Goal: Task Accomplishment & Management: Use online tool/utility

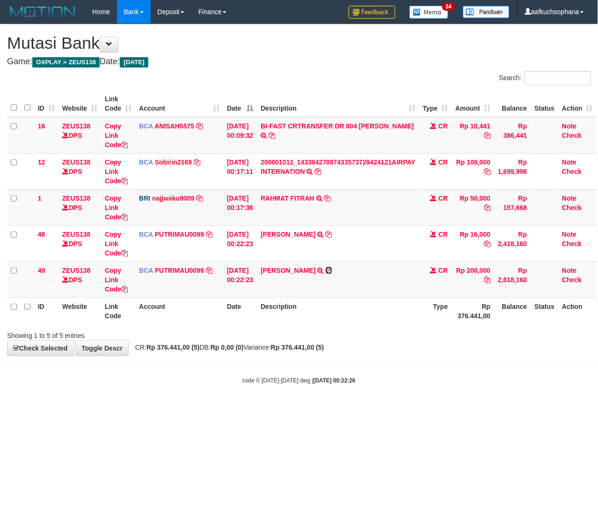
drag, startPoint x: 339, startPoint y: 272, endPoint x: 5, endPoint y: 299, distance: 334.5
click at [332, 272] on icon at bounding box center [329, 270] width 7 height 7
click at [125, 288] on icon at bounding box center [124, 289] width 7 height 7
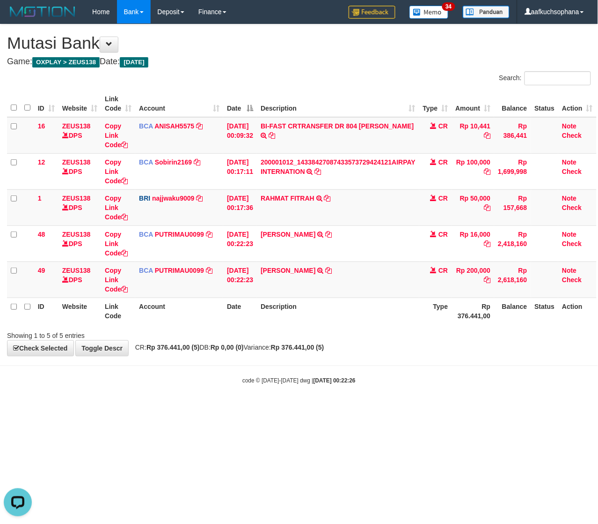
scroll to position [118, 0]
drag, startPoint x: 369, startPoint y: 354, endPoint x: 399, endPoint y: 377, distance: 38.2
click at [401, 376] on body "Toggle navigation Home Bank Account List Load By Website Group [OXPLAY] ZEUS138…" at bounding box center [299, 204] width 598 height 408
click at [314, 408] on html "Toggle navigation Home Bank Account List Load By Website Group [OXPLAY] ZEUS138…" at bounding box center [299, 204] width 598 height 408
drag, startPoint x: 284, startPoint y: 472, endPoint x: 127, endPoint y: 411, distance: 167.8
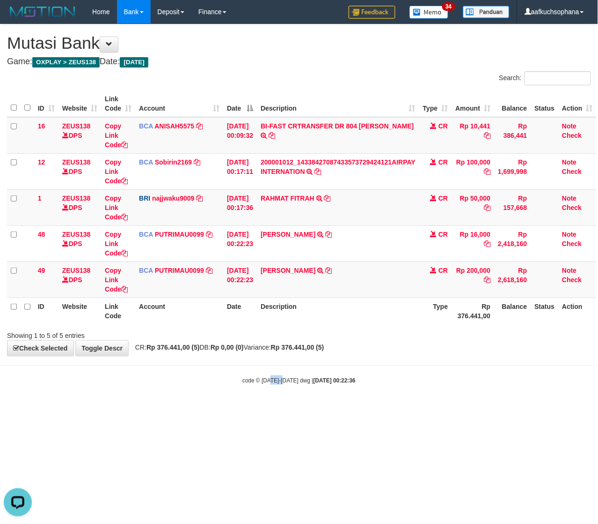
click at [280, 408] on html "Toggle navigation Home Bank Account List Load By Website Group [OXPLAY] ZEUS138…" at bounding box center [299, 204] width 598 height 408
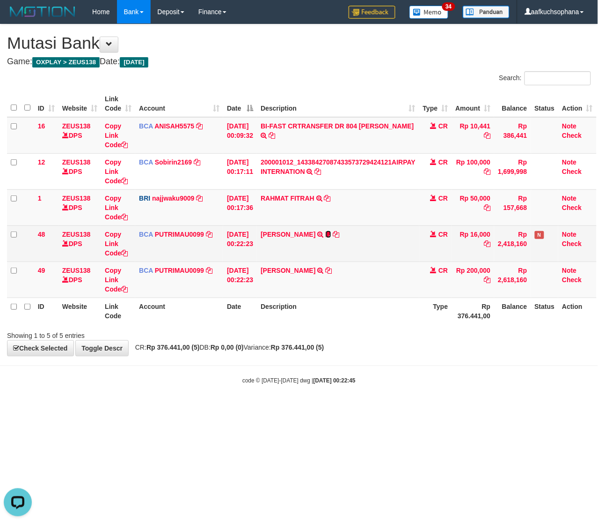
click at [332, 234] on icon at bounding box center [329, 234] width 6 height 7
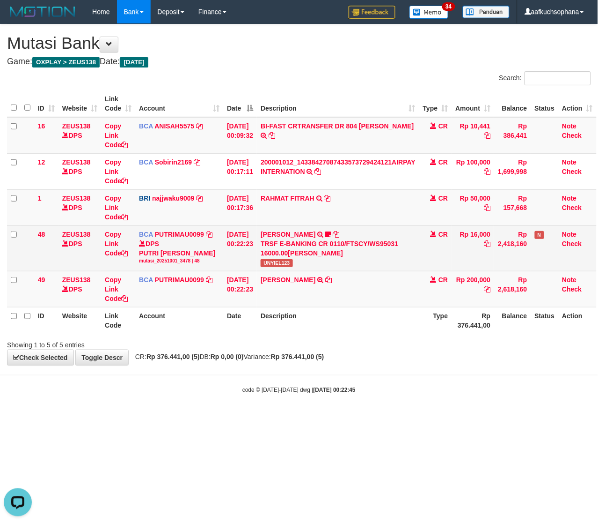
click at [286, 266] on span "UNYIEL123" at bounding box center [277, 263] width 32 height 8
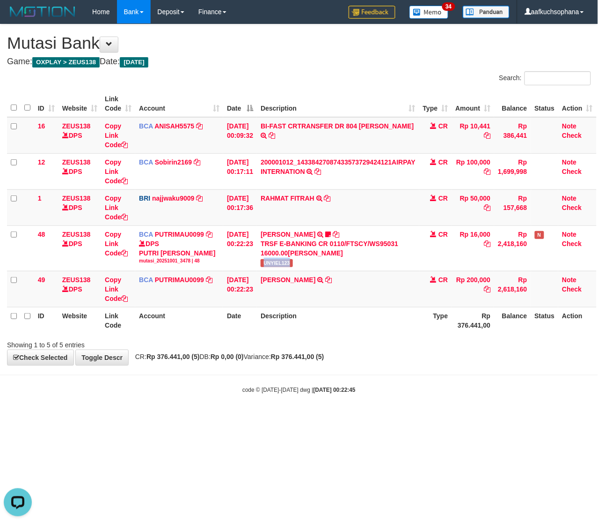
copy span "UNYIEL123"
click at [195, 417] on html "Toggle navigation Home Bank Account List Load By Website Group [OXPLAY] ZEUS138…" at bounding box center [299, 208] width 598 height 417
click at [226, 417] on html "Toggle navigation Home Bank Account List Load By Website Group [OXPLAY] ZEUS138…" at bounding box center [299, 208] width 598 height 417
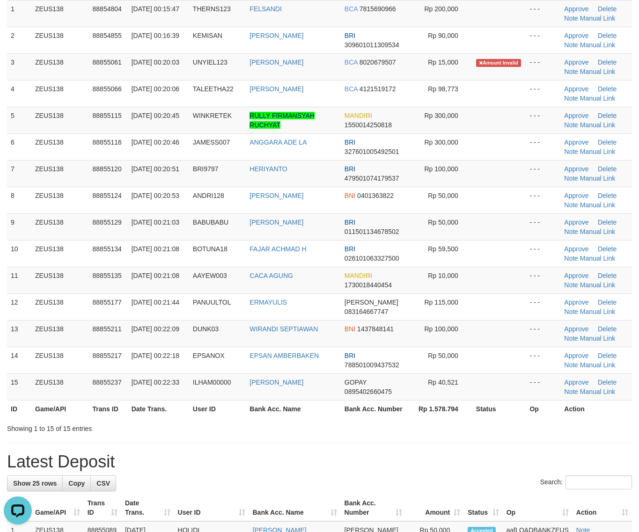
drag, startPoint x: 483, startPoint y: 435, endPoint x: 479, endPoint y: 433, distance: 4.8
click at [481, 434] on div "Showing 1 to 15 of 15 entries" at bounding box center [319, 426] width 639 height 13
click at [479, 433] on div "Showing 1 to 15 of 15 entries" at bounding box center [319, 426] width 639 height 13
click at [479, 432] on div "Showing 1 to 15 of 15 entries" at bounding box center [319, 426] width 639 height 13
drag, startPoint x: 361, startPoint y: 450, endPoint x: 377, endPoint y: 443, distance: 17.4
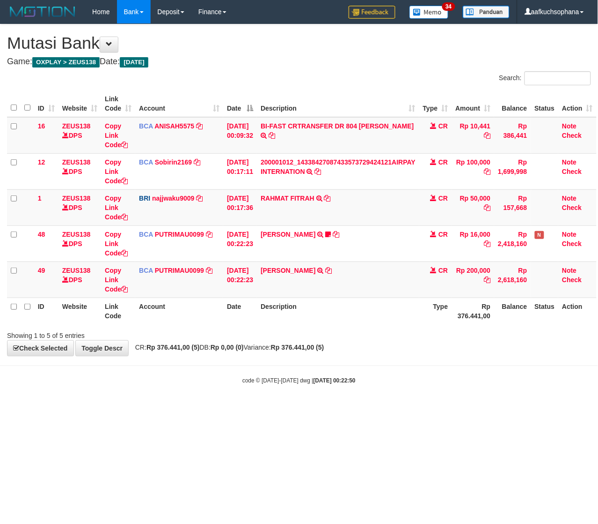
drag, startPoint x: 145, startPoint y: 433, endPoint x: 139, endPoint y: 434, distance: 6.1
click at [144, 408] on html "Toggle navigation Home Bank Account List Load By Website Group [OXPLAY] ZEUS138…" at bounding box center [299, 204] width 598 height 408
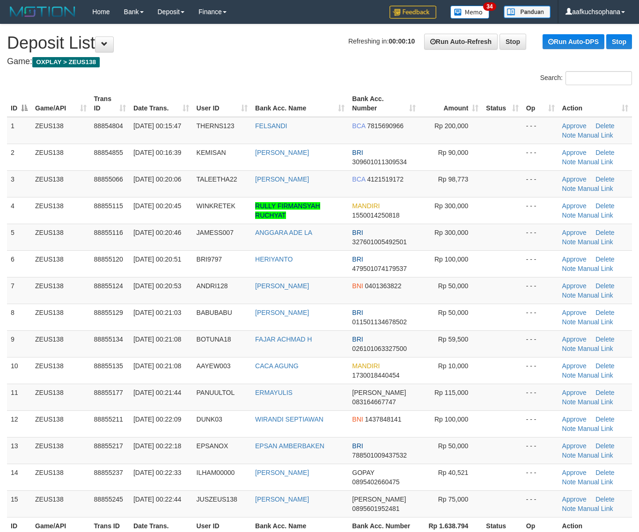
scroll to position [152, 0]
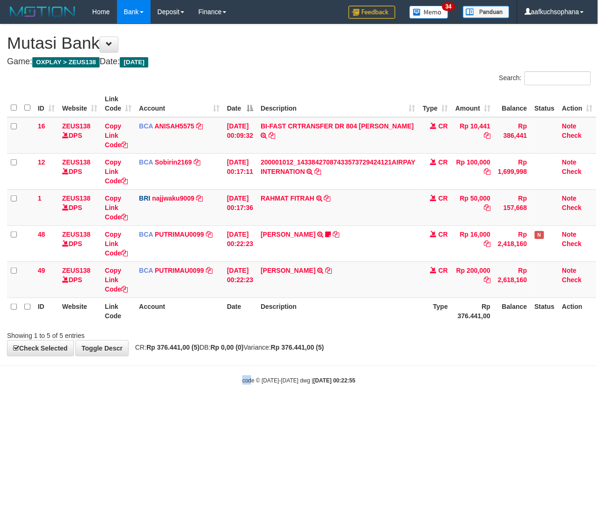
click at [253, 402] on body "Toggle navigation Home Bank Account List Load By Website Group [OXPLAY] ZEUS138…" at bounding box center [299, 204] width 598 height 408
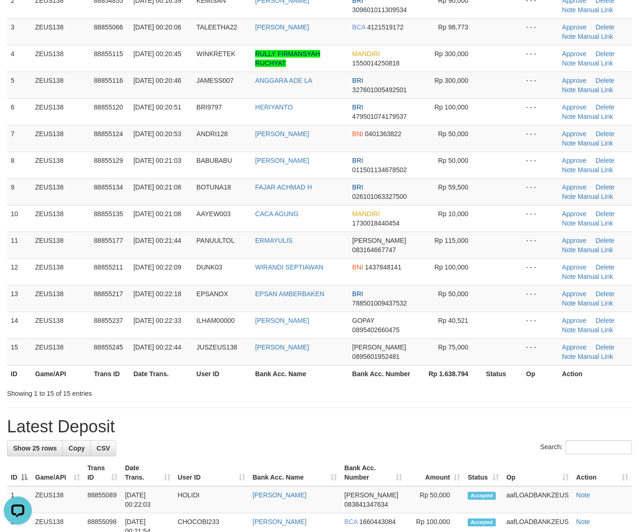
drag, startPoint x: 415, startPoint y: 404, endPoint x: 500, endPoint y: 404, distance: 84.8
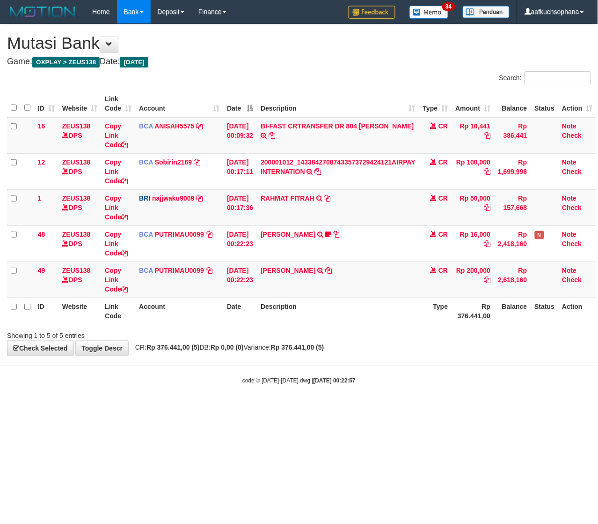
drag, startPoint x: 81, startPoint y: 420, endPoint x: 10, endPoint y: 404, distance: 72.6
click at [80, 408] on html "Toggle navigation Home Bank Account List Load By Website Group [OXPLAY] ZEUS138…" at bounding box center [299, 204] width 598 height 408
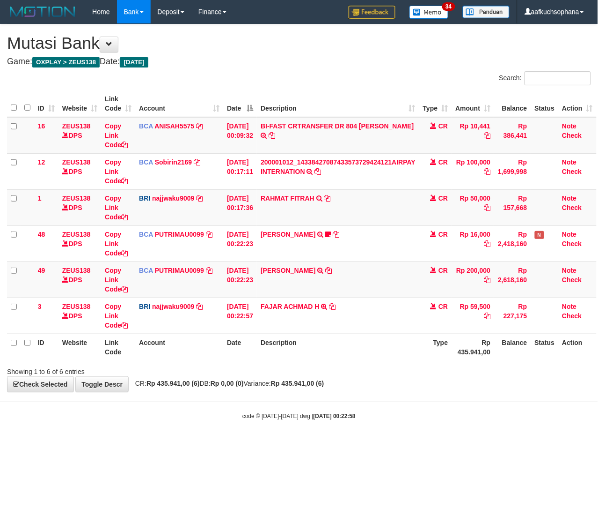
click at [120, 418] on div "code © [DATE]-[DATE] dwg | [DATE] 00:22:58" at bounding box center [299, 415] width 598 height 9
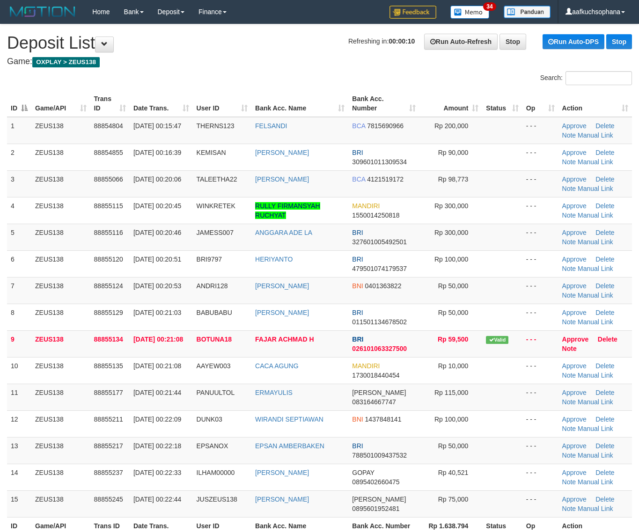
scroll to position [152, 0]
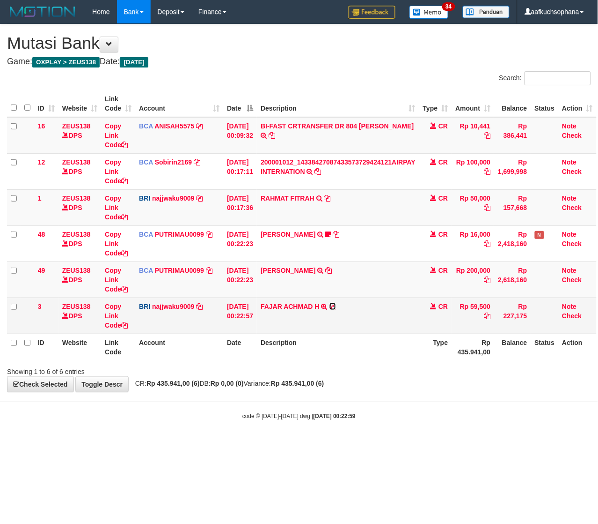
drag, startPoint x: 337, startPoint y: 308, endPoint x: 191, endPoint y: 328, distance: 147.5
click at [336, 308] on icon at bounding box center [333, 306] width 7 height 7
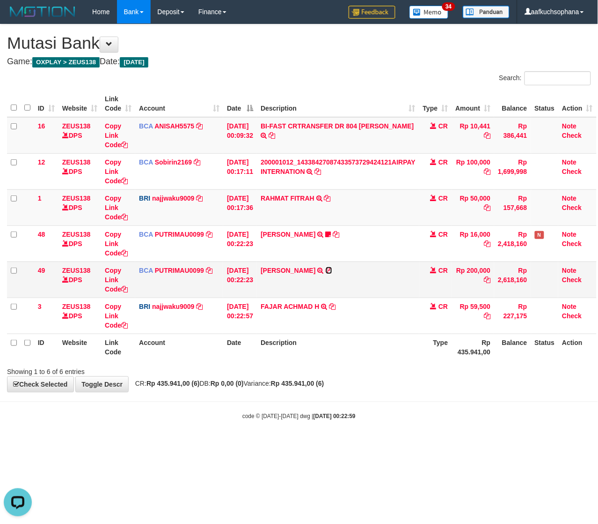
click at [332, 268] on icon at bounding box center [329, 270] width 7 height 7
drag, startPoint x: 233, startPoint y: 439, endPoint x: 222, endPoint y: 436, distance: 11.1
click at [232, 438] on body "Toggle navigation Home Bank Account List Load By Website Group [OXPLAY] ZEUS138…" at bounding box center [299, 222] width 598 height 444
click at [192, 431] on body "Toggle navigation Home Bank Account List Load By Website Group [OXPLAY] ZEUS138…" at bounding box center [299, 222] width 598 height 444
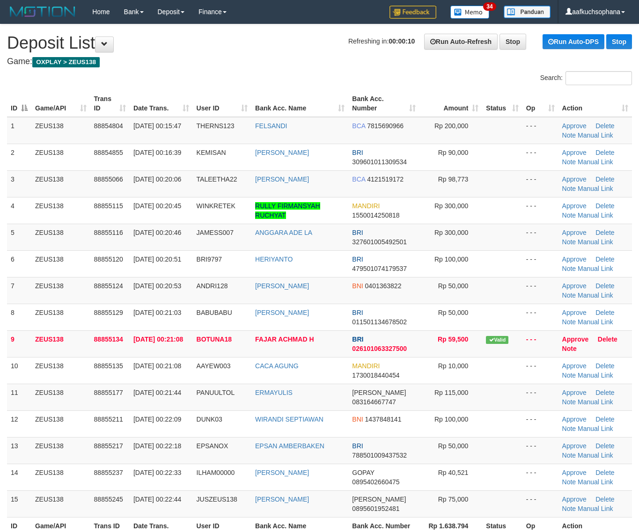
scroll to position [152, 0]
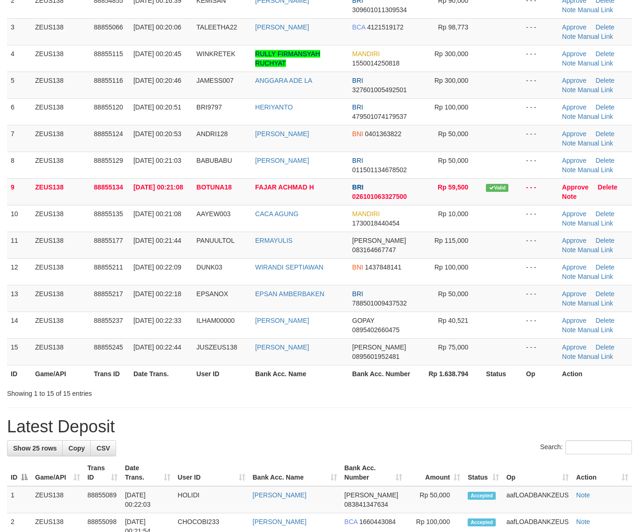
drag, startPoint x: 368, startPoint y: 408, endPoint x: 381, endPoint y: 406, distance: 12.9
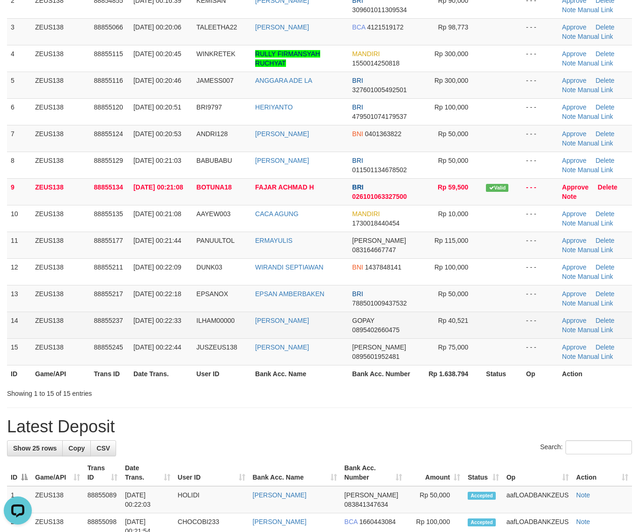
drag, startPoint x: 350, startPoint y: 404, endPoint x: 207, endPoint y: 327, distance: 162.2
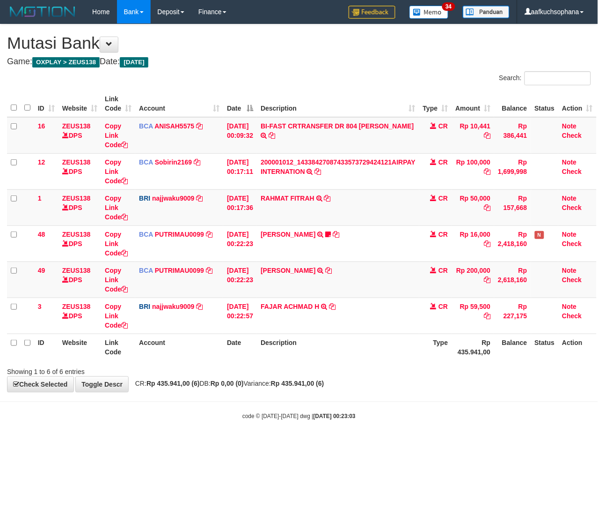
drag, startPoint x: 199, startPoint y: 420, endPoint x: 174, endPoint y: 412, distance: 26.4
click at [177, 413] on div "code © 2012-2018 dwg | 2025/10/01 00:23:03" at bounding box center [299, 415] width 598 height 9
drag, startPoint x: 225, startPoint y: 432, endPoint x: 1, endPoint y: 431, distance: 223.4
click at [221, 432] on body "Toggle navigation Home Bank Account List Load By Website Group [OXPLAY] ZEUS138…" at bounding box center [299, 222] width 598 height 444
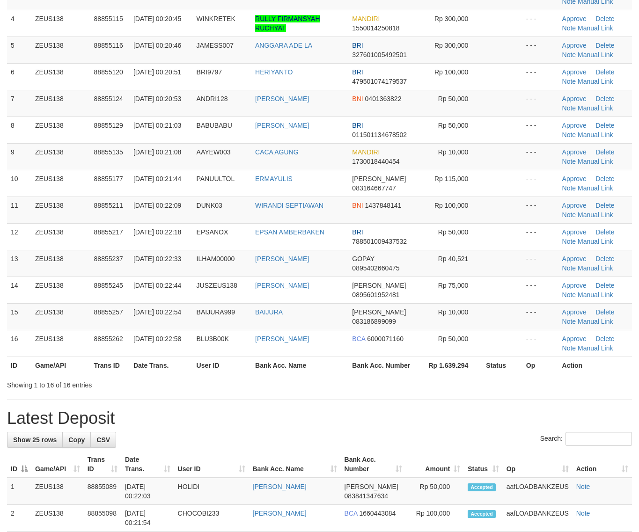
scroll to position [152, 0]
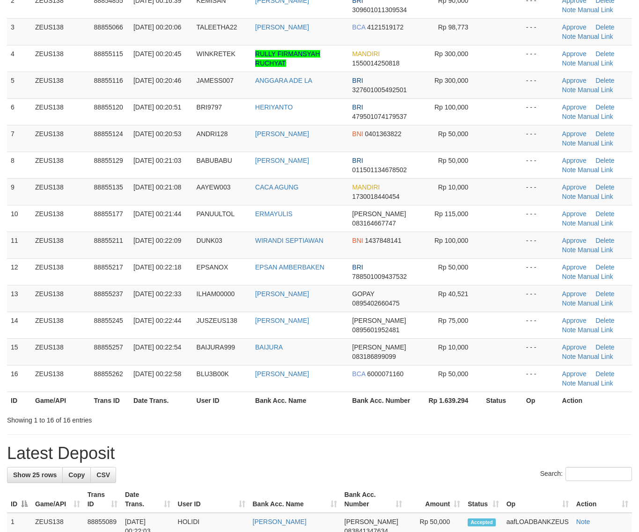
drag, startPoint x: 502, startPoint y: 441, endPoint x: 511, endPoint y: 441, distance: 8.4
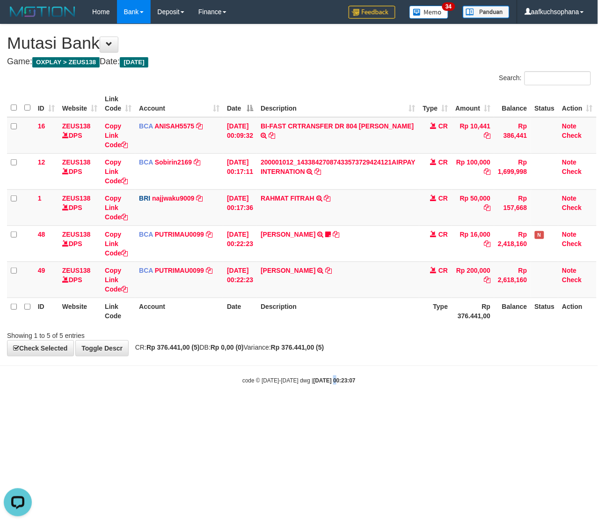
click at [326, 408] on html "Toggle navigation Home Bank Account List Load By Website Group [OXPLAY] ZEUS138…" at bounding box center [299, 204] width 598 height 408
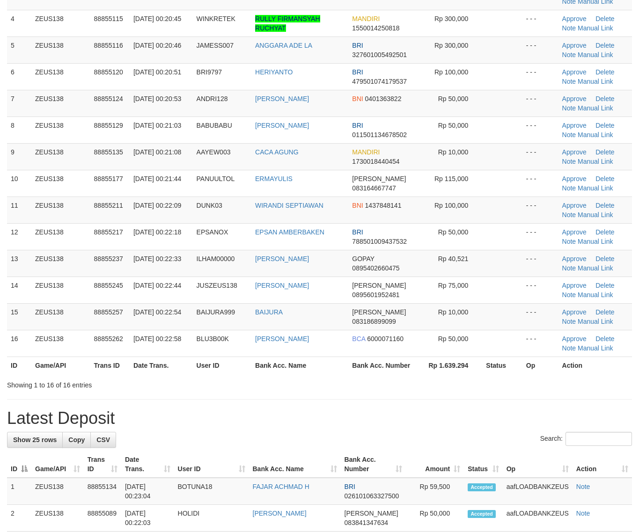
click at [431, 404] on div "**********" at bounding box center [319, 522] width 639 height 1371
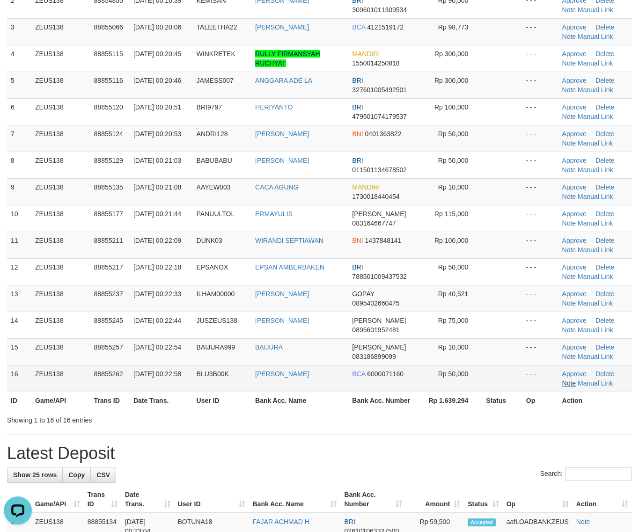
drag, startPoint x: 428, startPoint y: 375, endPoint x: 574, endPoint y: 387, distance: 146.6
click at [431, 376] on td "Rp 50,000" at bounding box center [451, 378] width 63 height 27
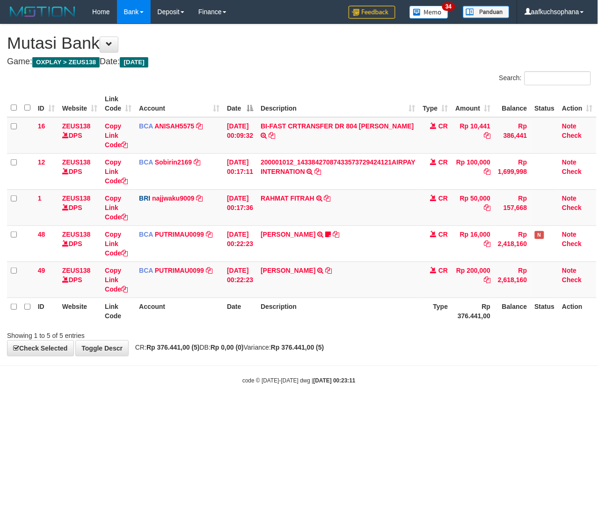
click at [372, 396] on body "Toggle navigation Home Bank Account List Load By Website Group [OXPLAY] ZEUS138…" at bounding box center [299, 204] width 598 height 408
click at [315, 408] on html "Toggle navigation Home Bank Account List Load By Website Group [OXPLAY] ZEUS138…" at bounding box center [299, 204] width 598 height 408
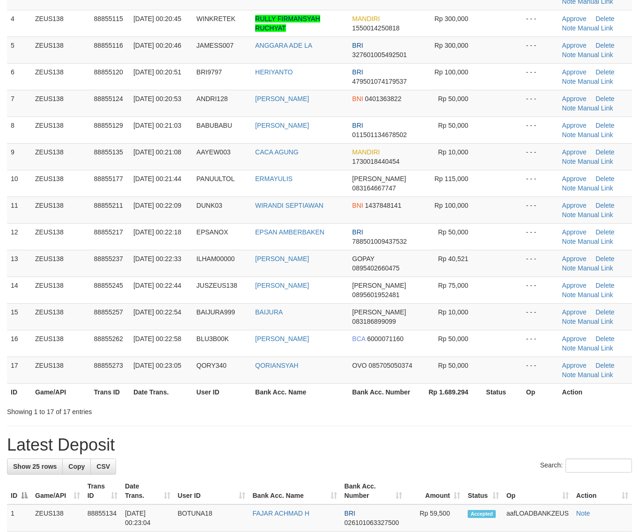
drag, startPoint x: 443, startPoint y: 423, endPoint x: 647, endPoint y: 414, distance: 204.8
click at [448, 422] on div "**********" at bounding box center [319, 536] width 639 height 1398
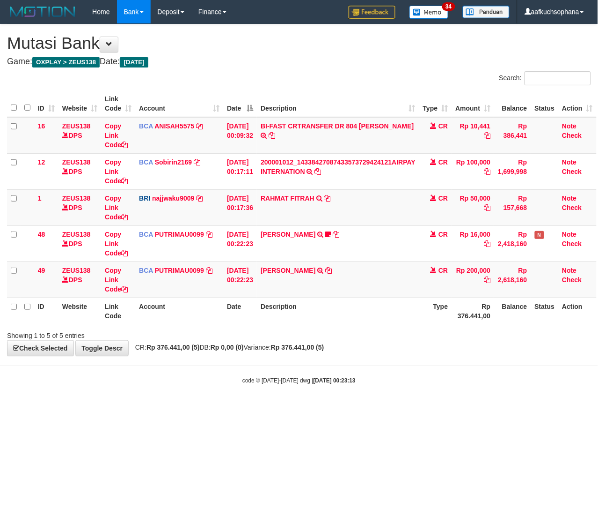
click at [132, 408] on html "Toggle navigation Home Bank Account List Load By Website Group [OXPLAY] ZEUS138…" at bounding box center [299, 204] width 598 height 408
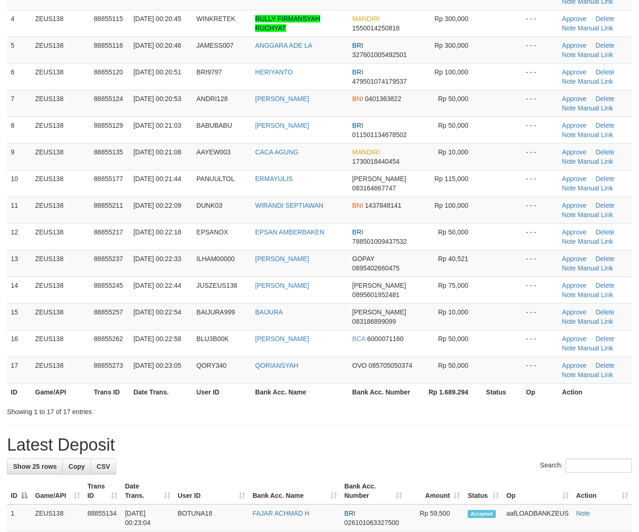
scroll to position [152, 0]
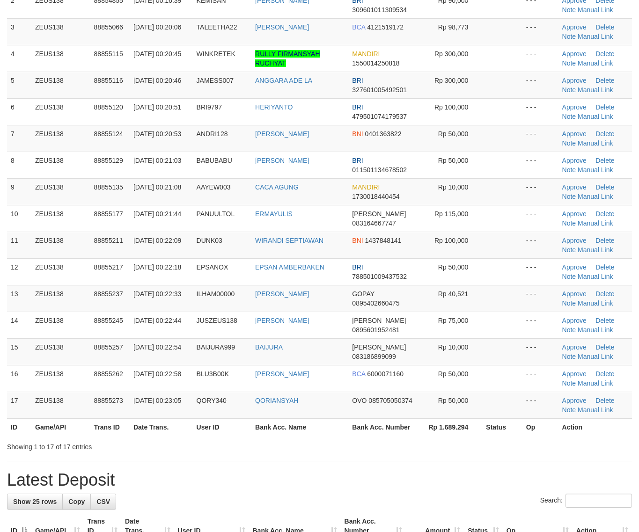
click at [422, 431] on tr "ID Game/API Trans ID Date Trans. User ID Bank Acc. Name Bank Acc. Number Rp 1.6…" at bounding box center [319, 427] width 625 height 17
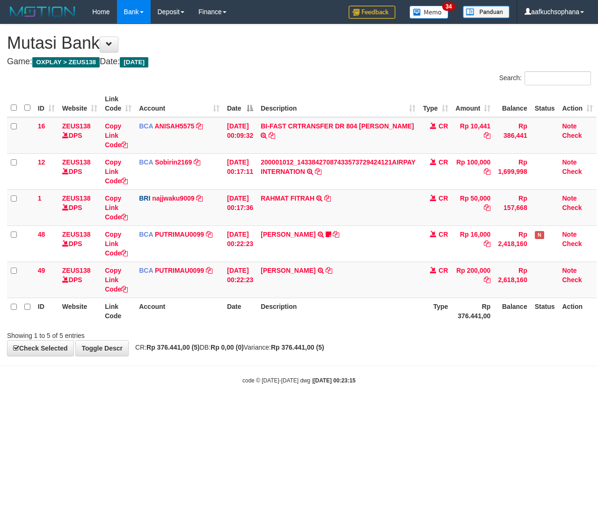
click at [300, 408] on html "Toggle navigation Home Bank Account List Load By Website Group [OXPLAY] ZEUS138…" at bounding box center [299, 204] width 598 height 408
click at [322, 402] on body "Toggle navigation Home Bank Account List Load By Website Group [OXPLAY] ZEUS138…" at bounding box center [299, 204] width 598 height 408
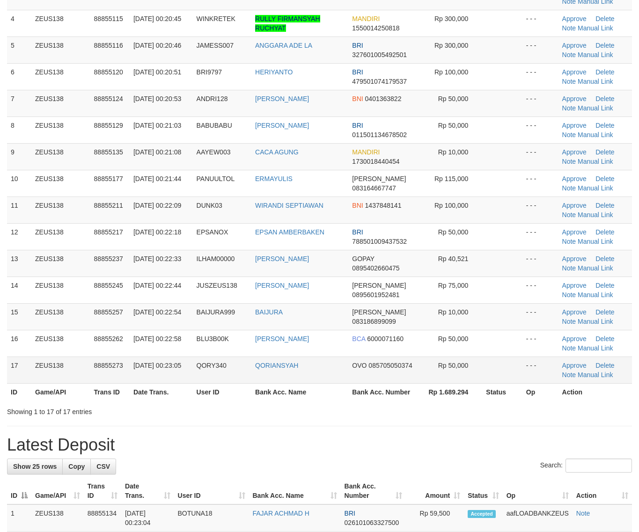
scroll to position [152, 0]
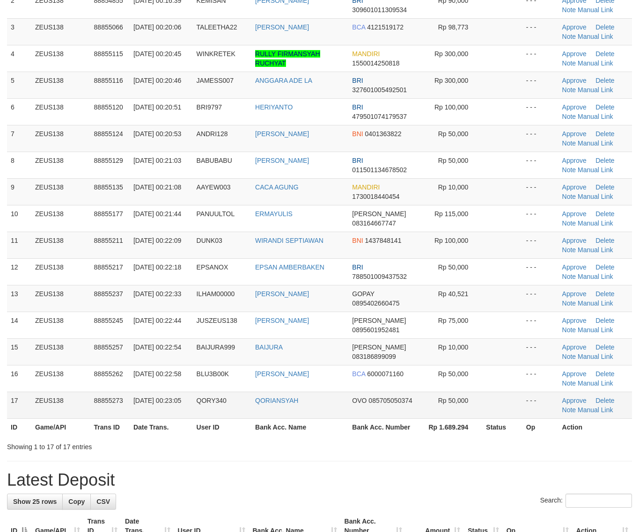
drag, startPoint x: 418, startPoint y: 410, endPoint x: 455, endPoint y: 406, distance: 37.6
click at [430, 408] on tr "17 ZEUS138 88855273 [DATE] 00:23:05 QORY340 [GEOGRAPHIC_DATA] OVO 085705050374 …" at bounding box center [319, 405] width 625 height 27
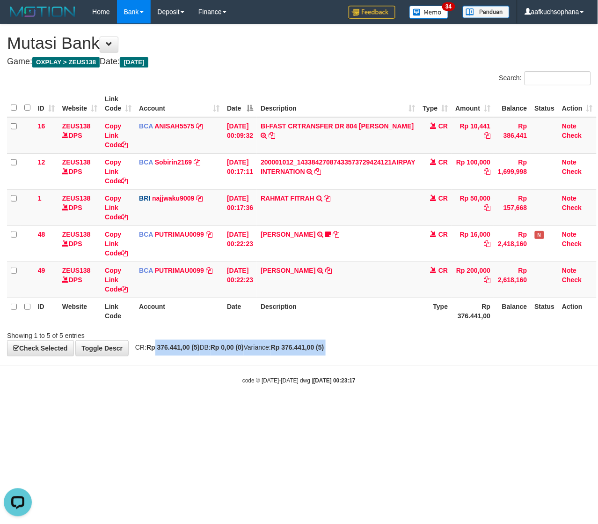
drag, startPoint x: 162, startPoint y: 366, endPoint x: 144, endPoint y: 362, distance: 18.7
click at [162, 366] on body "Toggle navigation Home Bank Account List Load By Website Group [OXPLAY] ZEUS138…" at bounding box center [299, 204] width 598 height 408
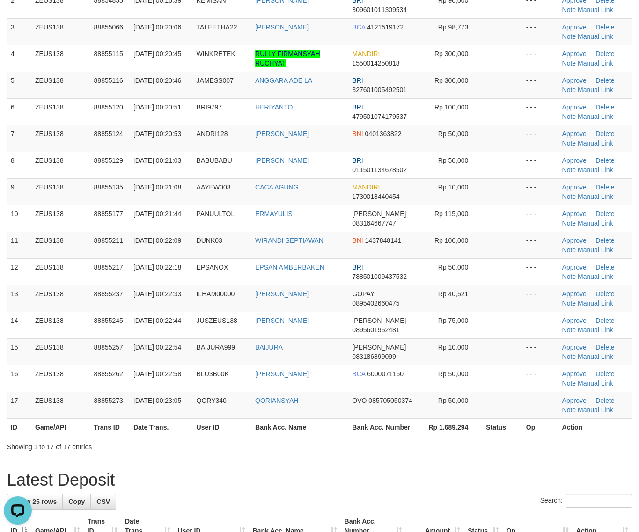
drag, startPoint x: 406, startPoint y: 473, endPoint x: 521, endPoint y: 450, distance: 117.5
drag, startPoint x: 434, startPoint y: 441, endPoint x: 645, endPoint y: 431, distance: 211.9
click at [452, 443] on div "Showing 1 to 17 of 17 entries" at bounding box center [319, 445] width 639 height 13
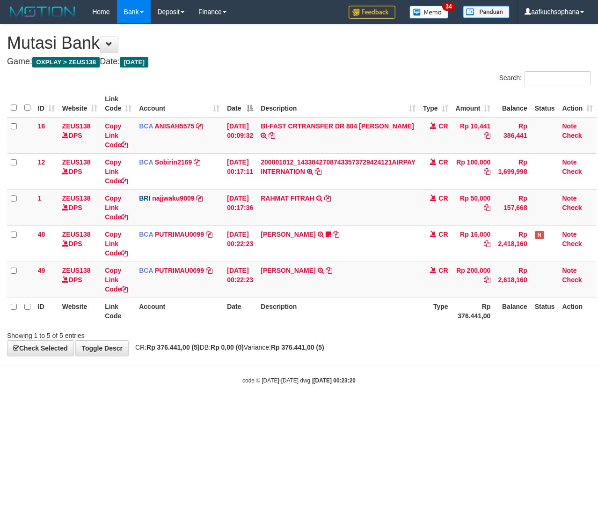
click at [243, 408] on html "Toggle navigation Home Bank Account List Load By Website Group [OXPLAY] ZEUS138…" at bounding box center [299, 204] width 598 height 408
drag, startPoint x: 162, startPoint y: 416, endPoint x: 33, endPoint y: 406, distance: 129.6
click at [162, 408] on html "Toggle navigation Home Bank Account List Load By Website Group [OXPLAY] ZEUS138…" at bounding box center [299, 204] width 598 height 408
drag, startPoint x: 154, startPoint y: 408, endPoint x: 12, endPoint y: 382, distance: 144.4
click at [151, 408] on html "Toggle navigation Home Bank Account List Load By Website Group [OXPLAY] ZEUS138…" at bounding box center [299, 204] width 598 height 408
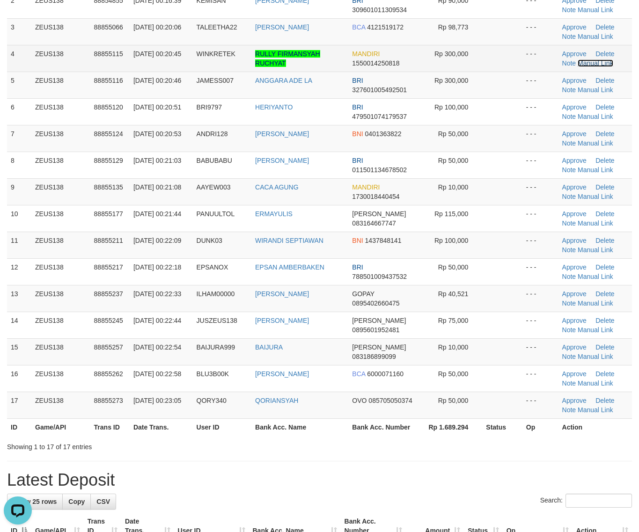
click at [589, 63] on link "Manual Link" at bounding box center [596, 62] width 36 height 7
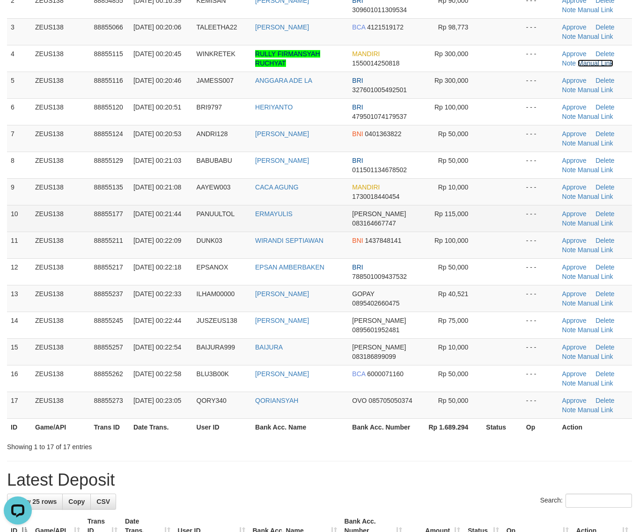
click at [578, 59] on link "Manual Link" at bounding box center [596, 62] width 36 height 7
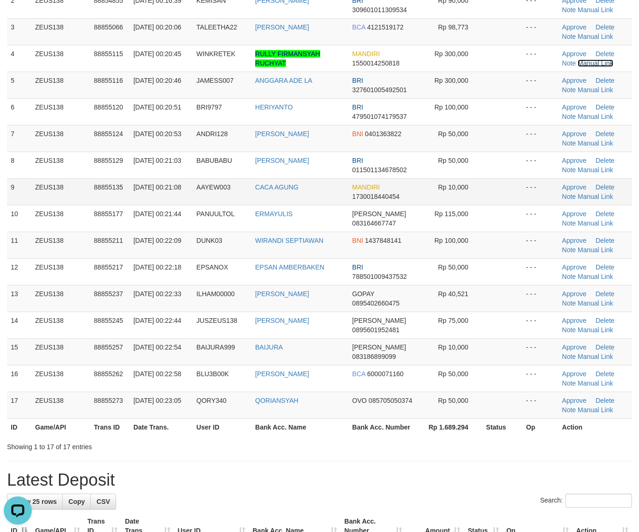
click at [578, 59] on link "Manual Link" at bounding box center [596, 62] width 36 height 7
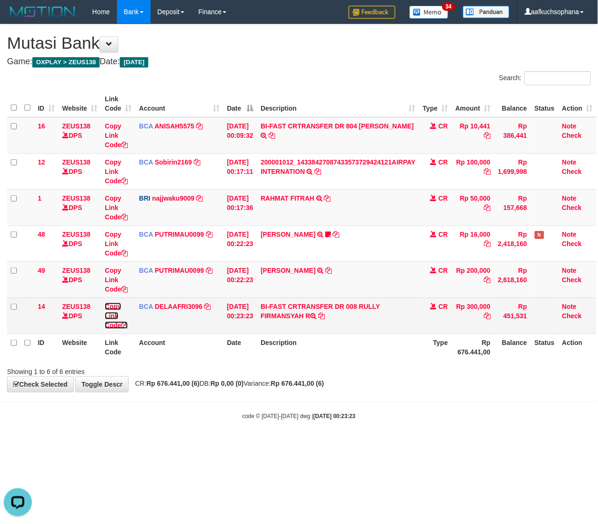
click at [125, 324] on icon at bounding box center [124, 325] width 7 height 7
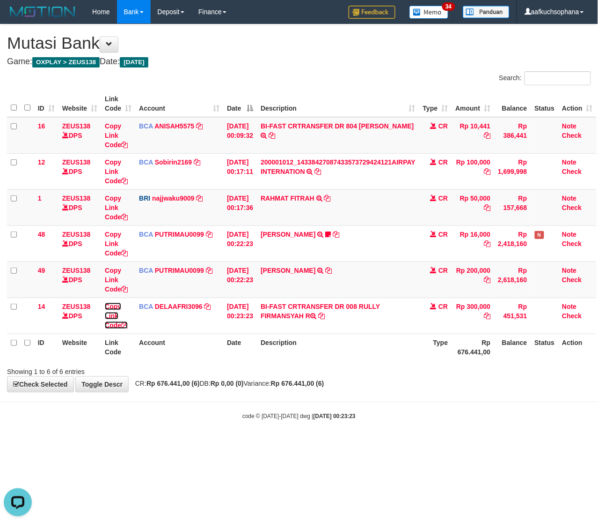
drag, startPoint x: 125, startPoint y: 324, endPoint x: 2, endPoint y: 239, distance: 149.1
click at [125, 325] on icon at bounding box center [124, 325] width 7 height 7
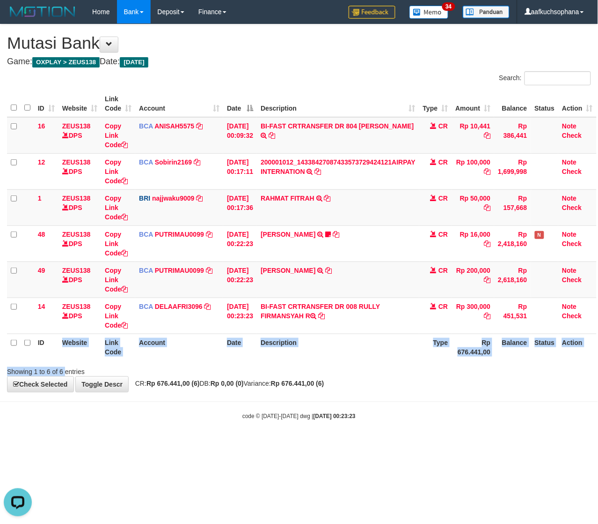
drag, startPoint x: 61, startPoint y: 364, endPoint x: 0, endPoint y: 322, distance: 73.4
click at [52, 358] on tr "ID Website Link Code Account Date Description Type Rp 676.441,00 Balance Status…" at bounding box center [302, 346] width 590 height 27
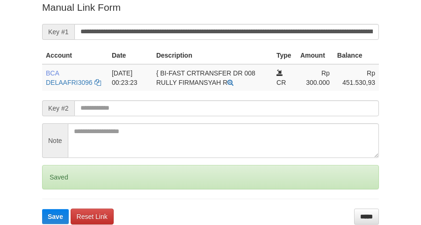
click at [42, 209] on button "Save" at bounding box center [55, 216] width 27 height 15
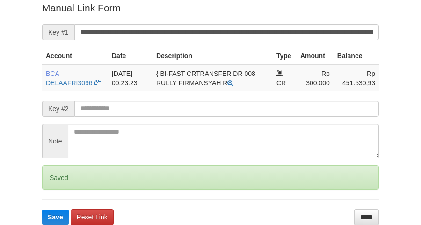
click at [42, 209] on button "Save" at bounding box center [55, 216] width 27 height 15
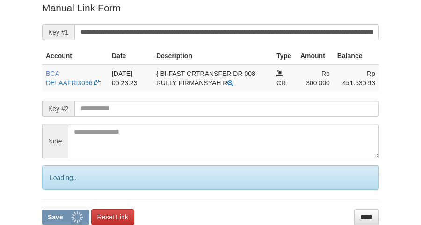
click at [42, 209] on button "Save" at bounding box center [65, 216] width 47 height 15
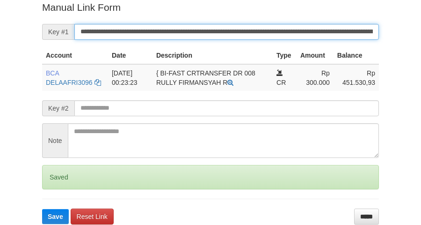
click at [42, 209] on button "Save" at bounding box center [55, 216] width 27 height 15
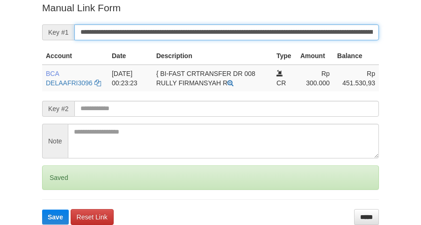
click at [42, 209] on button "Save" at bounding box center [55, 216] width 27 height 15
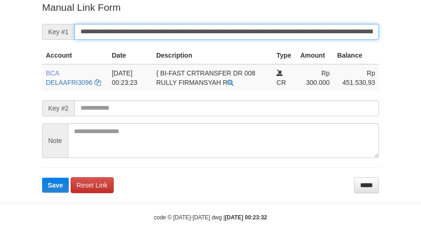
click at [42, 177] on button "Save" at bounding box center [55, 184] width 27 height 15
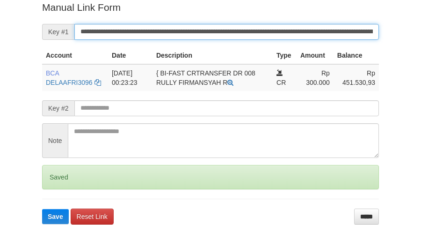
scroll to position [201, 0]
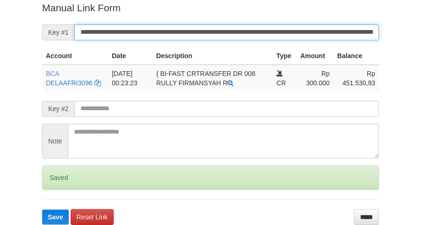
click at [42, 209] on button "Save" at bounding box center [55, 216] width 27 height 15
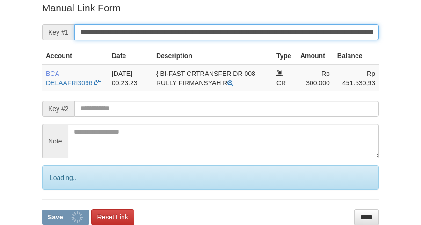
click at [42, 209] on button "Save" at bounding box center [65, 216] width 47 height 15
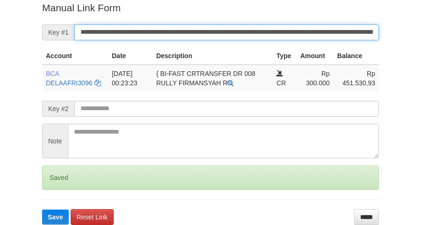
click at [42, 209] on button "Save" at bounding box center [55, 216] width 27 height 15
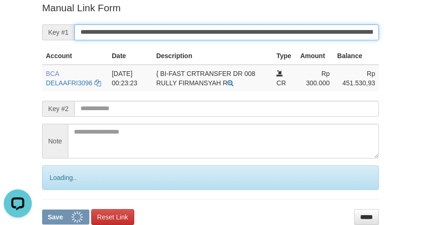
scroll to position [0, 0]
click at [42, 209] on button "Save" at bounding box center [65, 216] width 47 height 15
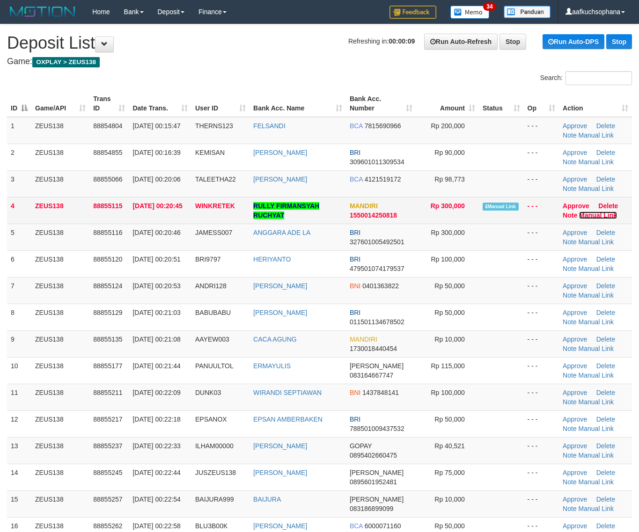
click at [591, 217] on link "Manual Link" at bounding box center [598, 215] width 38 height 7
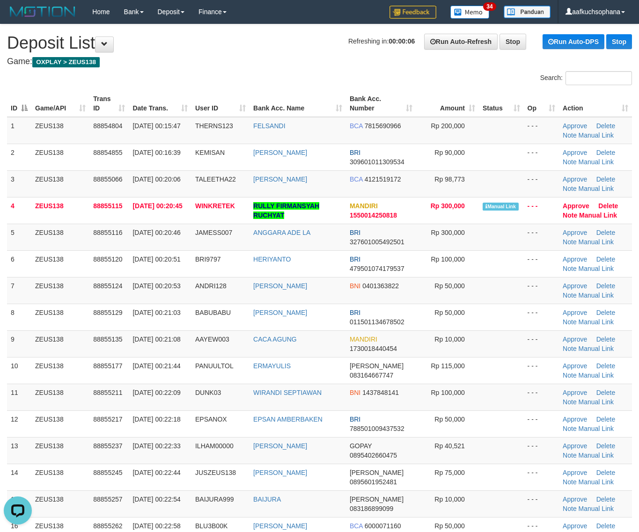
drag, startPoint x: 516, startPoint y: 392, endPoint x: 647, endPoint y: 419, distance: 133.4
click at [520, 393] on td at bounding box center [501, 397] width 45 height 27
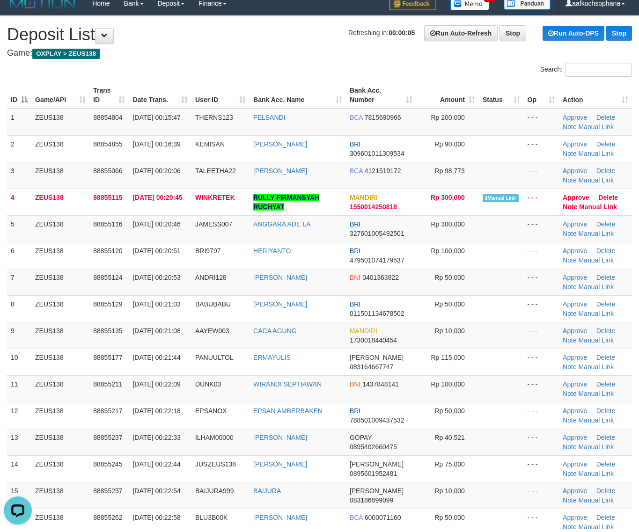
scroll to position [41, 0]
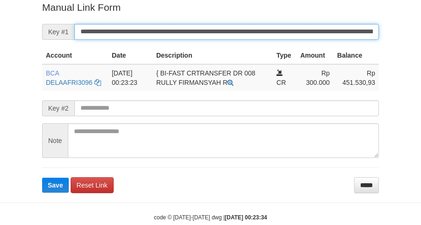
click at [42, 177] on button "Save" at bounding box center [55, 184] width 27 height 15
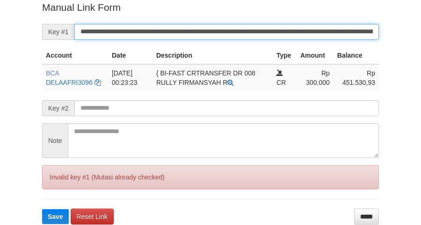
click at [42, 209] on button "Save" at bounding box center [55, 216] width 27 height 15
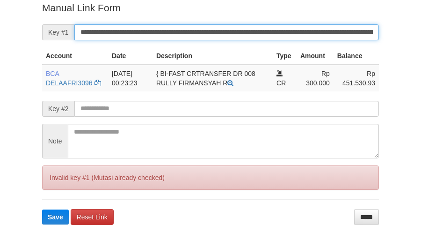
click at [273, 35] on input "**********" at bounding box center [226, 32] width 305 height 16
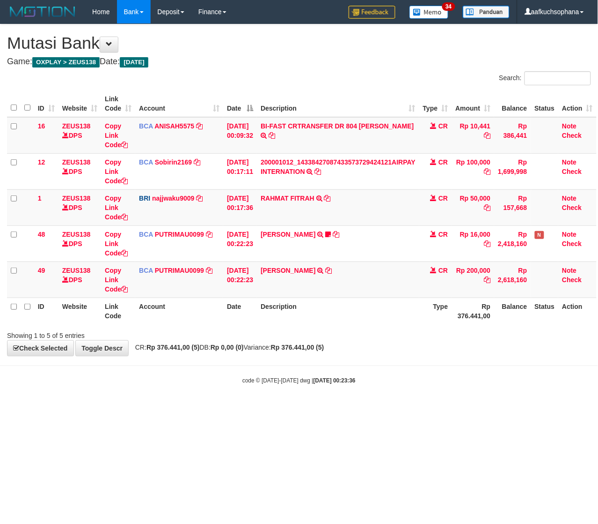
drag, startPoint x: 225, startPoint y: 377, endPoint x: 1, endPoint y: 339, distance: 227.6
click at [207, 368] on body "Toggle navigation Home Bank Account List Load By Website Group [OXPLAY] ZEUS138…" at bounding box center [299, 204] width 598 height 408
click at [30, 408] on html "Toggle navigation Home Bank Account List Load By Website Group [OXPLAY] ZEUS138…" at bounding box center [299, 204] width 598 height 408
click at [232, 408] on html "Toggle navigation Home Bank Account List Load By Website Group [OXPLAY] ZEUS138…" at bounding box center [299, 204] width 598 height 408
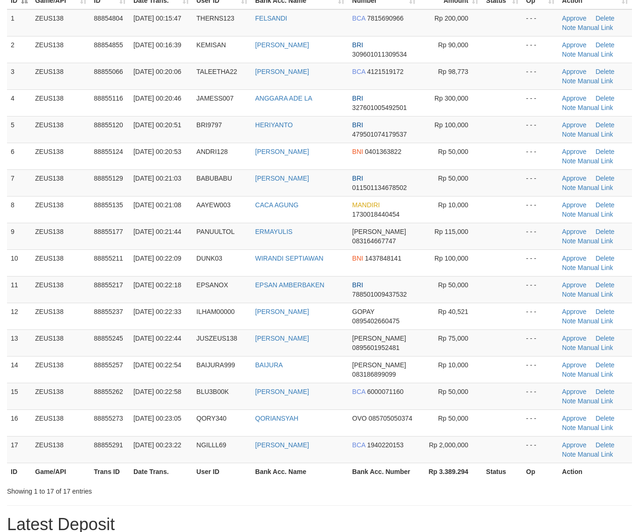
scroll to position [165, 0]
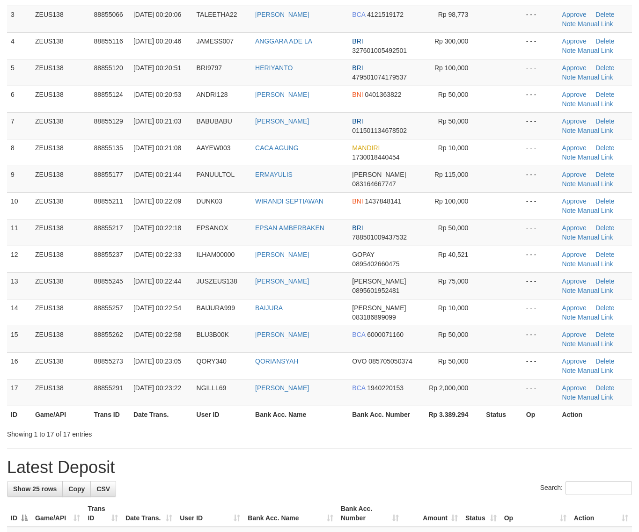
click at [384, 429] on div "Showing 1 to 17 of 17 entries" at bounding box center [319, 432] width 639 height 13
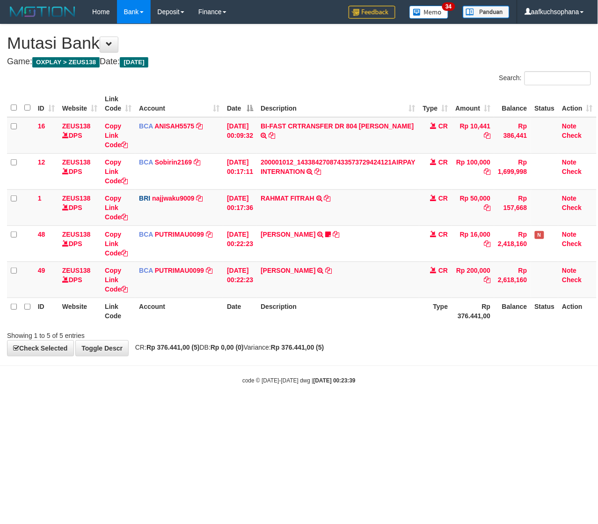
drag, startPoint x: 129, startPoint y: 426, endPoint x: 0, endPoint y: 408, distance: 129.6
click at [104, 408] on html "Toggle navigation Home Bank Account List Load By Website Group [OXPLAY] ZEUS138…" at bounding box center [299, 204] width 598 height 408
click at [233, 408] on html "Toggle navigation Home Bank Account List Load By Website Group [OXPLAY] ZEUS138…" at bounding box center [299, 204] width 598 height 408
drag, startPoint x: 262, startPoint y: 406, endPoint x: 256, endPoint y: 403, distance: 7.0
click at [258, 404] on body "Toggle navigation Home Bank Account List Load By Website Group [OXPLAY] ZEUS138…" at bounding box center [299, 204] width 598 height 408
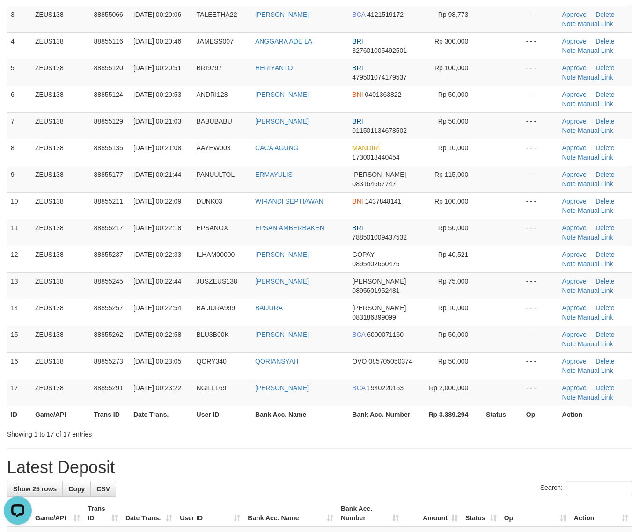
drag, startPoint x: 460, startPoint y: 453, endPoint x: 499, endPoint y: 453, distance: 38.9
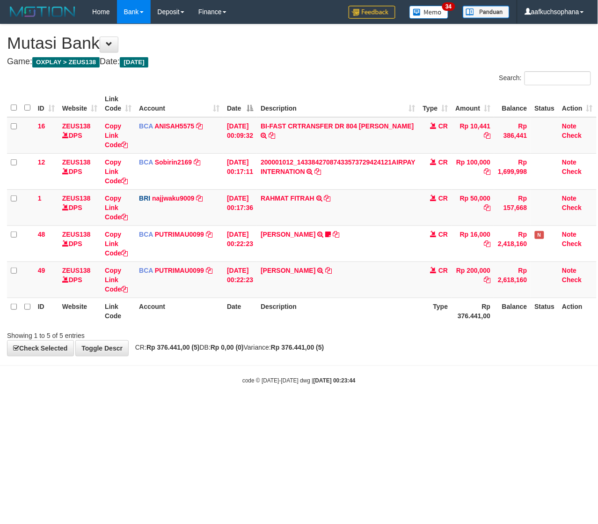
click at [198, 408] on html "Toggle navigation Home Bank Account List Load By Website Group [OXPLAY] ZEUS138…" at bounding box center [299, 204] width 598 height 408
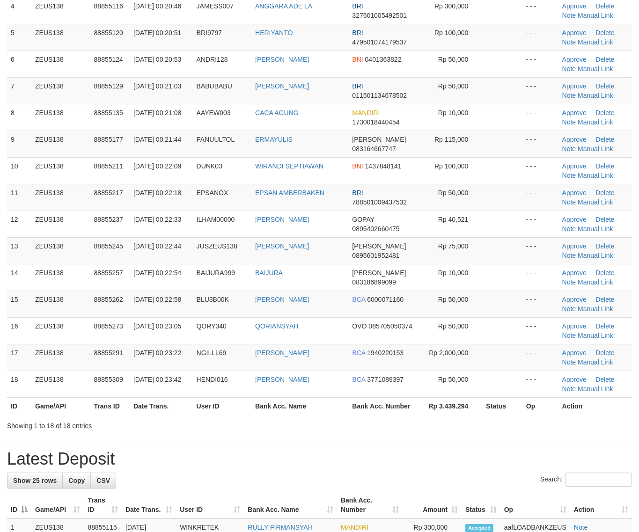
drag, startPoint x: 396, startPoint y: 443, endPoint x: 646, endPoint y: 450, distance: 250.6
click at [406, 443] on div "**********" at bounding box center [319, 536] width 639 height 1424
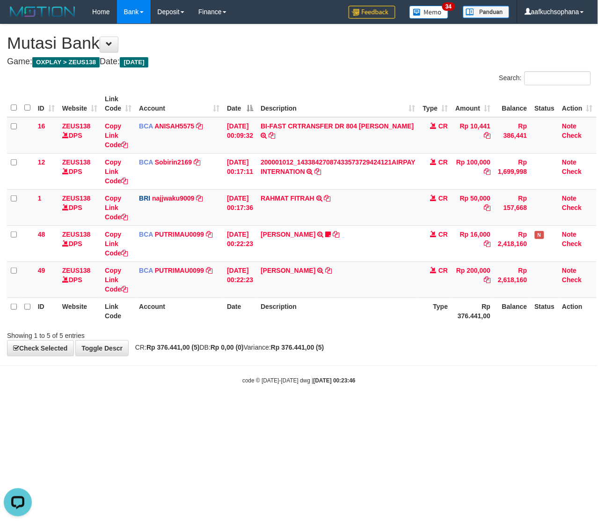
click at [218, 408] on html "Toggle navigation Home Bank Account List Load By Website Group [OXPLAY] ZEUS138…" at bounding box center [299, 204] width 598 height 408
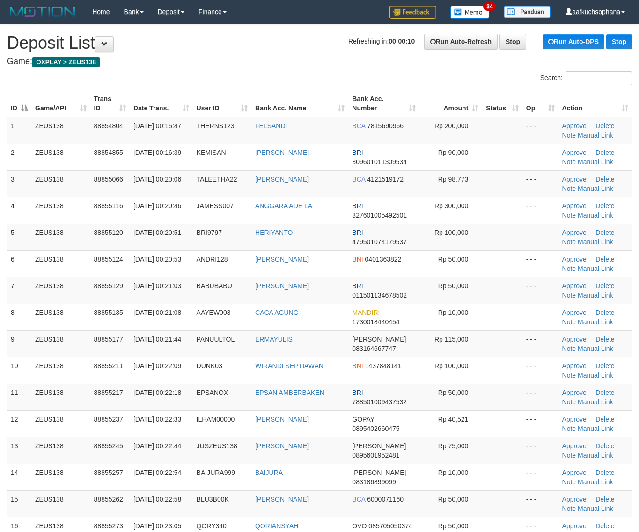
scroll to position [200, 0]
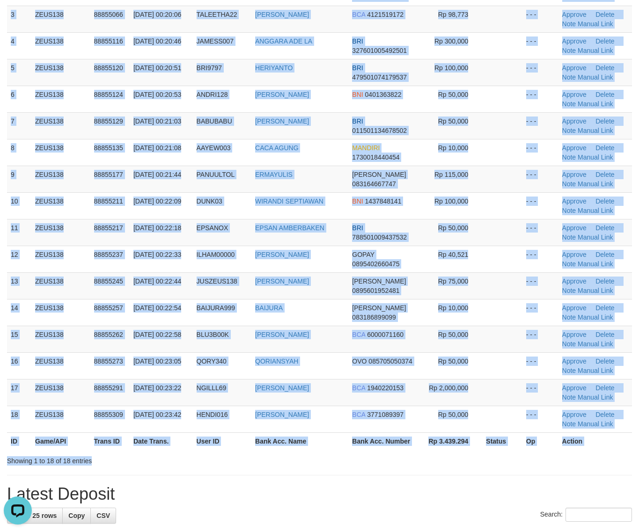
drag, startPoint x: 406, startPoint y: 453, endPoint x: 647, endPoint y: 457, distance: 241.2
click at [451, 453] on div "Search: ID Game/API Trans ID Date Trans. User ID Bank Acc. Name Bank Acc. Numbe…" at bounding box center [319, 186] width 625 height 560
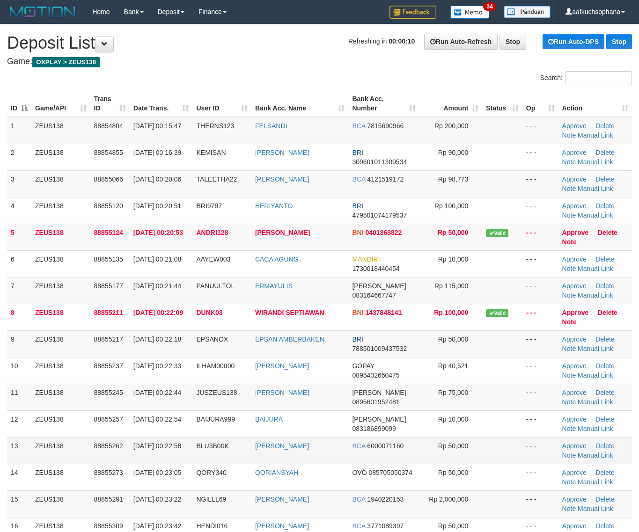
drag, startPoint x: 508, startPoint y: 450, endPoint x: 507, endPoint y: 443, distance: 7.2
click at [509, 451] on td at bounding box center [502, 450] width 40 height 27
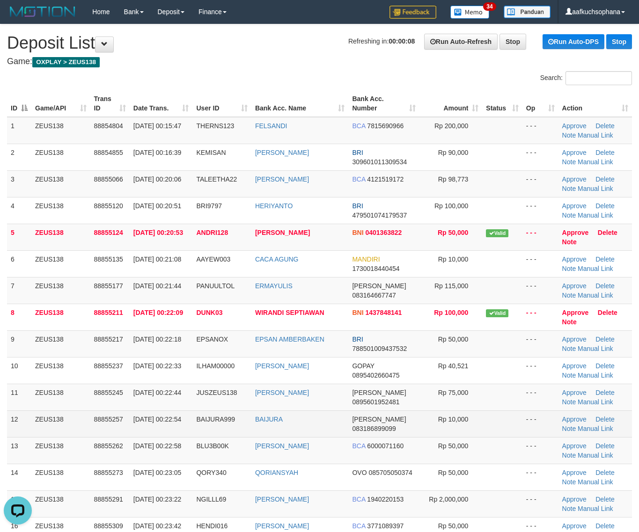
drag, startPoint x: 511, startPoint y: 417, endPoint x: 645, endPoint y: 436, distance: 134.8
click at [516, 418] on td at bounding box center [502, 424] width 40 height 27
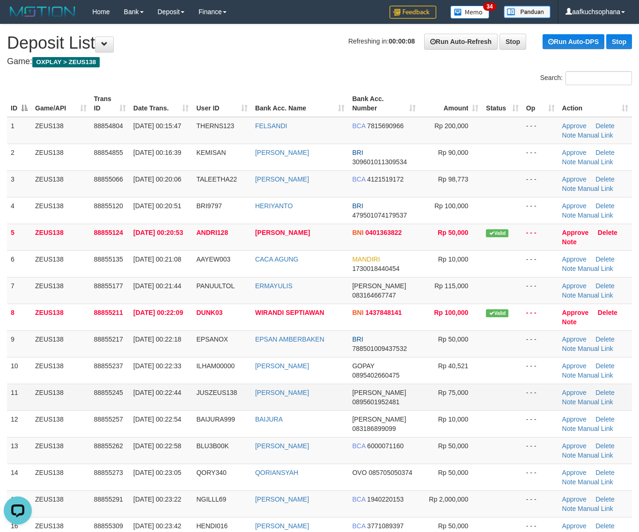
scroll to position [165, 0]
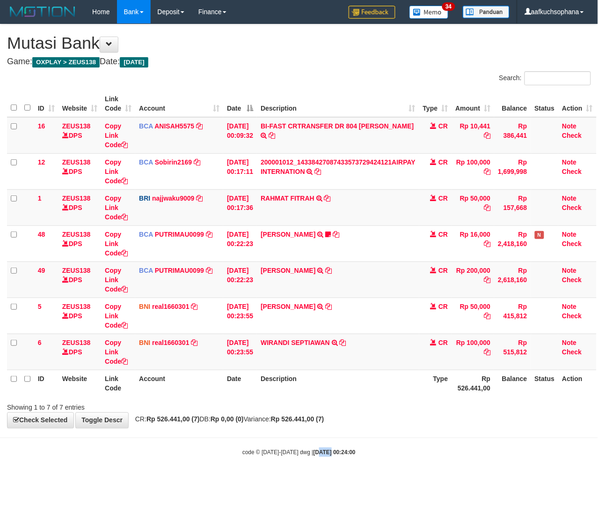
click at [294, 460] on body "Toggle navigation Home Bank Account List Load By Website Group [OXPLAY] ZEUS138…" at bounding box center [299, 240] width 598 height 480
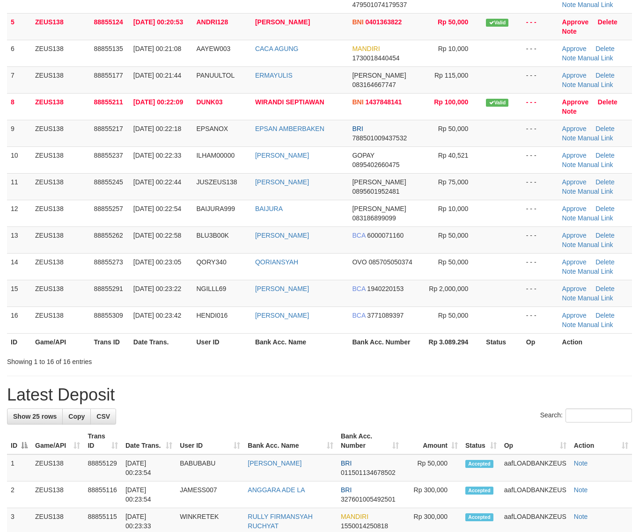
click at [450, 421] on div "Search:" at bounding box center [319, 417] width 625 height 16
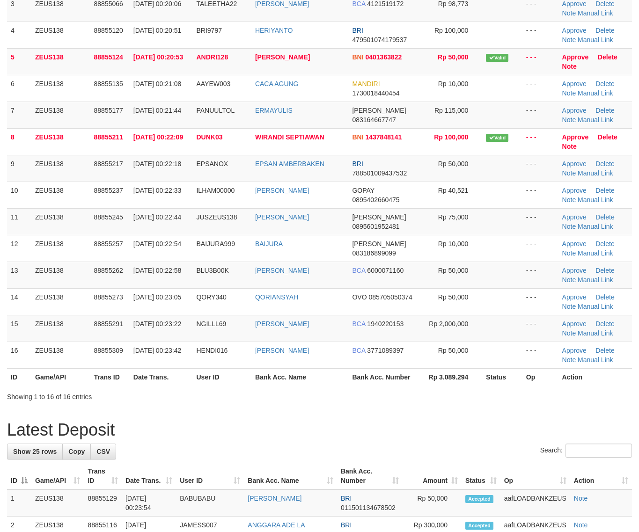
drag, startPoint x: 462, startPoint y: 402, endPoint x: 643, endPoint y: 423, distance: 182.0
click at [464, 402] on div "**********" at bounding box center [319, 534] width 639 height 1371
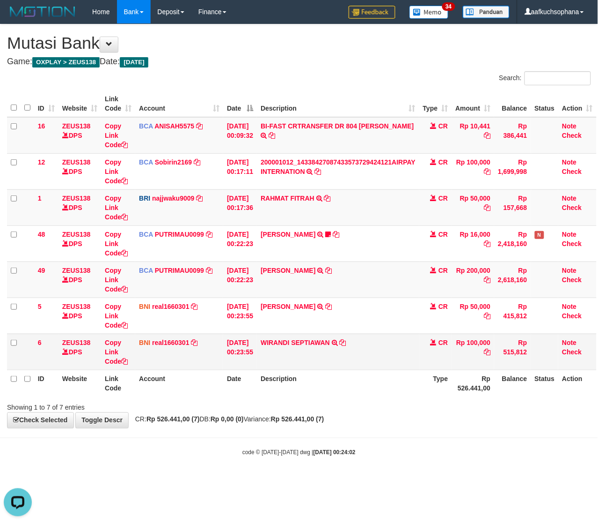
drag, startPoint x: 329, startPoint y: 433, endPoint x: 52, endPoint y: 365, distance: 284.5
click at [324, 433] on body "Toggle navigation Home Bank Account List Load By Website Group [OXPLAY] ZEUS138…" at bounding box center [299, 240] width 598 height 480
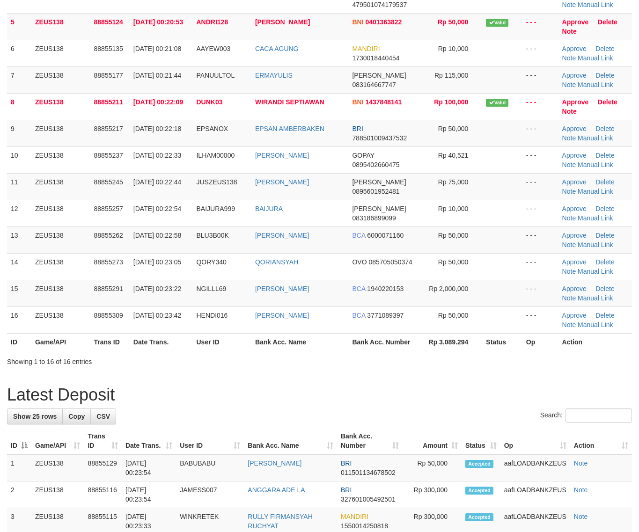
click at [306, 373] on div "**********" at bounding box center [319, 499] width 639 height 1371
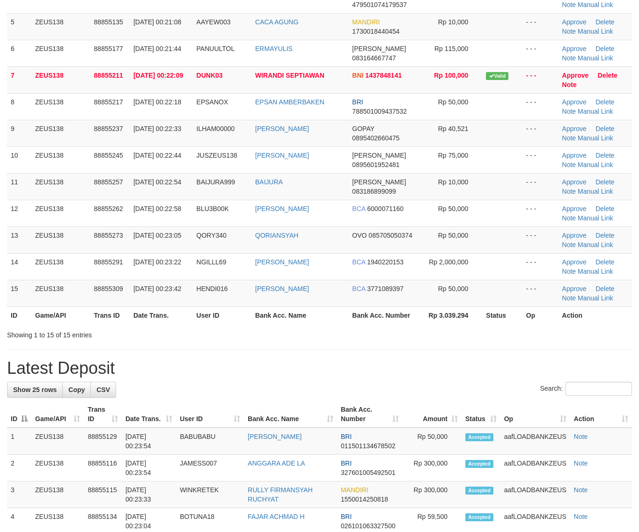
click at [375, 374] on h1 "Latest Deposit" at bounding box center [319, 368] width 625 height 19
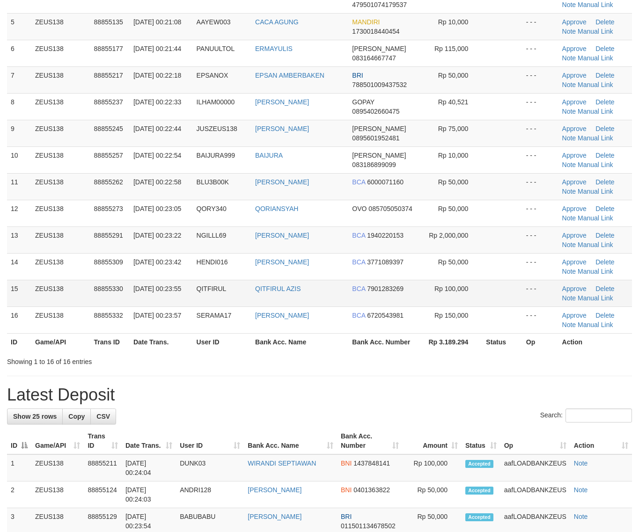
scroll to position [176, 0]
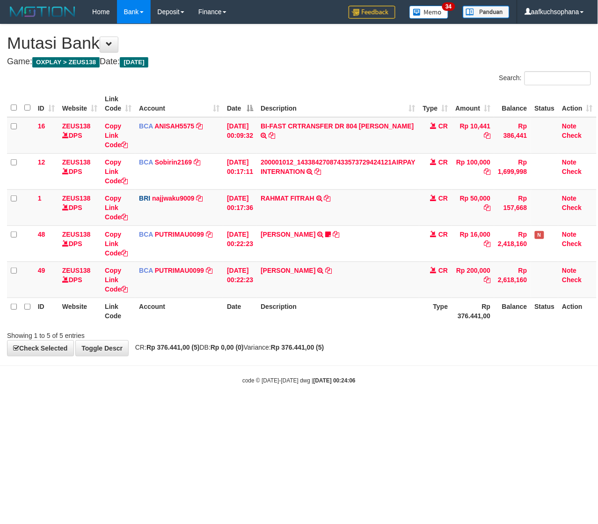
click at [128, 407] on html "Toggle navigation Home Bank Account List Load By Website Group [OXPLAY] ZEUS138…" at bounding box center [299, 204] width 598 height 408
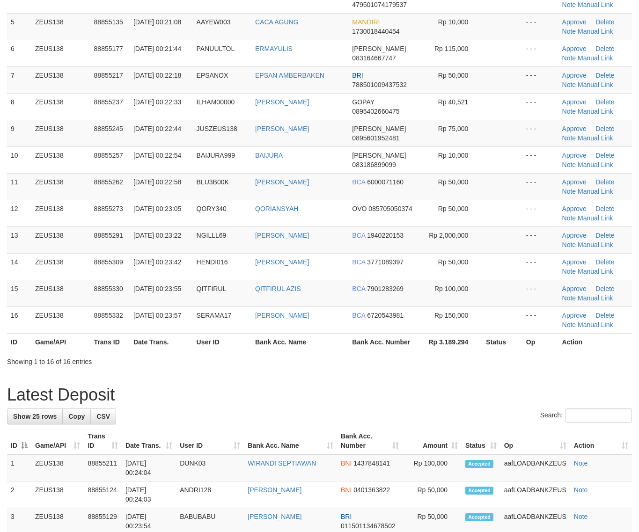
click at [425, 408] on div "**********" at bounding box center [319, 499] width 639 height 1371
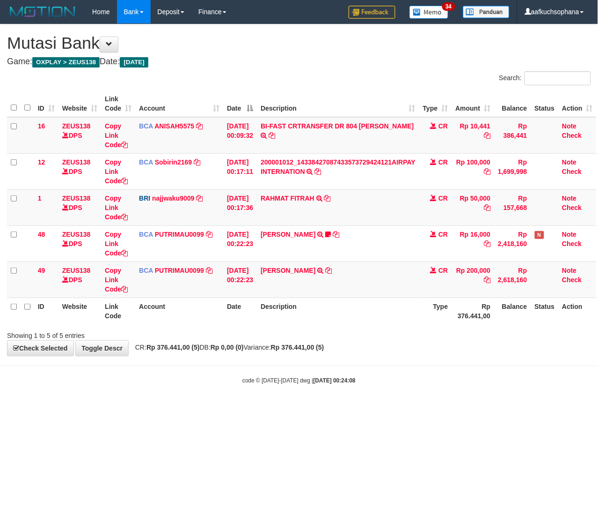
drag, startPoint x: 192, startPoint y: 418, endPoint x: 182, endPoint y: 413, distance: 11.9
click at [190, 408] on html "Toggle navigation Home Bank Account List Load By Website Group [OXPLAY] ZEUS138…" at bounding box center [299, 204] width 598 height 408
drag, startPoint x: 182, startPoint y: 413, endPoint x: 125, endPoint y: 386, distance: 62.4
click at [179, 408] on html "Toggle navigation Home Bank Account List Load By Website Group [OXPLAY] ZEUS138…" at bounding box center [299, 204] width 598 height 408
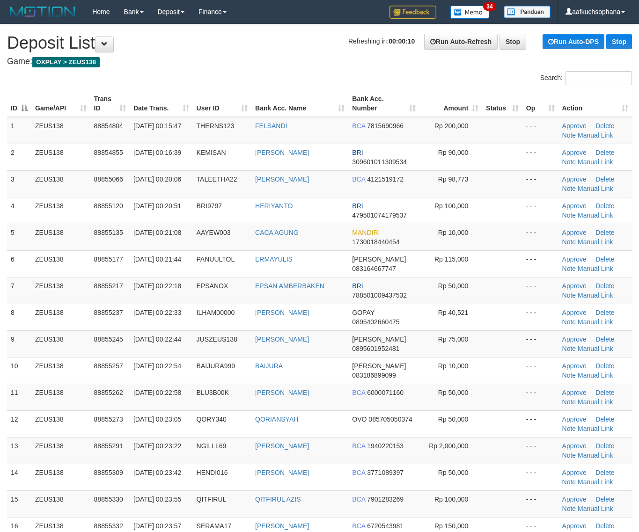
scroll to position [211, 0]
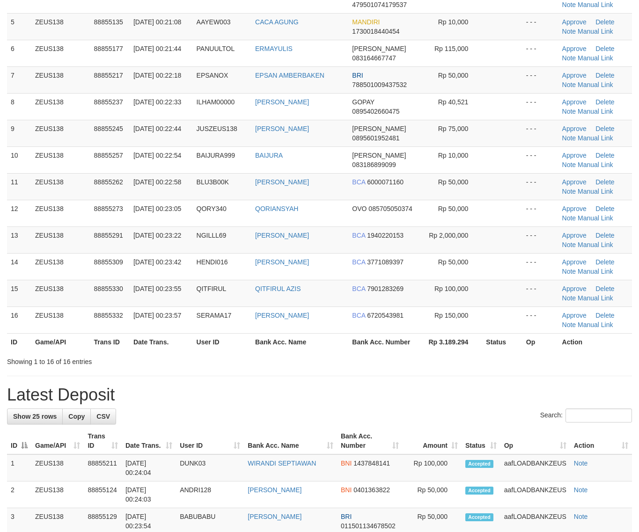
click at [596, 383] on div "**********" at bounding box center [319, 499] width 639 height 1371
click at [401, 373] on div "**********" at bounding box center [319, 499] width 639 height 1371
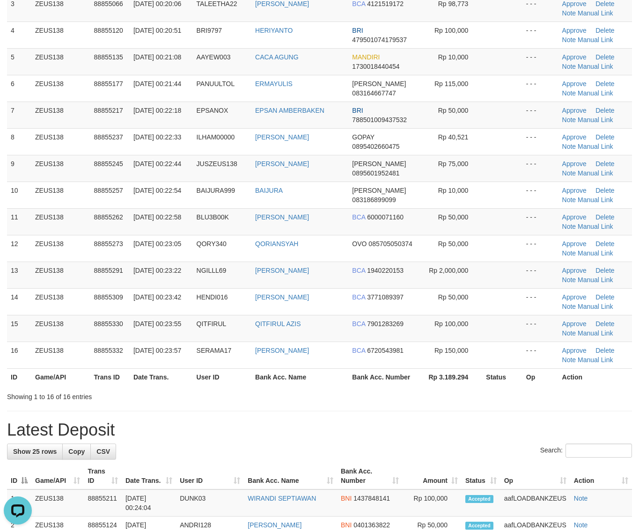
drag, startPoint x: 489, startPoint y: 396, endPoint x: 642, endPoint y: 413, distance: 154.1
click at [490, 396] on div "Showing 1 to 16 of 16 entries" at bounding box center [319, 395] width 639 height 13
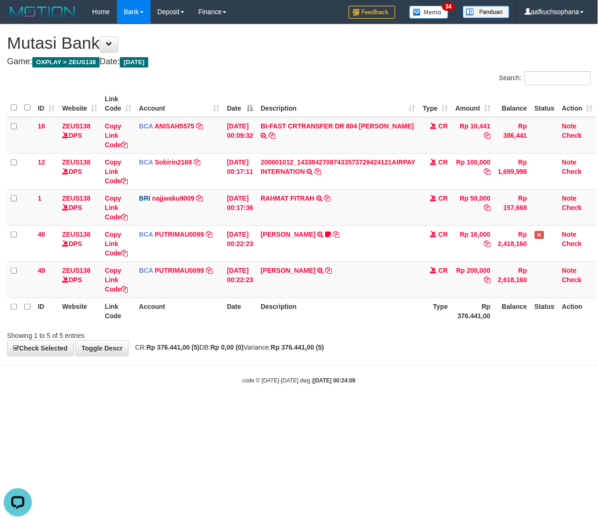
drag, startPoint x: 359, startPoint y: 468, endPoint x: 333, endPoint y: 460, distance: 27.1
click at [359, 408] on html "Toggle navigation Home Bank Account List Load By Website Group [OXPLAY] ZEUS138…" at bounding box center [299, 204] width 598 height 408
click at [257, 408] on html "Toggle navigation Home Bank Account List Load By Website Group [OXPLAY] ZEUS138…" at bounding box center [299, 204] width 598 height 408
drag, startPoint x: 203, startPoint y: 455, endPoint x: 97, endPoint y: 413, distance: 113.1
click at [200, 408] on html "Toggle navigation Home Bank Account List Load By Website Group [OXPLAY] ZEUS138…" at bounding box center [299, 204] width 598 height 408
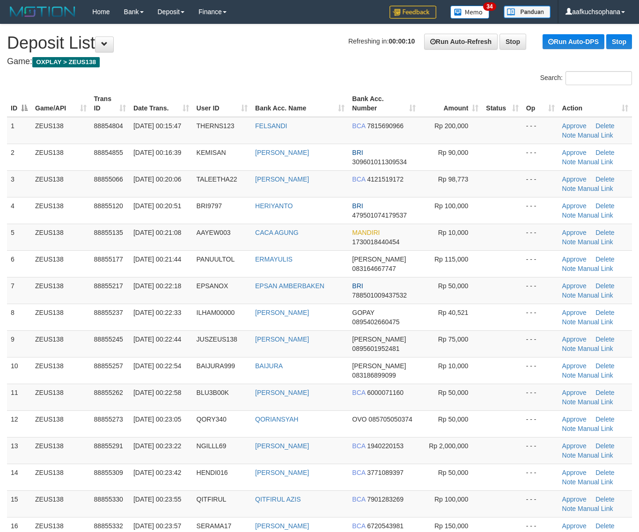
scroll to position [211, 0]
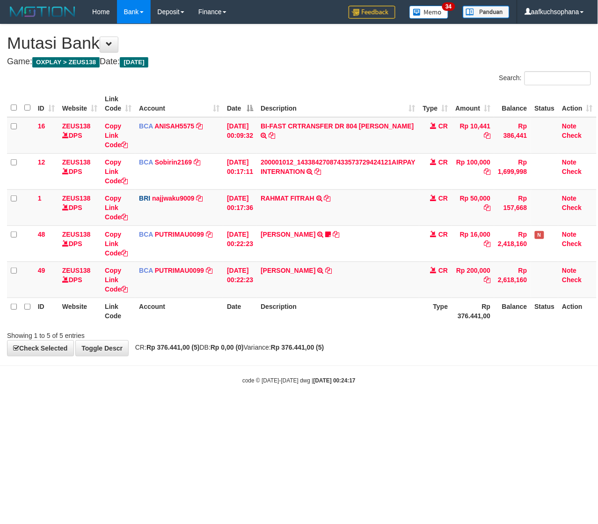
drag, startPoint x: 327, startPoint y: 396, endPoint x: 324, endPoint y: 402, distance: 6.5
click at [324, 402] on body "Toggle navigation Home Bank Account List Load By Website Group [OXPLAY] ZEUS138…" at bounding box center [299, 204] width 598 height 408
click at [316, 400] on body "Toggle navigation Home Bank Account List Load By Website Group [OXPLAY] ZEUS138…" at bounding box center [299, 204] width 598 height 408
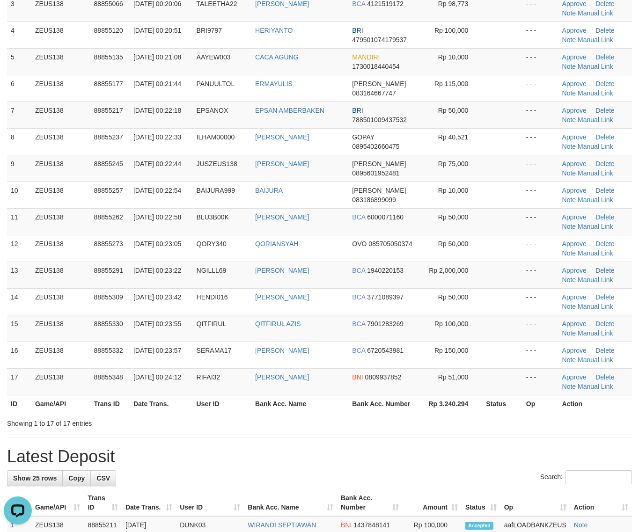
drag, startPoint x: 495, startPoint y: 428, endPoint x: 597, endPoint y: 437, distance: 102.0
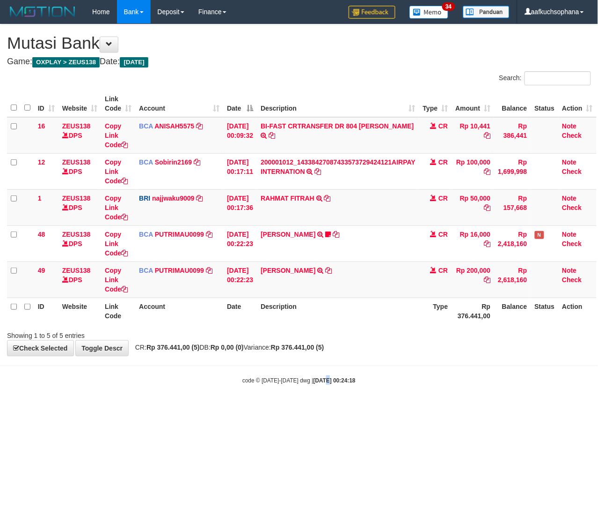
click at [317, 408] on html "Toggle navigation Home Bank Account List Load By Website Group [OXPLAY] ZEUS138…" at bounding box center [299, 204] width 598 height 408
click at [282, 408] on html "Toggle navigation Home Bank Account List Load By Website Group [OXPLAY] ZEUS138…" at bounding box center [299, 204] width 598 height 408
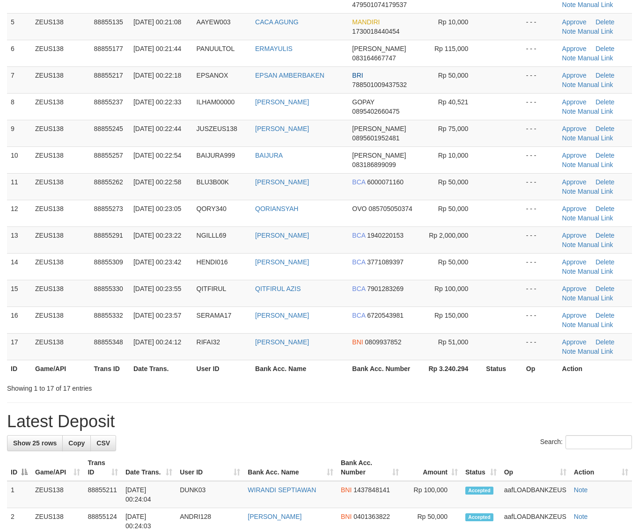
drag, startPoint x: 423, startPoint y: 443, endPoint x: 572, endPoint y: 429, distance: 149.6
click at [441, 448] on div "Search:" at bounding box center [319, 443] width 625 height 16
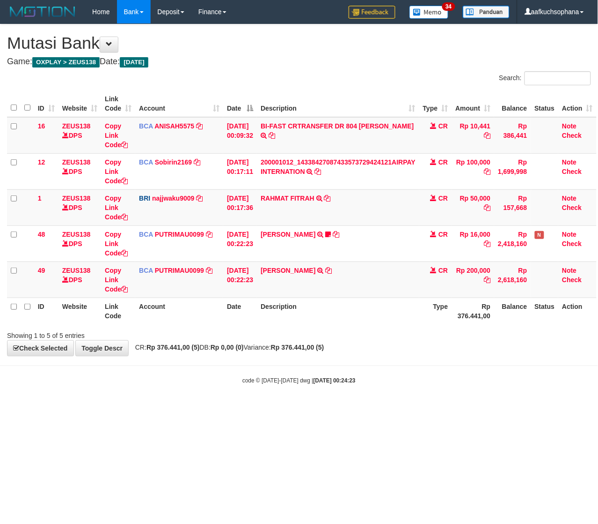
drag, startPoint x: 128, startPoint y: 433, endPoint x: 0, endPoint y: 397, distance: 132.4
click at [118, 408] on html "Toggle navigation Home Bank Account List Load By Website Group [OXPLAY] ZEUS138…" at bounding box center [299, 204] width 598 height 408
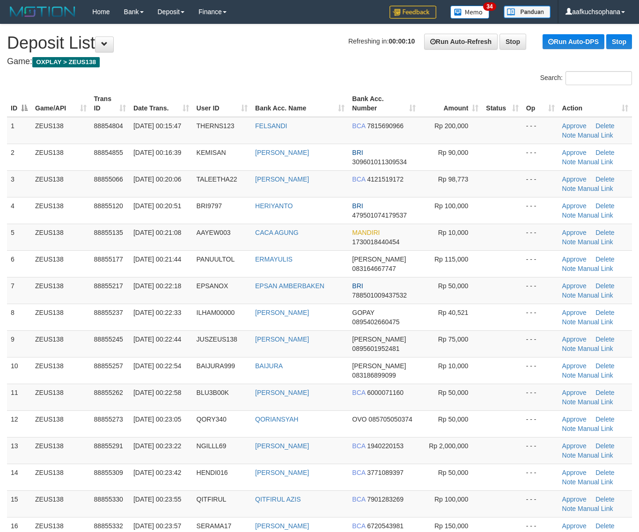
scroll to position [211, 0]
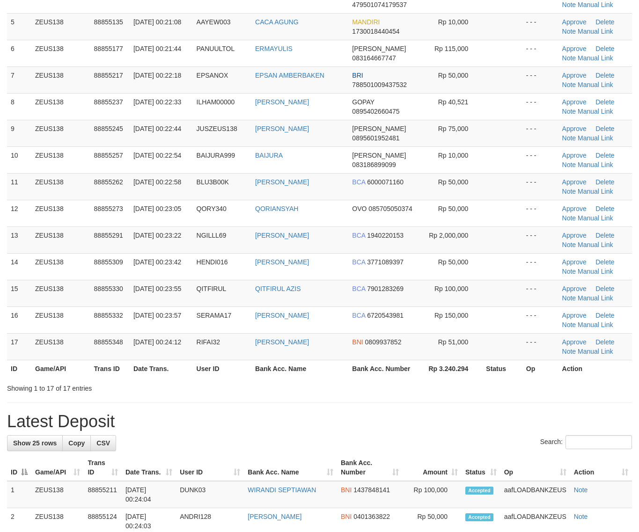
drag, startPoint x: 388, startPoint y: 422, endPoint x: 647, endPoint y: 434, distance: 259.7
click at [405, 422] on h1 "Latest Deposit" at bounding box center [319, 422] width 625 height 19
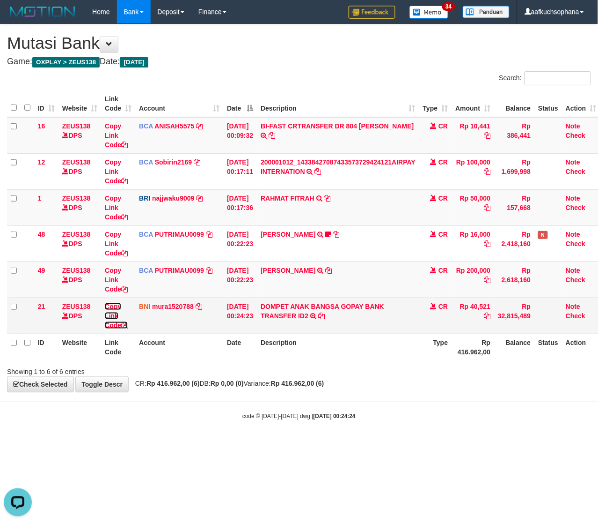
click at [126, 325] on icon at bounding box center [124, 325] width 7 height 7
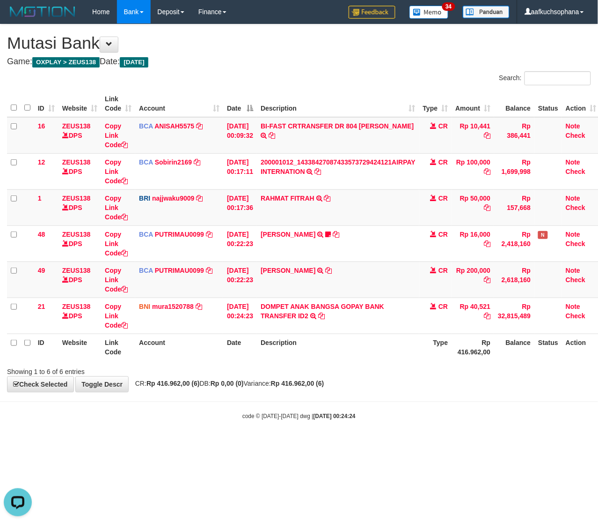
click at [351, 413] on body "Toggle navigation Home Bank Account List Load By Website Group [OXPLAY] ZEUS138…" at bounding box center [299, 222] width 598 height 444
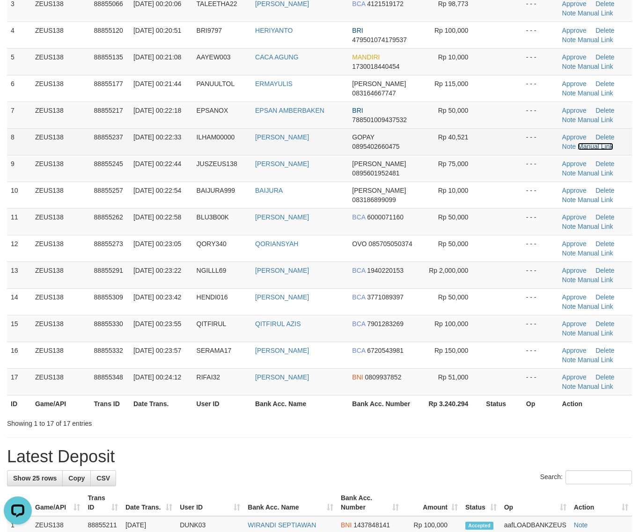
click at [591, 146] on link "Manual Link" at bounding box center [596, 146] width 36 height 7
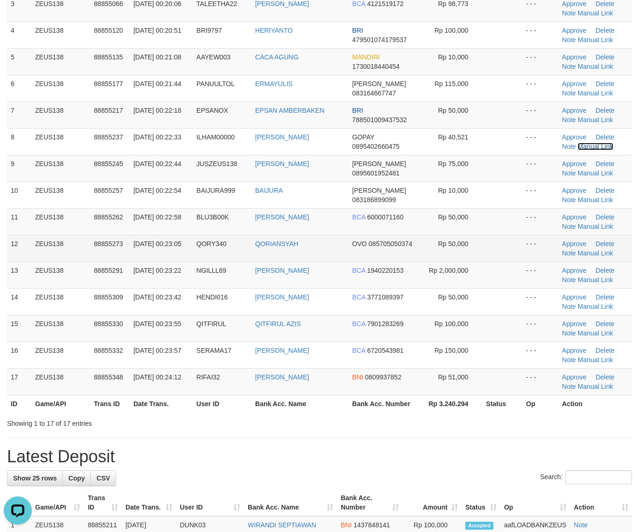
click at [578, 143] on link "Manual Link" at bounding box center [596, 146] width 36 height 7
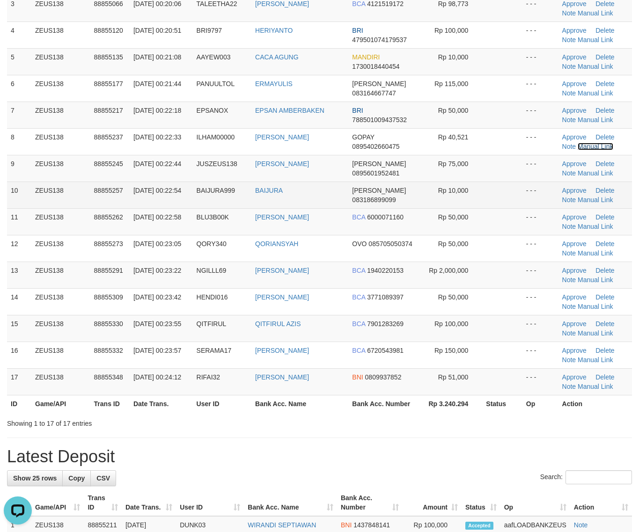
click at [578, 143] on link "Manual Link" at bounding box center [596, 146] width 36 height 7
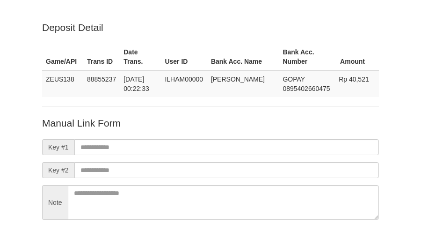
scroll to position [82, 0]
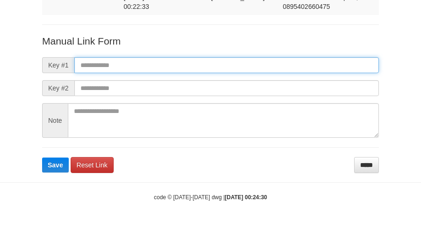
click at [264, 66] on input "text" at bounding box center [226, 65] width 305 height 16
paste input "**********"
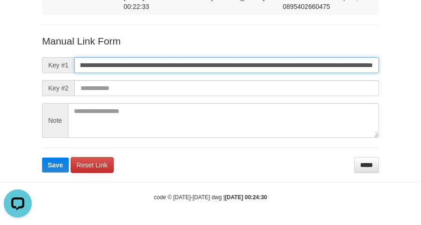
scroll to position [0, 0]
type input "**********"
click at [42, 157] on button "Save" at bounding box center [55, 164] width 27 height 15
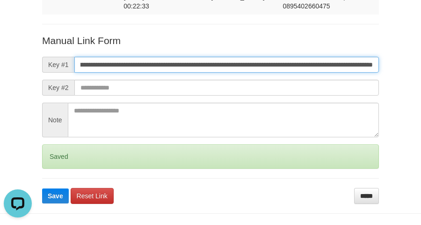
click at [42, 188] on button "Save" at bounding box center [55, 195] width 27 height 15
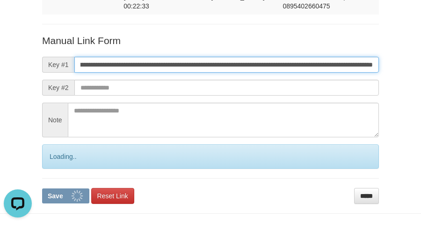
click at [42, 188] on button "Save" at bounding box center [65, 195] width 47 height 15
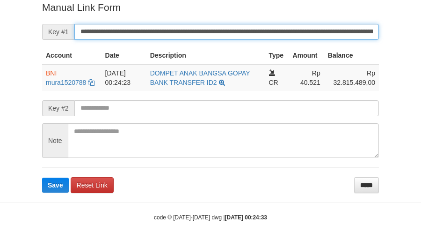
click at [42, 177] on button "Save" at bounding box center [55, 184] width 27 height 15
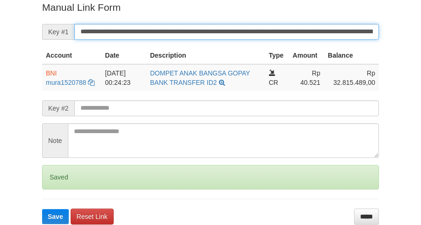
click at [42, 209] on button "Save" at bounding box center [55, 216] width 27 height 15
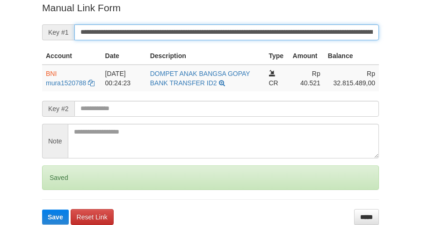
click at [42, 209] on button "Save" at bounding box center [55, 216] width 27 height 15
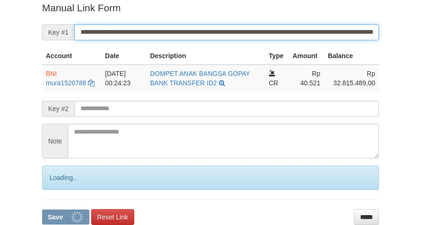
click at [42, 209] on button "Save" at bounding box center [65, 216] width 47 height 15
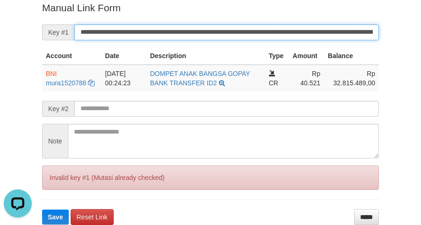
scroll to position [0, 0]
click at [42, 209] on button "Save" at bounding box center [55, 216] width 27 height 15
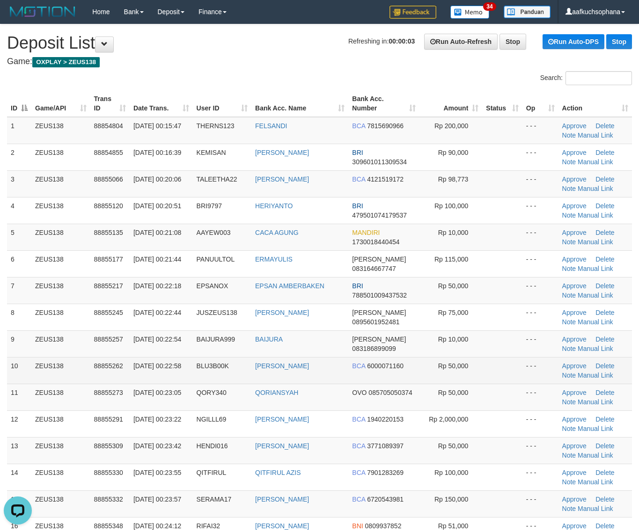
drag, startPoint x: 489, startPoint y: 419, endPoint x: 460, endPoint y: 382, distance: 47.0
click at [488, 418] on td at bounding box center [502, 424] width 40 height 27
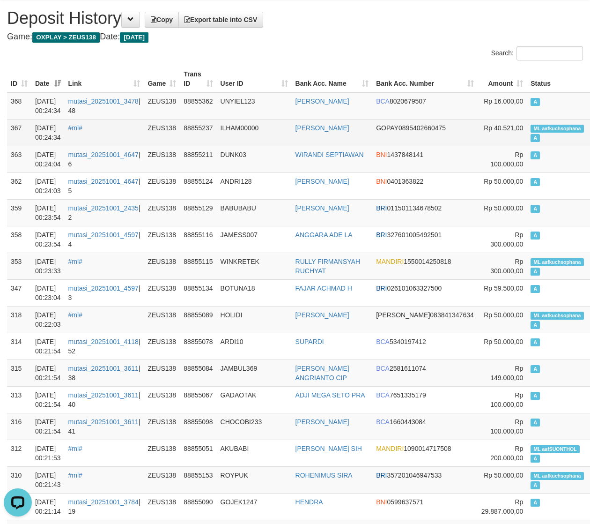
click at [527, 124] on td "ML aafkuchsophana A" at bounding box center [559, 132] width 65 height 27
click at [531, 125] on span "ML aafkuchsophana" at bounding box center [557, 129] width 53 height 8
copy td "ML aafkuchsophana A"
click at [527, 120] on td "ML aafkuchsophana A" at bounding box center [559, 132] width 65 height 27
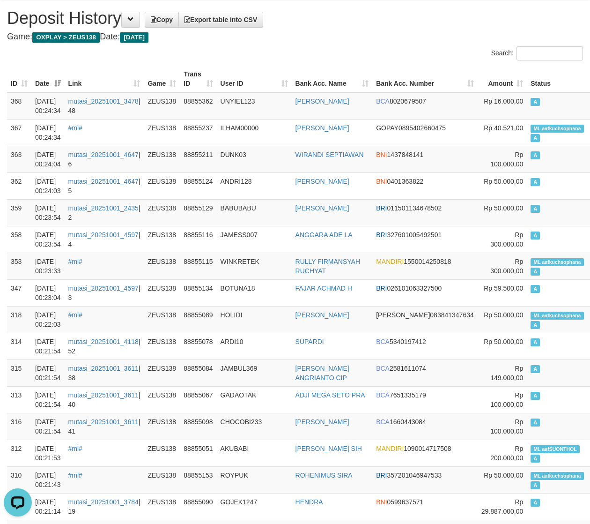
click at [399, 38] on h4 "Game: OXPLAY > ZEUS138 Date: [DATE]" at bounding box center [295, 36] width 576 height 9
click at [385, 76] on th "Bank Acc. Number" at bounding box center [424, 79] width 105 height 27
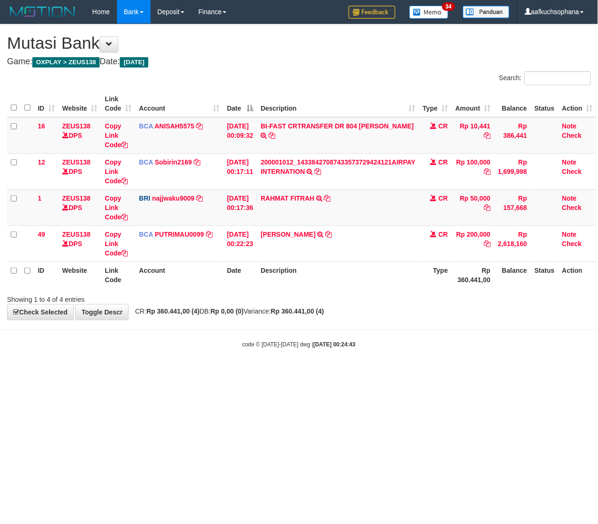
drag, startPoint x: 146, startPoint y: 415, endPoint x: 128, endPoint y: 408, distance: 19.7
click at [140, 372] on html "Toggle navigation Home Bank Account List Load By Website Group [OXPLAY] ZEUS138…" at bounding box center [299, 186] width 598 height 372
click at [249, 372] on html "Toggle navigation Home Bank Account List Load By Website Group [OXPLAY] ZEUS138…" at bounding box center [299, 186] width 598 height 372
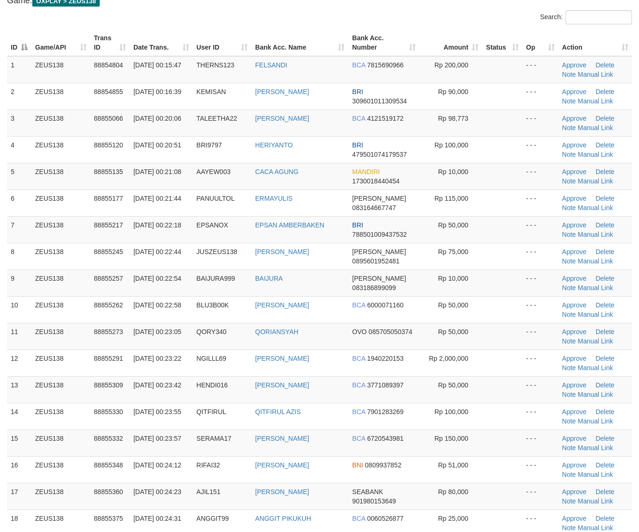
scroll to position [176, 0]
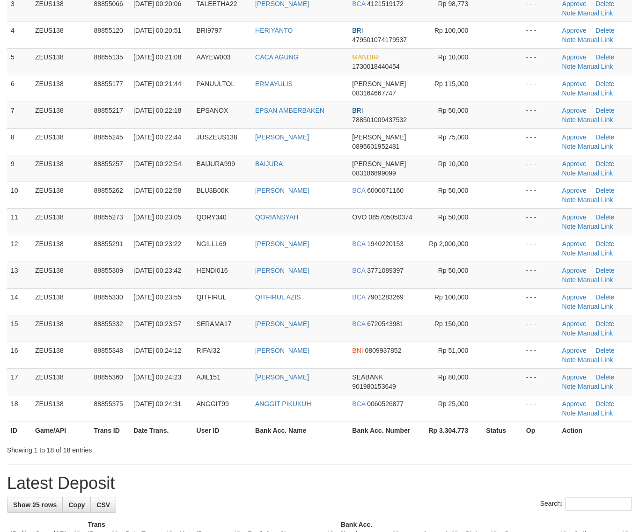
drag, startPoint x: 511, startPoint y: 460, endPoint x: 609, endPoint y: 464, distance: 97.9
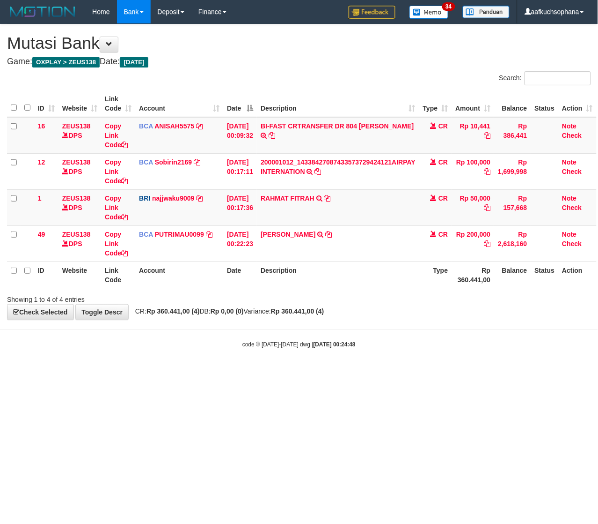
drag, startPoint x: 232, startPoint y: 415, endPoint x: 226, endPoint y: 415, distance: 6.6
click at [229, 372] on html "Toggle navigation Home Bank Account List Load By Website Group [OXPLAY] ZEUS138…" at bounding box center [299, 186] width 598 height 372
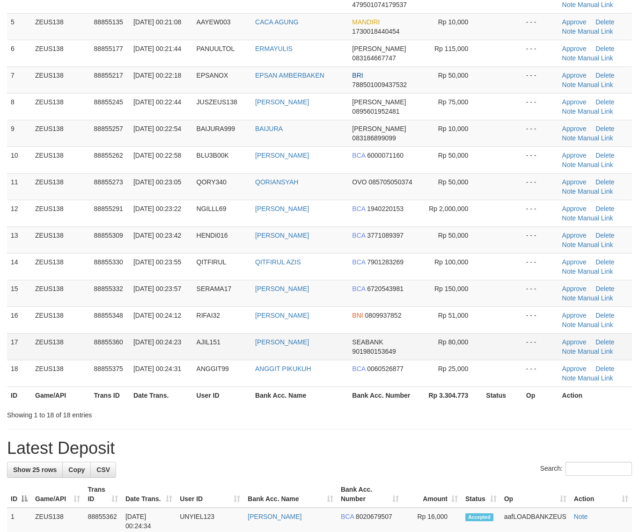
scroll to position [176, 0]
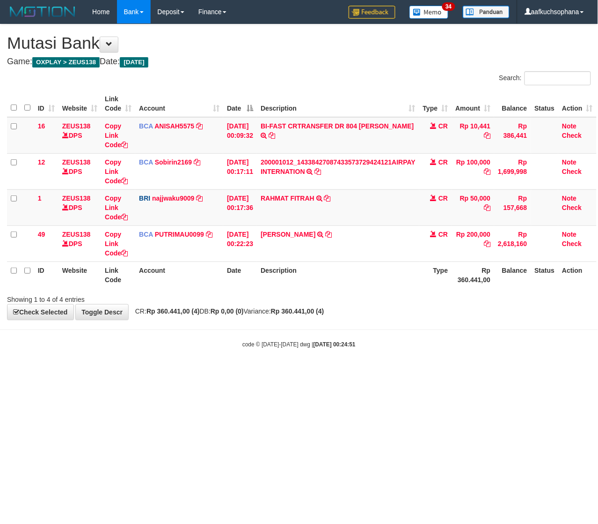
click at [183, 372] on html "Toggle navigation Home Bank Account List Load By Website Group [OXPLAY] ZEUS138…" at bounding box center [299, 186] width 598 height 372
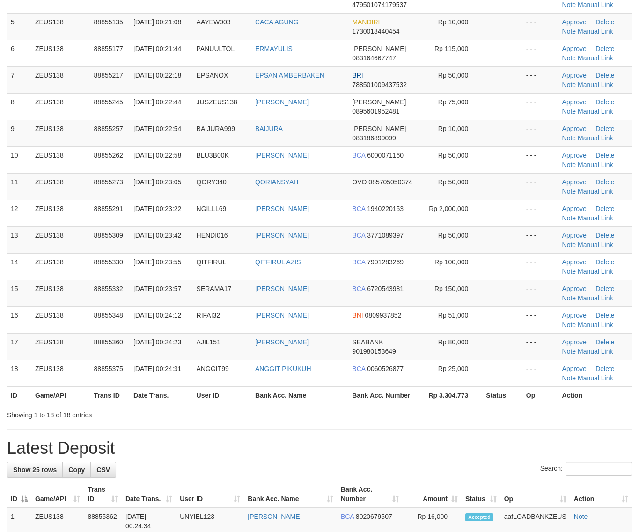
drag, startPoint x: 421, startPoint y: 457, endPoint x: 541, endPoint y: 423, distance: 124.5
click at [428, 455] on h1 "Latest Deposit" at bounding box center [319, 448] width 625 height 19
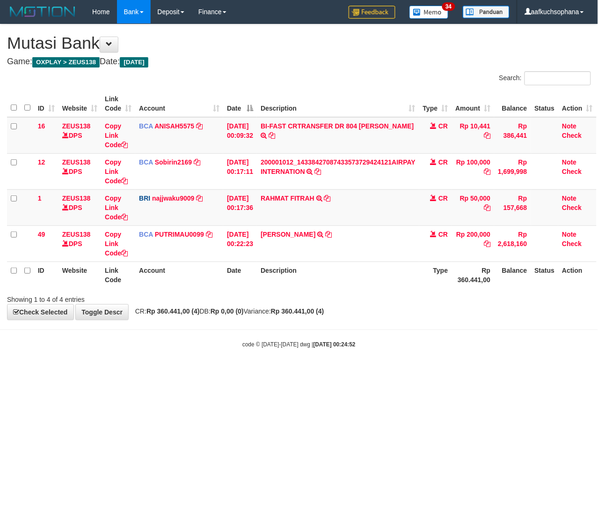
click at [146, 372] on html "Toggle navigation Home Bank Account List Load By Website Group [OXPLAY] ZEUS138…" at bounding box center [299, 186] width 598 height 372
drag, startPoint x: 133, startPoint y: 392, endPoint x: 126, endPoint y: 391, distance: 7.0
click at [129, 372] on html "Toggle navigation Home Bank Account List Load By Website Group [OXPLAY] ZEUS138…" at bounding box center [299, 186] width 598 height 372
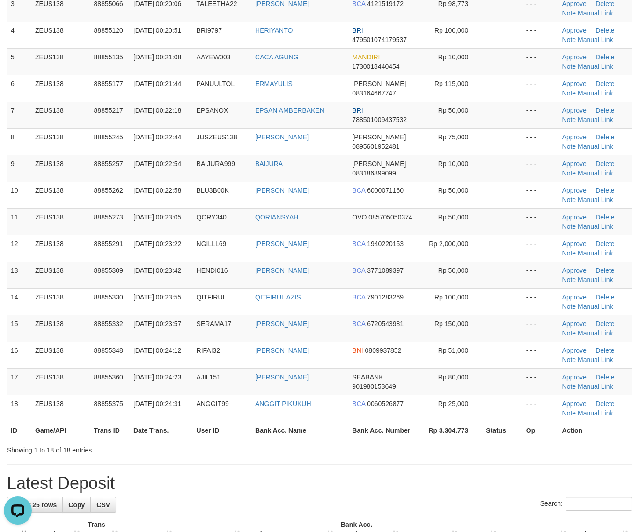
drag, startPoint x: 467, startPoint y: 455, endPoint x: 647, endPoint y: 434, distance: 181.1
click at [481, 454] on div "Showing 1 to 18 of 18 entries" at bounding box center [319, 448] width 639 height 13
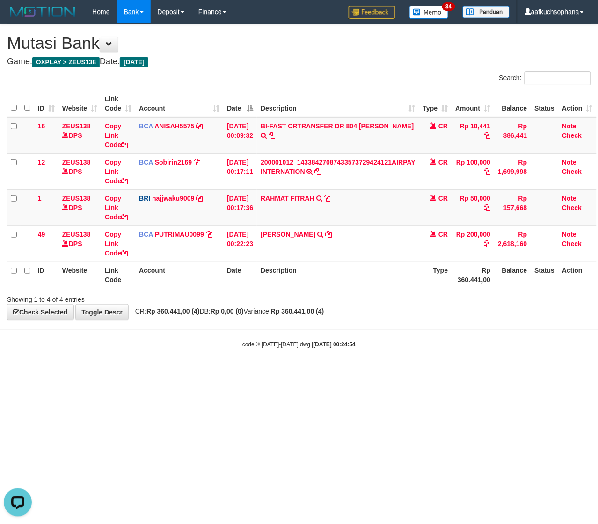
click at [177, 372] on html "Toggle navigation Home Bank Account List Load By Website Group [OXPLAY] ZEUS138…" at bounding box center [299, 186] width 598 height 372
drag, startPoint x: 176, startPoint y: 397, endPoint x: 80, endPoint y: 397, distance: 96.0
click at [174, 372] on html "Toggle navigation Home Bank Account List Load By Website Group [OXPLAY] ZEUS138…" at bounding box center [299, 186] width 598 height 372
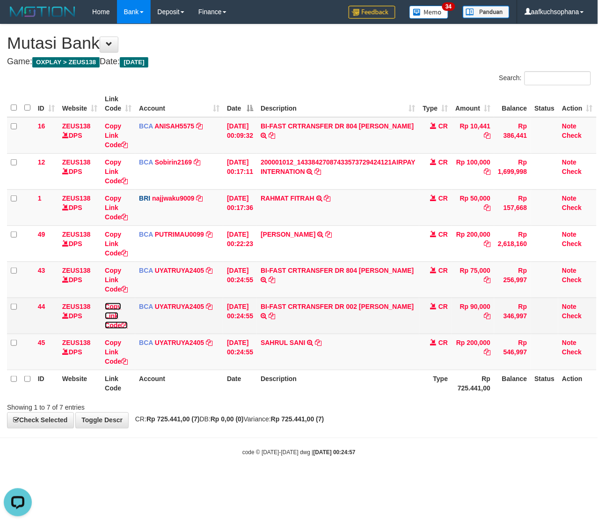
click at [126, 325] on icon at bounding box center [124, 325] width 7 height 7
click at [127, 325] on icon at bounding box center [124, 325] width 7 height 7
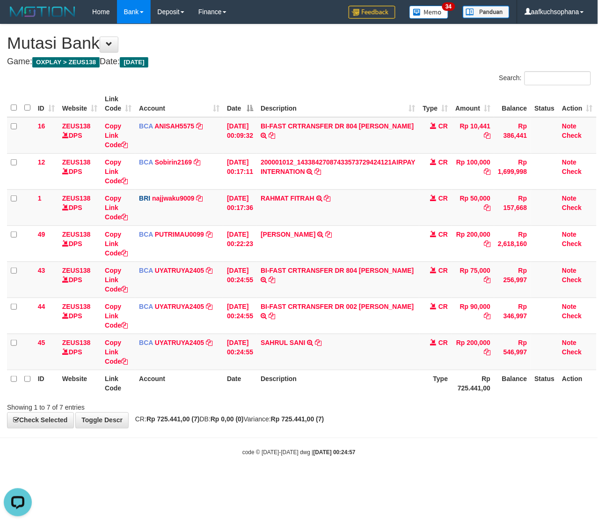
scroll to position [128, 0]
drag, startPoint x: 397, startPoint y: 393, endPoint x: 379, endPoint y: 385, distance: 19.5
click at [390, 391] on th "Description" at bounding box center [338, 382] width 162 height 27
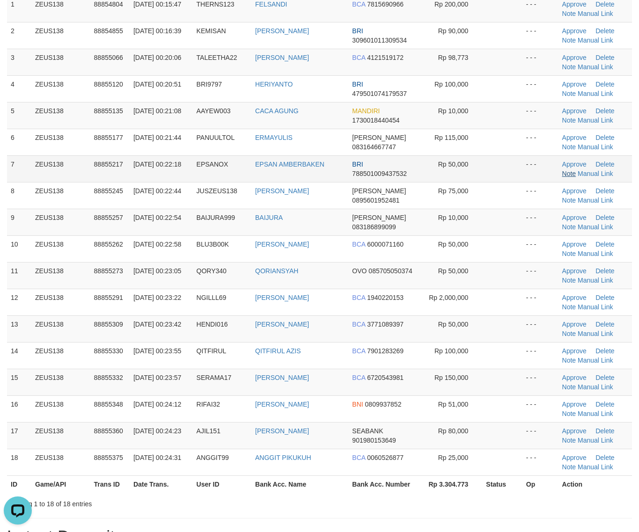
scroll to position [59, 0]
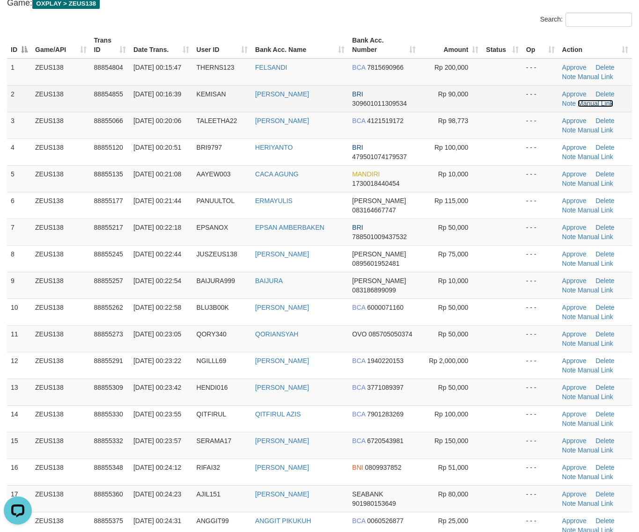
click at [589, 103] on link "Manual Link" at bounding box center [596, 103] width 36 height 7
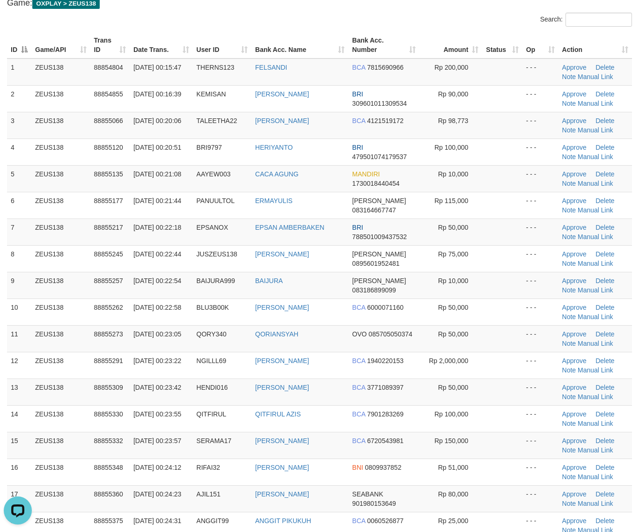
drag, startPoint x: 523, startPoint y: 385, endPoint x: 646, endPoint y: 382, distance: 123.7
click at [525, 385] on td "- - -" at bounding box center [541, 392] width 36 height 27
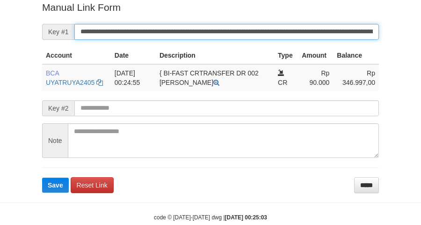
click at [42, 177] on button "Save" at bounding box center [55, 184] width 27 height 15
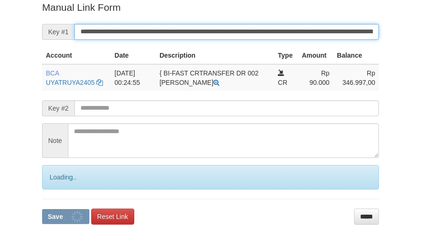
click at [42, 209] on button "Save" at bounding box center [65, 216] width 47 height 15
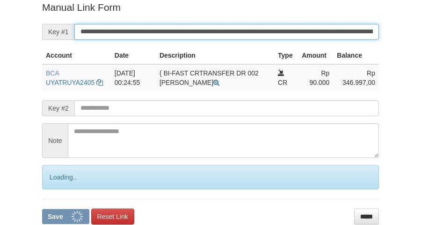
scroll to position [192, 0]
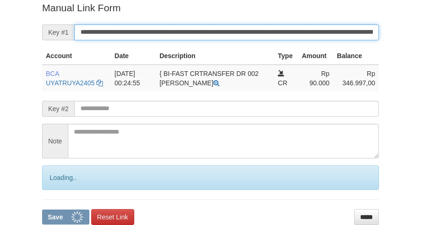
drag, startPoint x: 333, startPoint y: 35, endPoint x: 339, endPoint y: 38, distance: 7.1
click at [339, 38] on input "**********" at bounding box center [226, 32] width 305 height 16
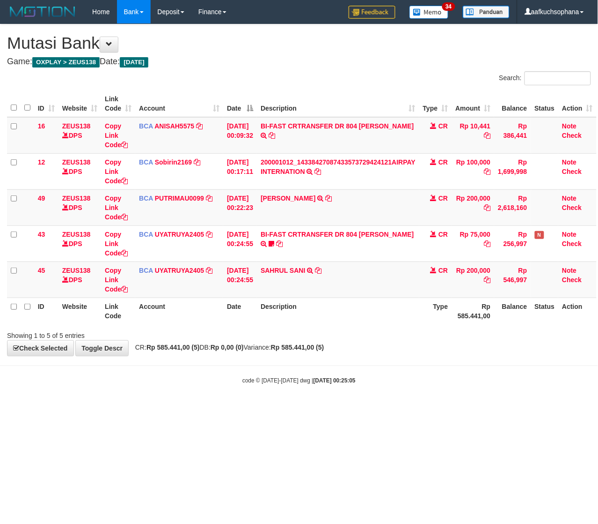
click at [231, 380] on div "code © [DATE]-[DATE] dwg | [DATE] 00:25:05" at bounding box center [299, 379] width 598 height 9
drag, startPoint x: 329, startPoint y: 272, endPoint x: 321, endPoint y: 271, distance: 8.5
click at [328, 272] on td "SAHRUL SANI TRSF E-BANKING CR 0110/FTSCY/WS95031 200000.00SAHRUL SANI" at bounding box center [338, 279] width 162 height 36
drag, startPoint x: 291, startPoint y: 455, endPoint x: 4, endPoint y: 354, distance: 304.9
click at [242, 408] on html "Toggle navigation Home Bank Account List Load By Website Group [OXPLAY] ZEUS138…" at bounding box center [299, 204] width 598 height 408
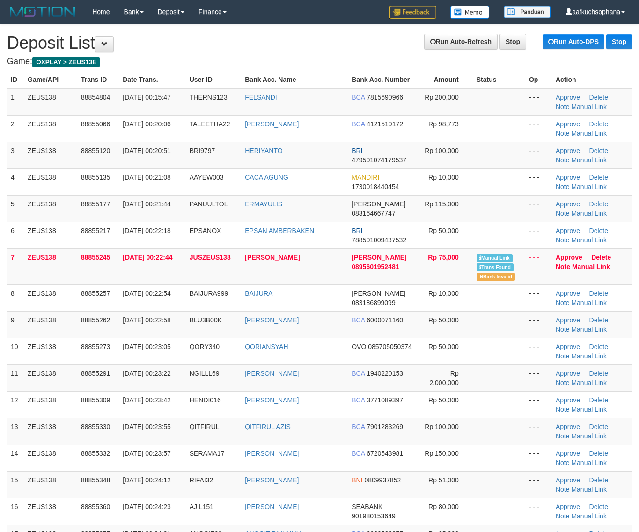
scroll to position [59, 0]
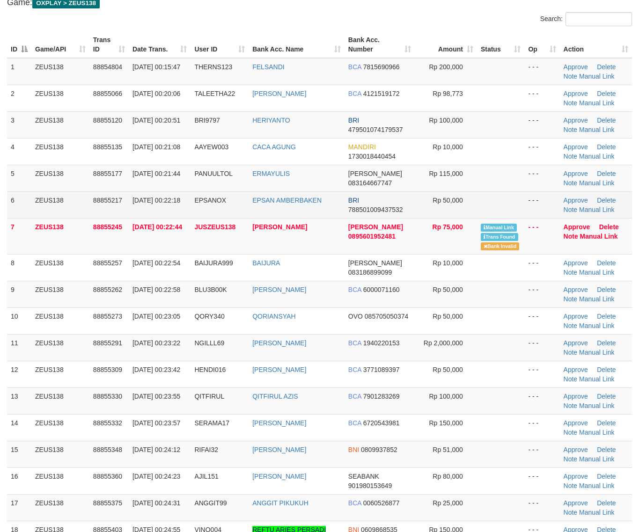
drag, startPoint x: 585, startPoint y: 205, endPoint x: 520, endPoint y: 193, distance: 66.5
click at [583, 205] on td "Approve Delete Note Manual Link" at bounding box center [596, 205] width 72 height 27
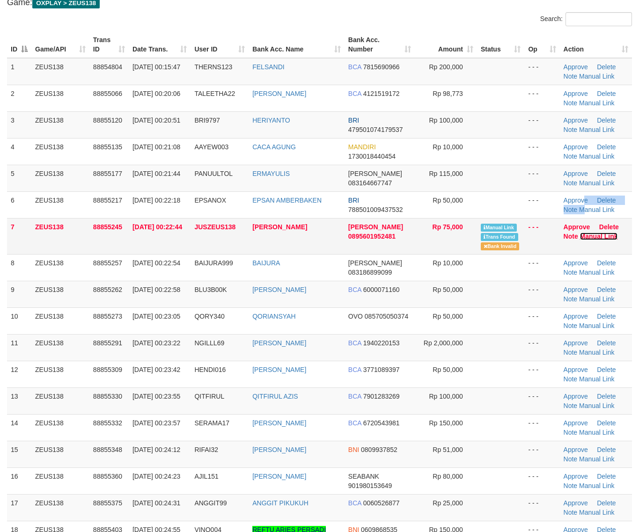
click at [587, 234] on link "Manual Link" at bounding box center [599, 236] width 38 height 7
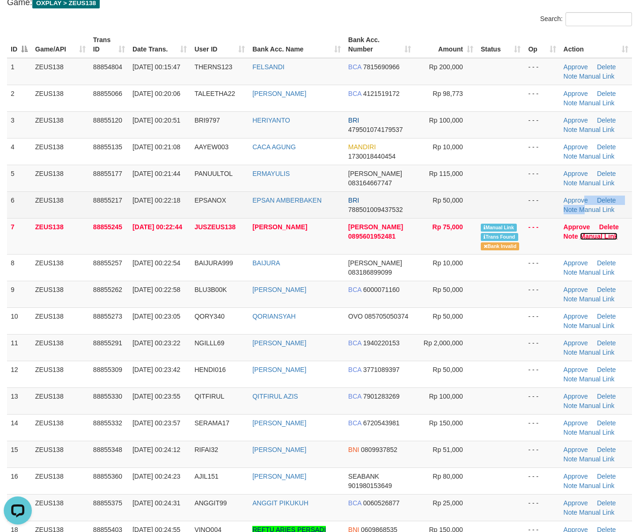
click at [580, 233] on link "Manual Link" at bounding box center [599, 236] width 38 height 7
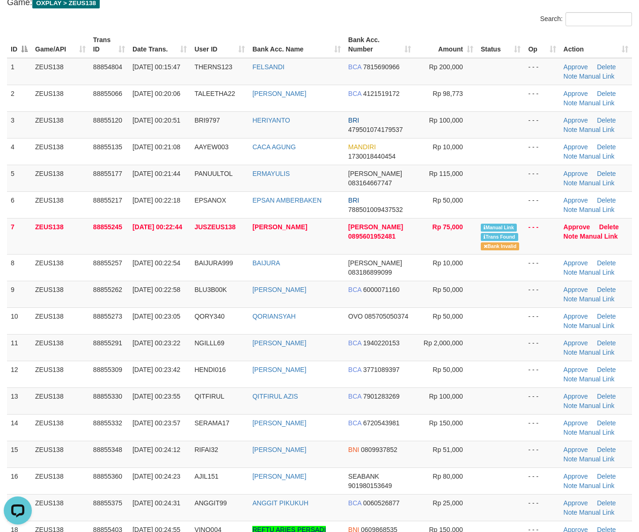
drag, startPoint x: 497, startPoint y: 376, endPoint x: 645, endPoint y: 367, distance: 148.2
click at [507, 375] on td at bounding box center [501, 374] width 48 height 27
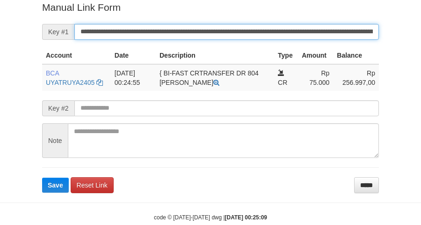
click at [42, 177] on button "Save" at bounding box center [55, 184] width 27 height 15
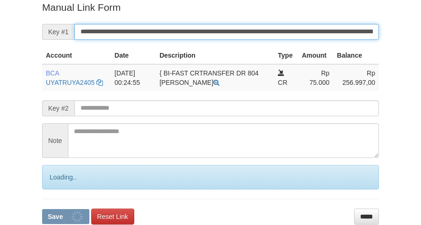
scroll to position [192, 0]
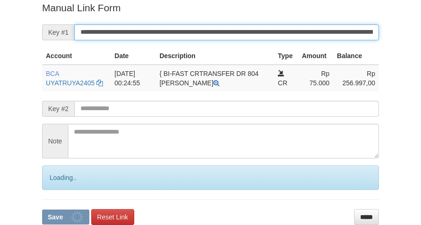
click at [42, 209] on button "Save" at bounding box center [65, 216] width 47 height 15
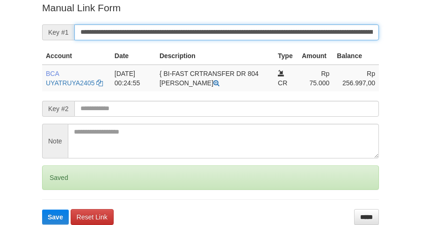
click at [42, 209] on button "Save" at bounding box center [55, 216] width 27 height 15
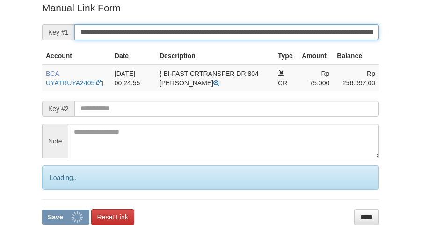
click at [42, 209] on button "Save" at bounding box center [65, 216] width 47 height 15
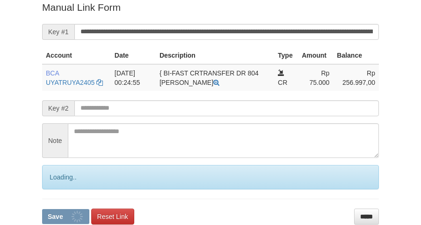
click at [42, 209] on button "Save" at bounding box center [65, 216] width 47 height 15
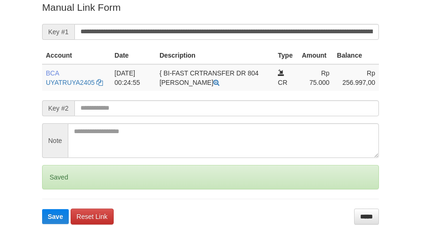
click at [42, 209] on button "Save" at bounding box center [55, 216] width 27 height 15
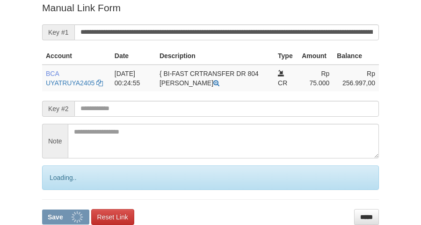
click at [42, 209] on button "Save" at bounding box center [65, 216] width 47 height 15
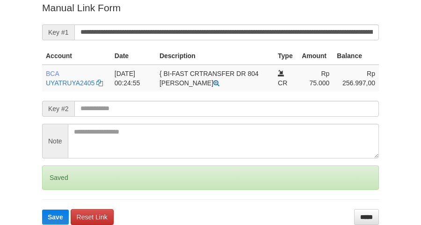
click at [42, 209] on button "Save" at bounding box center [55, 216] width 27 height 15
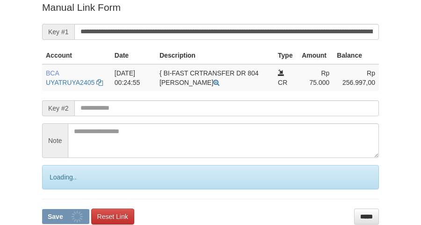
click at [42, 209] on button "Save" at bounding box center [65, 216] width 47 height 15
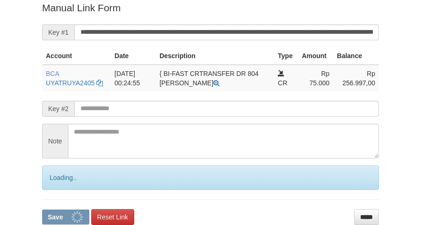
click at [42, 209] on button "Save" at bounding box center [65, 216] width 47 height 15
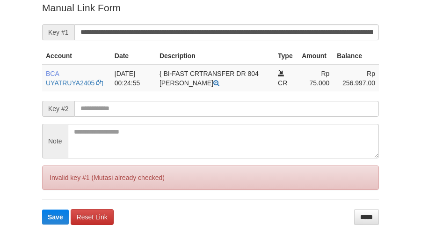
click at [42, 209] on button "Save" at bounding box center [55, 216] width 27 height 15
click at [282, 29] on input "**********" at bounding box center [226, 32] width 305 height 16
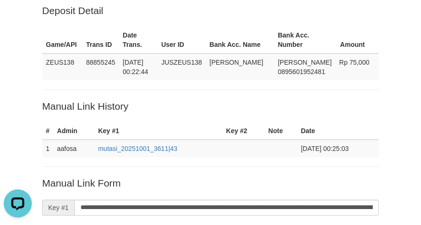
scroll to position [16, 0]
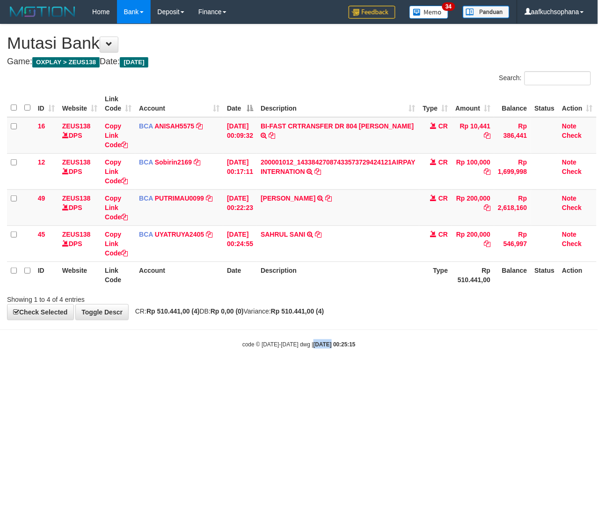
drag, startPoint x: 303, startPoint y: 375, endPoint x: 146, endPoint y: 341, distance: 160.4
click at [296, 371] on body "Toggle navigation Home Bank Account List Load By Website Group [OXPLAY] ZEUS138…" at bounding box center [299, 186] width 598 height 372
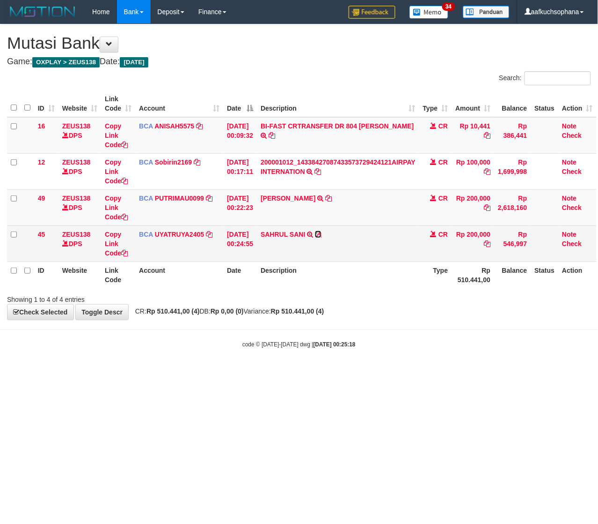
click at [322, 233] on icon at bounding box center [318, 234] width 7 height 7
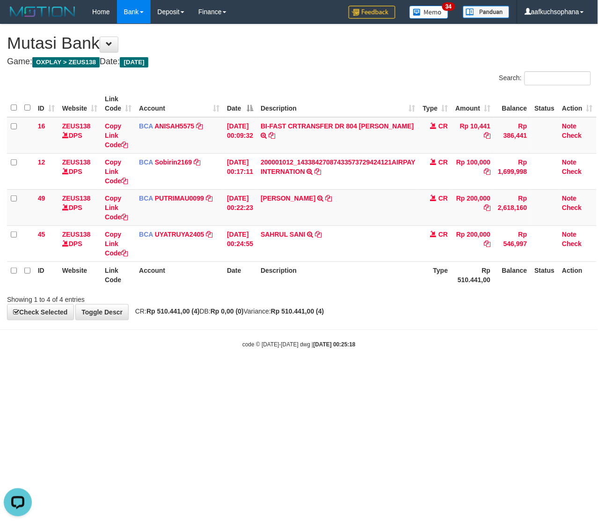
drag, startPoint x: 267, startPoint y: 360, endPoint x: 198, endPoint y: 352, distance: 69.3
click at [266, 360] on body "Toggle navigation Home Bank Account List Load By Website Group [OXPLAY] ZEUS138…" at bounding box center [299, 186] width 598 height 372
click at [186, 353] on body "Toggle navigation Home Bank Account List Load By Website Group [OXPLAY] ZEUS138…" at bounding box center [299, 186] width 598 height 372
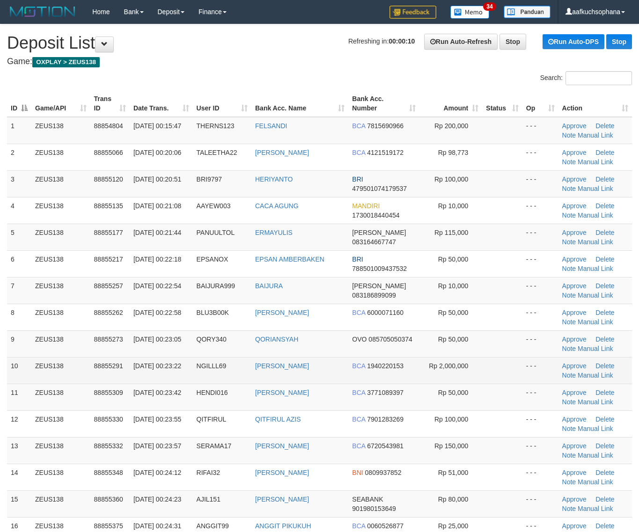
click at [502, 375] on td at bounding box center [502, 370] width 40 height 27
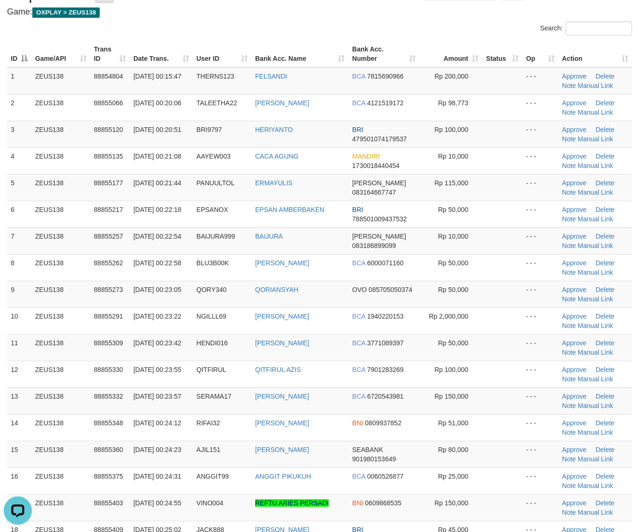
scroll to position [117, 0]
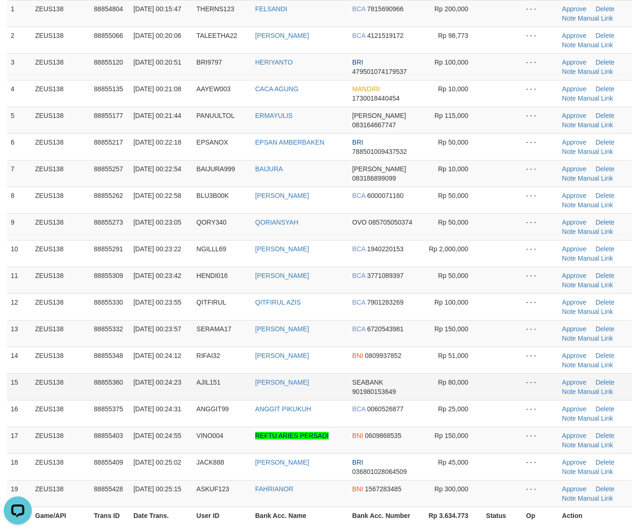
drag, startPoint x: 466, startPoint y: 379, endPoint x: 647, endPoint y: 393, distance: 181.8
click at [466, 380] on td "Rp 80,000" at bounding box center [451, 387] width 63 height 27
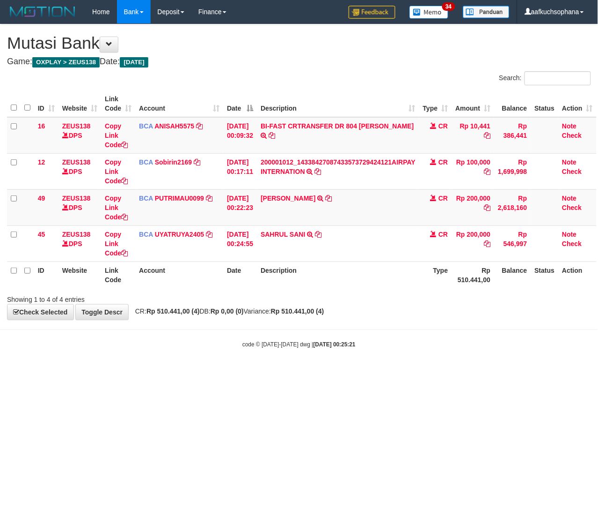
drag, startPoint x: 185, startPoint y: 398, endPoint x: 82, endPoint y: 364, distance: 109.0
click at [176, 372] on html "Toggle navigation Home Bank Account List Load By Website Group [OXPLAY] ZEUS138…" at bounding box center [299, 186] width 598 height 372
drag, startPoint x: 418, startPoint y: 407, endPoint x: 394, endPoint y: 394, distance: 27.9
click at [411, 372] on html "Toggle navigation Home Bank Account List Load By Website Group [OXPLAY] ZEUS138…" at bounding box center [299, 186] width 598 height 372
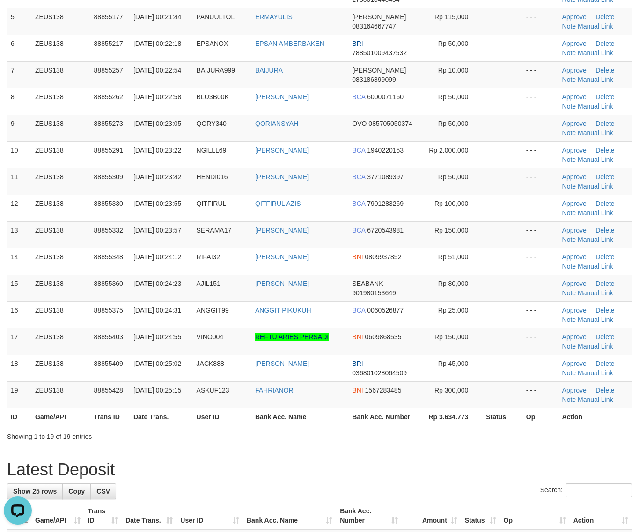
scroll to position [234, 0]
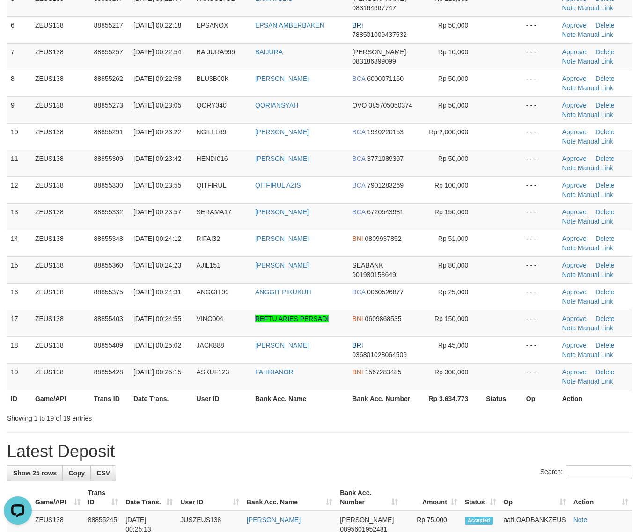
drag, startPoint x: 413, startPoint y: 434, endPoint x: 645, endPoint y: 418, distance: 232.8
click at [438, 430] on div "**********" at bounding box center [319, 515] width 639 height 1451
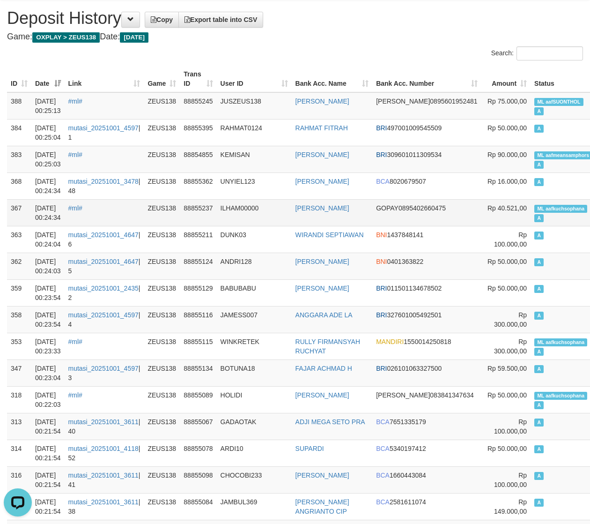
click at [534, 207] on span "ML aafkuchsophana" at bounding box center [560, 209] width 53 height 8
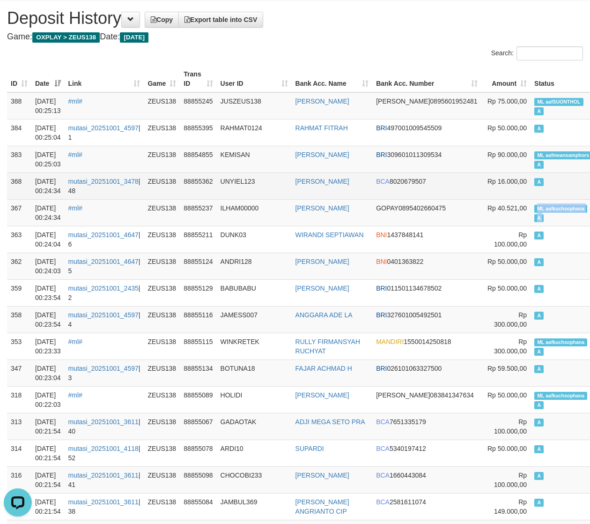
copy td "ML aafkuchsophana A"
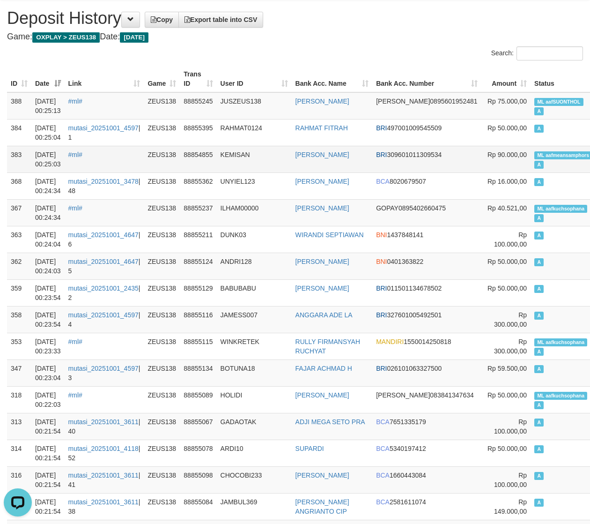
click at [531, 146] on td "ML aafmeansamphors A" at bounding box center [563, 159] width 65 height 27
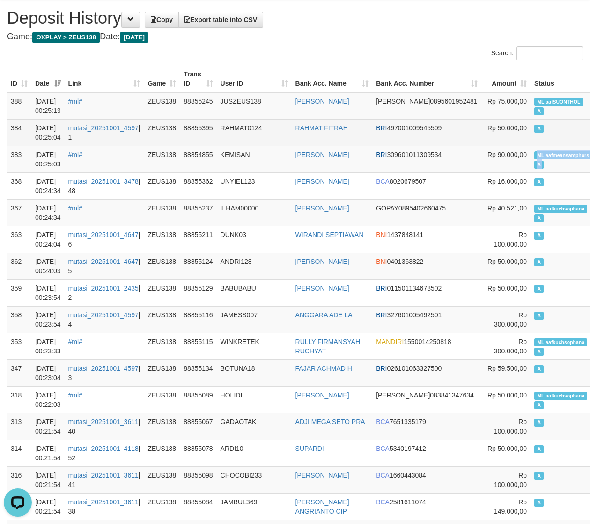
copy td "ML aafmeansamphors A"
click at [531, 133] on td "A" at bounding box center [563, 132] width 65 height 27
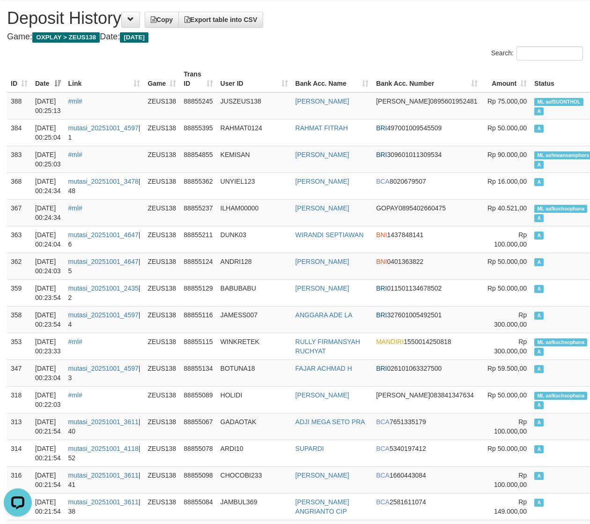
drag, startPoint x: 344, startPoint y: 59, endPoint x: 328, endPoint y: 54, distance: 16.9
click at [343, 59] on div "Search:" at bounding box center [442, 54] width 281 height 16
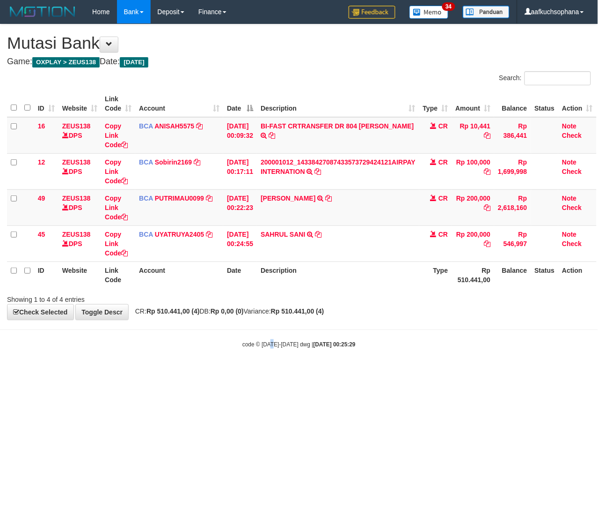
drag, startPoint x: 273, startPoint y: 431, endPoint x: 158, endPoint y: 391, distance: 121.6
click at [258, 372] on html "Toggle navigation Home Bank Account List Load By Website Group [OXPLAY] ZEUS138…" at bounding box center [299, 186] width 598 height 372
drag, startPoint x: 211, startPoint y: 426, endPoint x: 0, endPoint y: 383, distance: 215.5
click at [206, 372] on html "Toggle navigation Home Bank Account List Load By Website Group [OXPLAY] ZEUS138…" at bounding box center [299, 186] width 598 height 372
drag, startPoint x: 156, startPoint y: 436, endPoint x: 8, endPoint y: 404, distance: 150.9
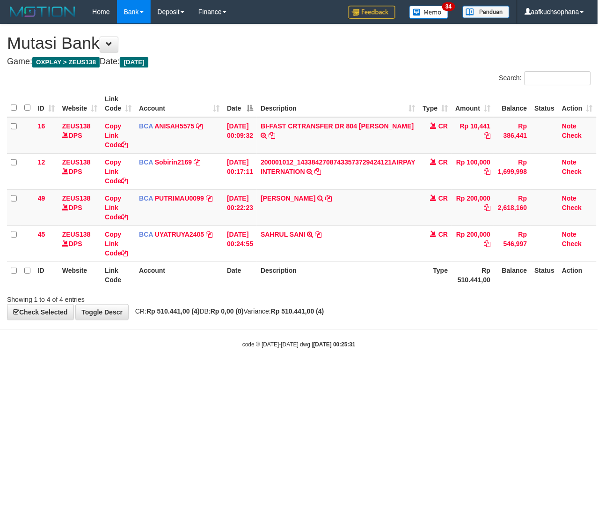
click at [149, 372] on html "Toggle navigation Home Bank Account List Load By Website Group [OXPLAY] ZEUS138…" at bounding box center [299, 186] width 598 height 372
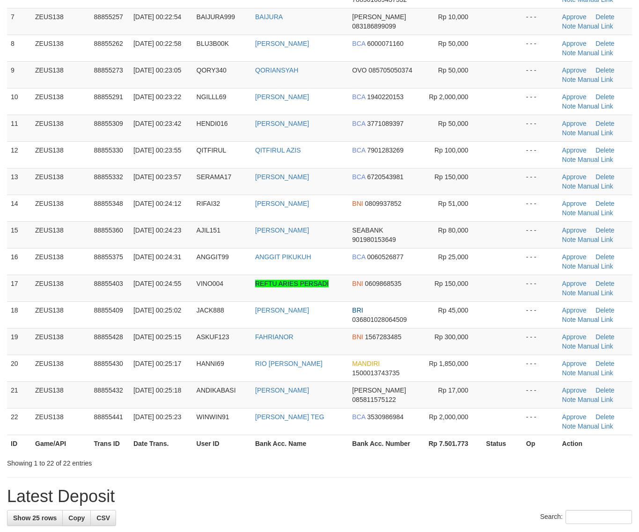
scroll to position [234, 0]
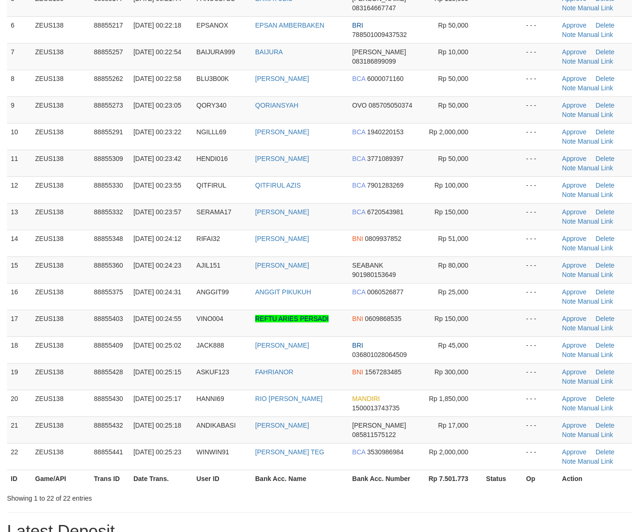
drag, startPoint x: 504, startPoint y: 492, endPoint x: 526, endPoint y: 480, distance: 24.5
click at [510, 490] on div "Search: ID Game/API Trans ID Date Trans. User ID Bank Acc. Name Bank Acc. Numbe…" at bounding box center [319, 170] width 625 height 666
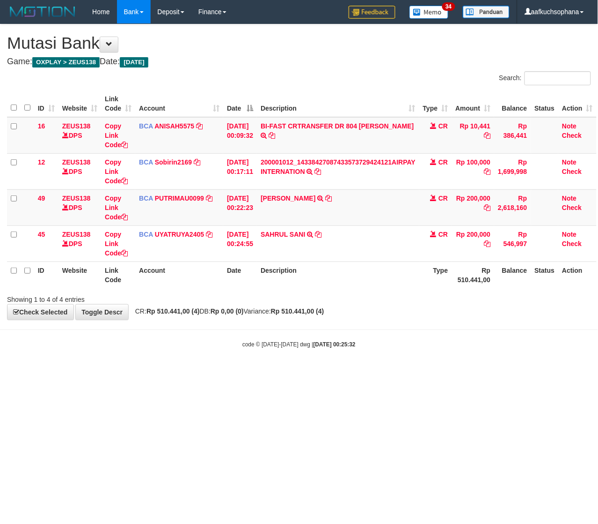
drag, startPoint x: 163, startPoint y: 441, endPoint x: 100, endPoint y: 437, distance: 63.3
click at [158, 372] on html "Toggle navigation Home Bank Account List Load By Website Group [OXPLAY] ZEUS138…" at bounding box center [299, 186] width 598 height 372
click at [367, 372] on html "Toggle navigation Home Bank Account List Load By Website Group [OXPLAY] ZEUS138…" at bounding box center [299, 186] width 598 height 372
drag, startPoint x: 202, startPoint y: 431, endPoint x: 188, endPoint y: 428, distance: 14.7
click at [194, 372] on html "Toggle navigation Home Bank Account List Load By Website Group [OXPLAY] ZEUS138…" at bounding box center [299, 186] width 598 height 372
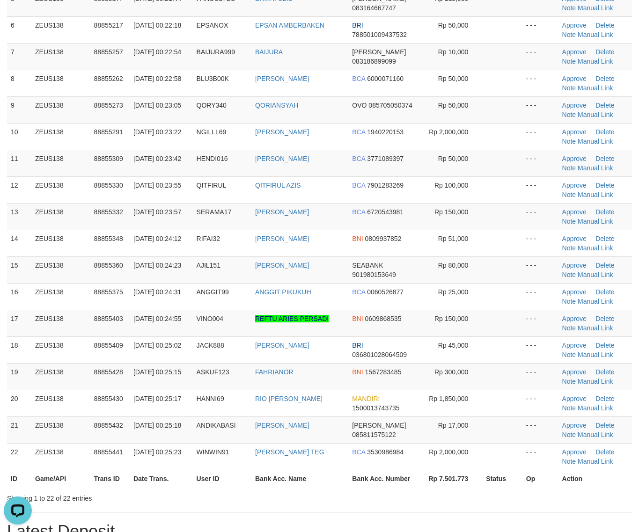
drag, startPoint x: 472, startPoint y: 490, endPoint x: 647, endPoint y: 462, distance: 177.3
click at [473, 489] on div "ID Game/API Trans ID Date Trans. User ID Bank Acc. Name Bank Acc. Number Amount…" at bounding box center [319, 171] width 639 height 637
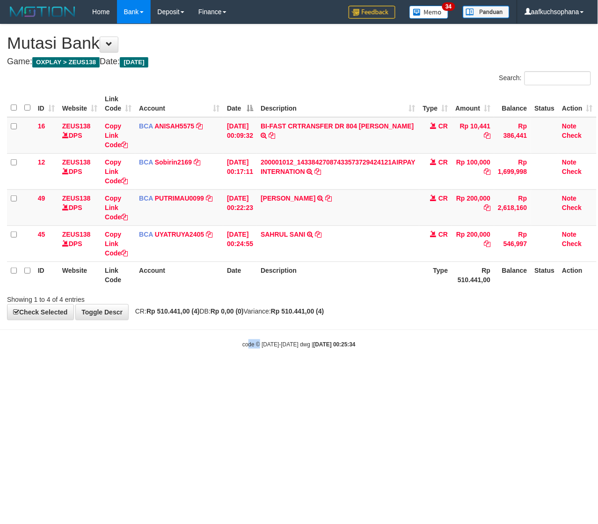
click at [259, 372] on html "Toggle navigation Home Bank Account List Load By Website Group [OXPLAY] ZEUS138…" at bounding box center [299, 186] width 598 height 372
click at [99, 372] on html "Toggle navigation Home Bank Account List Load By Website Group [OXPLAY] ZEUS138…" at bounding box center [299, 186] width 598 height 372
drag, startPoint x: 475, startPoint y: 476, endPoint x: 242, endPoint y: 268, distance: 313.1
click at [470, 372] on html "Toggle navigation Home Bank Account List Load By Website Group [OXPLAY] ZEUS138…" at bounding box center [299, 186] width 598 height 372
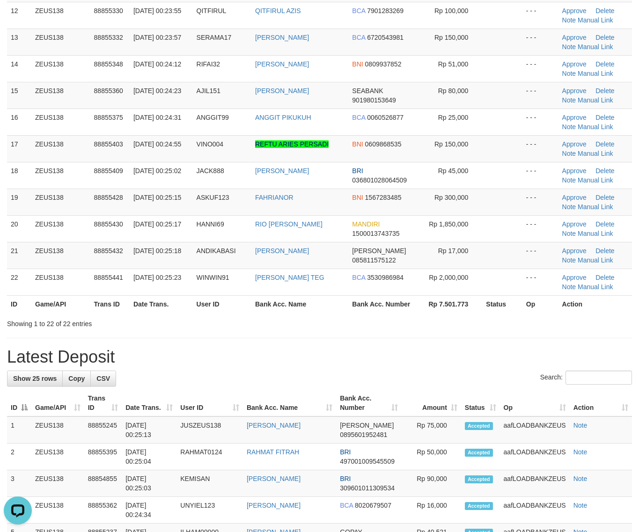
scroll to position [410, 0]
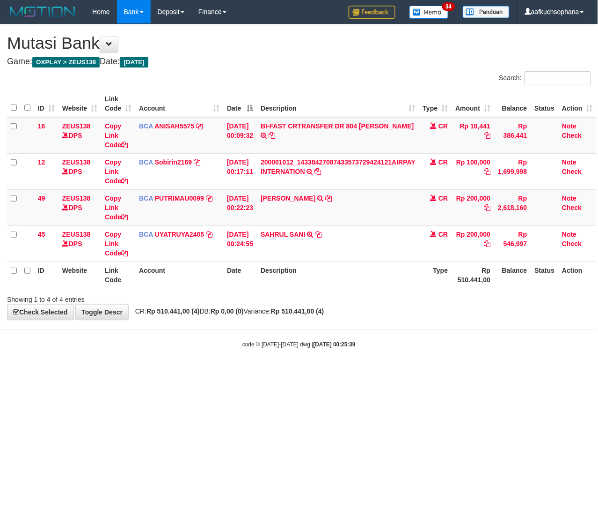
drag, startPoint x: 266, startPoint y: 387, endPoint x: 62, endPoint y: 273, distance: 233.7
click at [249, 372] on html "Toggle navigation Home Bank Account List Load By Website Group [OXPLAY] ZEUS138…" at bounding box center [299, 186] width 598 height 372
click at [114, 48] on button at bounding box center [109, 45] width 19 height 16
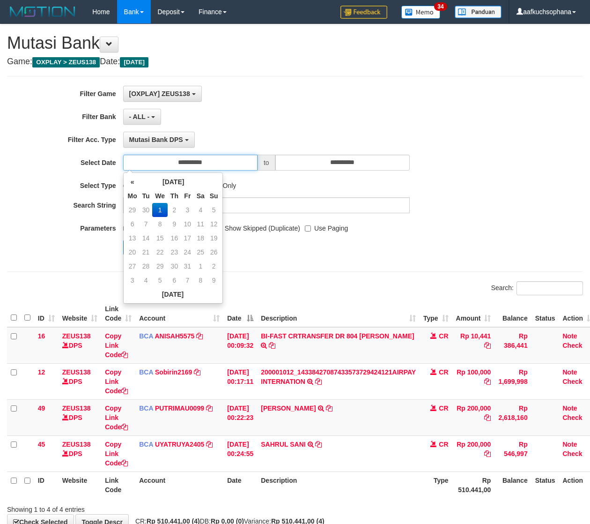
drag, startPoint x: 226, startPoint y: 162, endPoint x: 226, endPoint y: 190, distance: 27.6
click at [226, 163] on input "**********" at bounding box center [190, 163] width 134 height 16
click at [146, 207] on td "30" at bounding box center [146, 210] width 13 height 14
type input "**********"
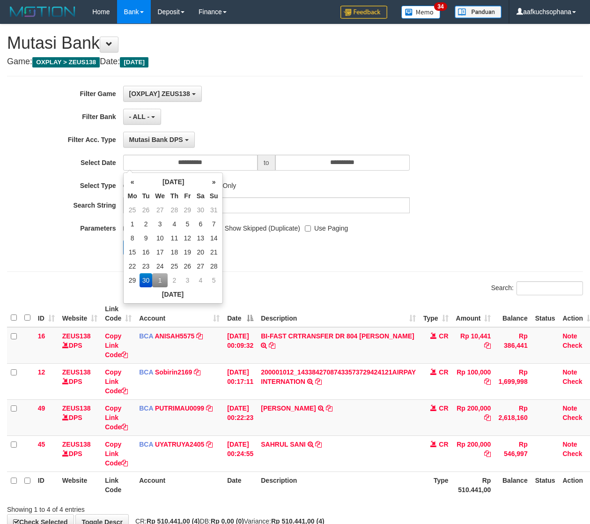
click at [239, 143] on div "Mutasi Bank DPS SELECT TYPE - ALL - Mutasi Bank DPS Mutasi Bank WD Mutasi Bank …" at bounding box center [266, 140] width 287 height 16
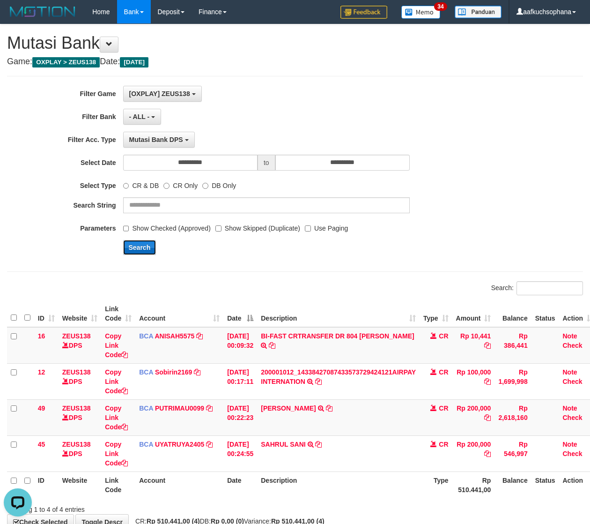
click at [134, 243] on button "Search" at bounding box center [139, 247] width 33 height 15
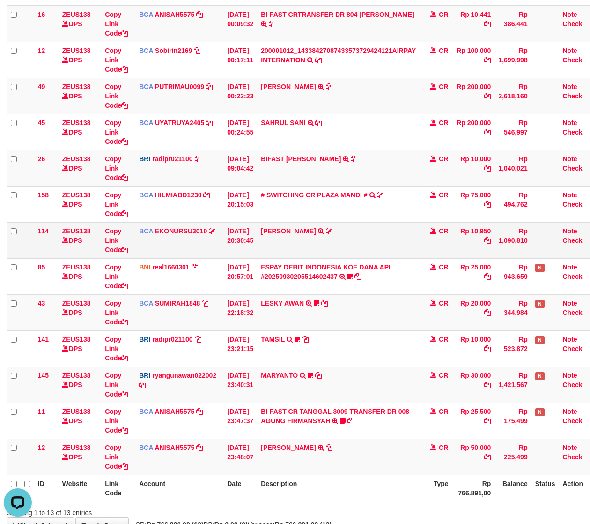
scroll to position [117, 0]
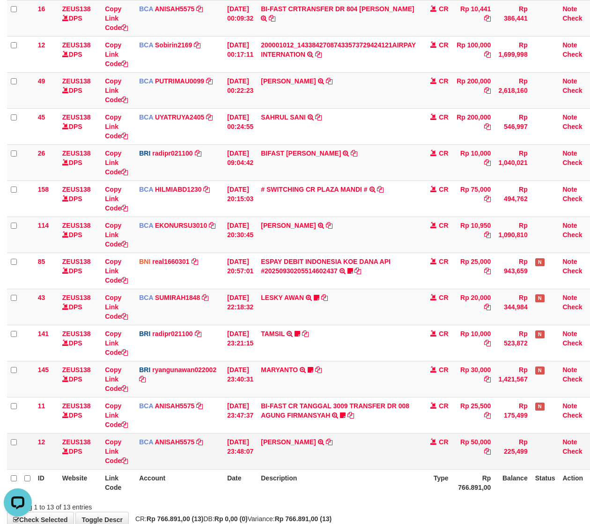
drag, startPoint x: 317, startPoint y: 488, endPoint x: 231, endPoint y: 441, distance: 98.7
click at [315, 489] on th "Description" at bounding box center [338, 482] width 162 height 27
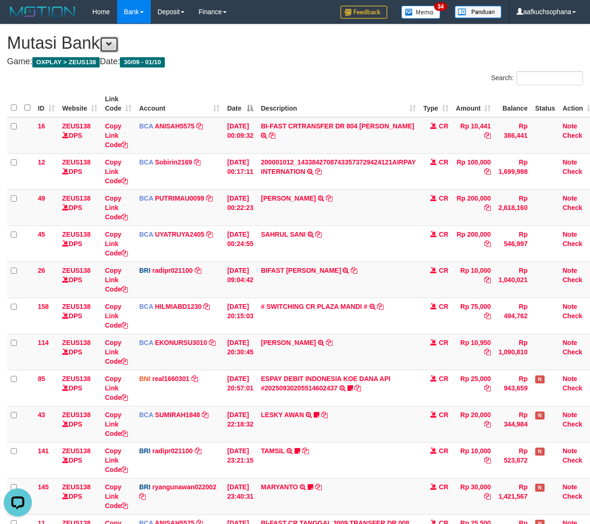
click at [110, 47] on button at bounding box center [109, 45] width 19 height 16
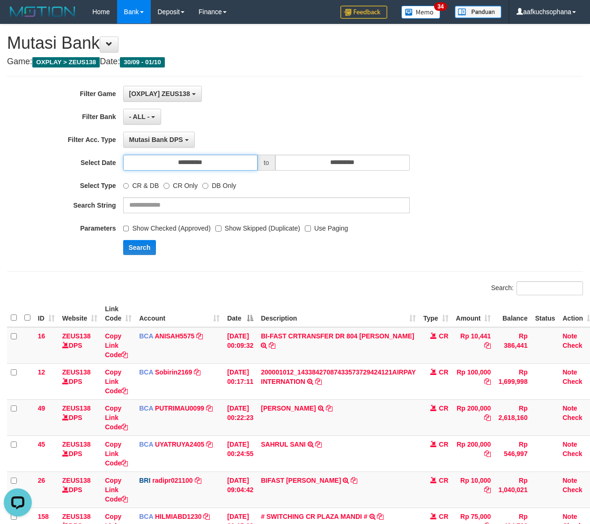
click at [236, 158] on input "**********" at bounding box center [190, 163] width 134 height 16
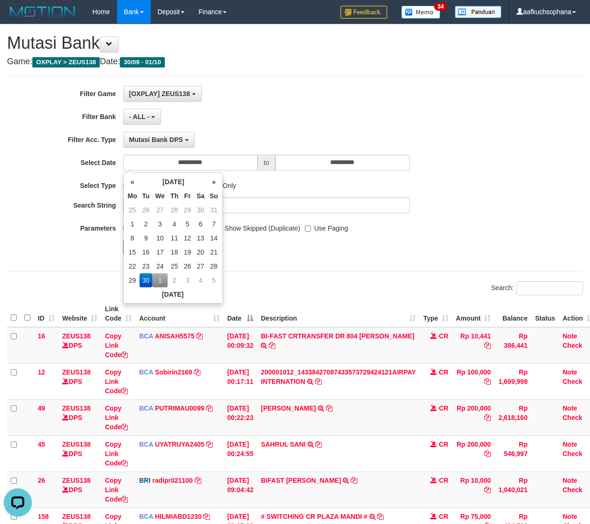
drag, startPoint x: 162, startPoint y: 281, endPoint x: 206, endPoint y: 166, distance: 123.5
click at [159, 280] on td "1" at bounding box center [159, 280] width 15 height 14
type input "**********"
drag, startPoint x: 248, startPoint y: 112, endPoint x: 213, endPoint y: 185, distance: 80.6
click at [243, 130] on div "**********" at bounding box center [246, 174] width 492 height 176
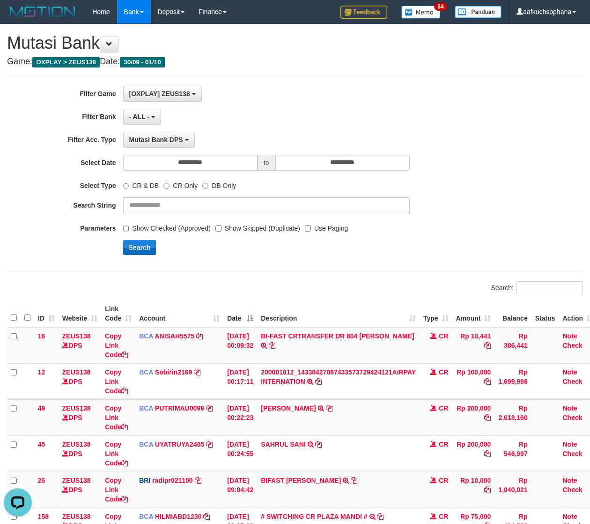
drag, startPoint x: 136, startPoint y: 239, endPoint x: 139, endPoint y: 251, distance: 11.5
click at [136, 240] on div "**********" at bounding box center [246, 174] width 492 height 176
click at [139, 251] on button "Search" at bounding box center [139, 247] width 33 height 15
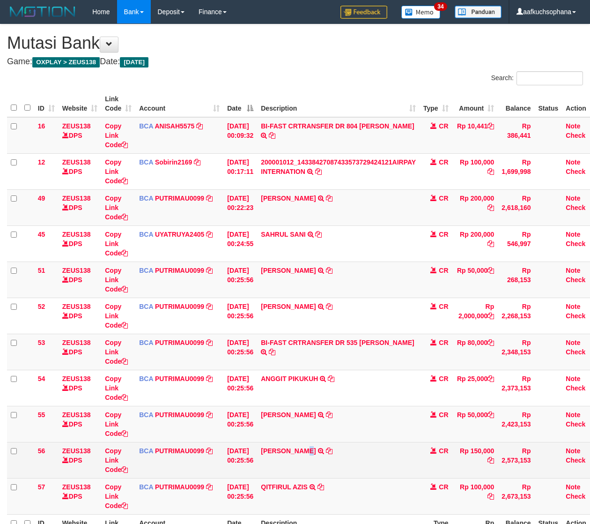
click at [310, 457] on td "[PERSON_NAME] TRSF E-BANKING CR 0110/FTSCY/WS95031 150000.00[PERSON_NAME]" at bounding box center [338, 460] width 162 height 36
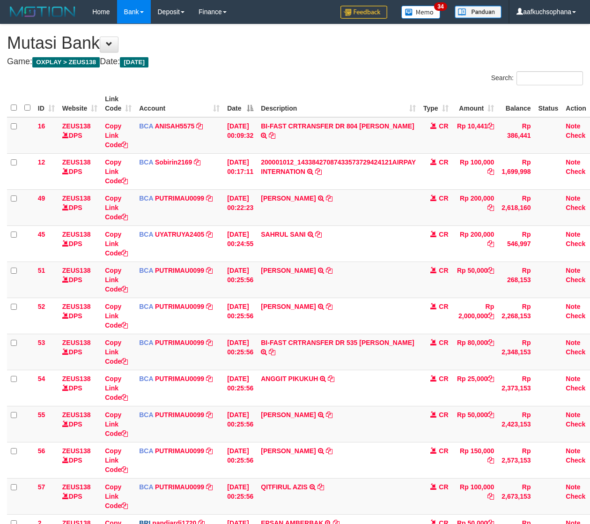
scroll to position [1, 0]
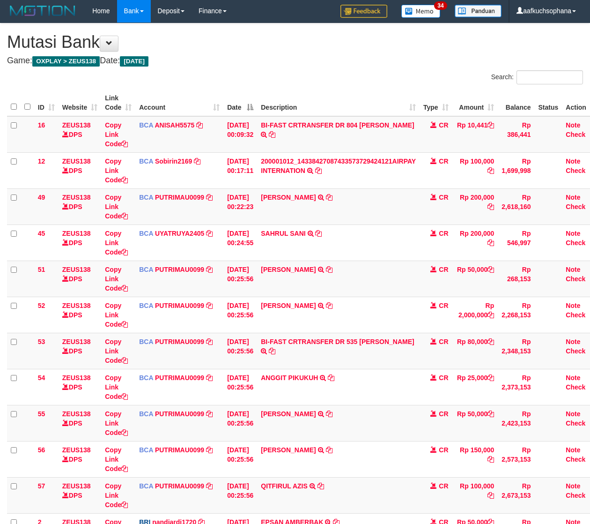
click at [354, 464] on td "[PERSON_NAME] TRSF E-BANKING CR 0110/FTSCY/WS95031 150000.00[PERSON_NAME]" at bounding box center [338, 459] width 162 height 36
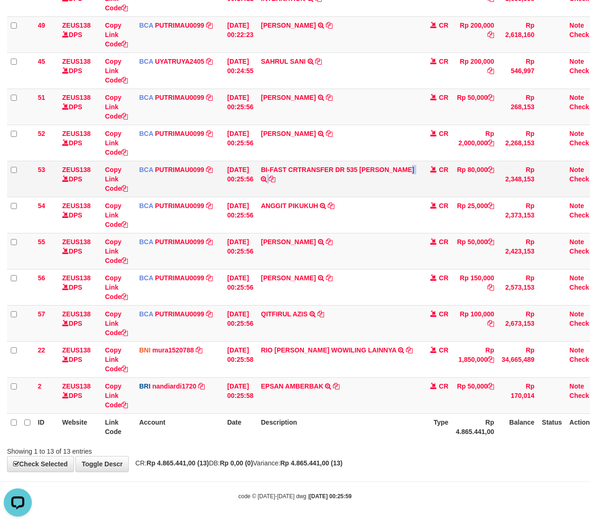
drag, startPoint x: 389, startPoint y: 167, endPoint x: 392, endPoint y: 178, distance: 12.3
click at [392, 178] on td "BI-FAST CRTRANSFER DR 535 ANGGI FACHRUL ROJI" at bounding box center [338, 179] width 162 height 36
copy td "FACHRUL ROJI"
click at [128, 186] on icon at bounding box center [124, 188] width 7 height 7
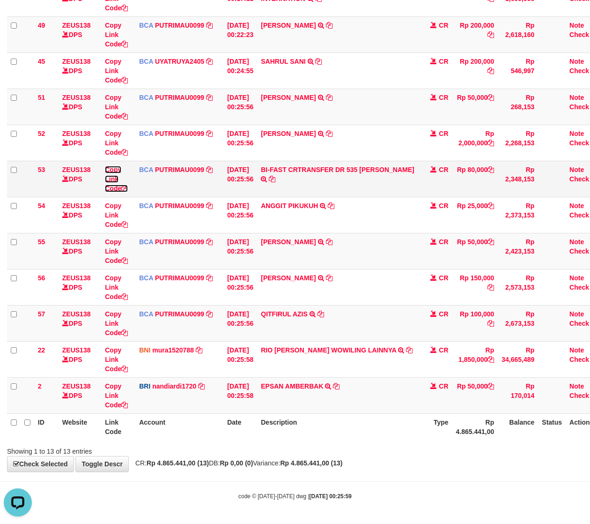
click at [128, 186] on icon at bounding box center [124, 188] width 7 height 7
drag, startPoint x: 424, startPoint y: 435, endPoint x: 435, endPoint y: 449, distance: 17.0
click at [435, 449] on div "Search: ID Website Link Code Account Date Description Type Amount Balance Statu…" at bounding box center [295, 176] width 576 height 557
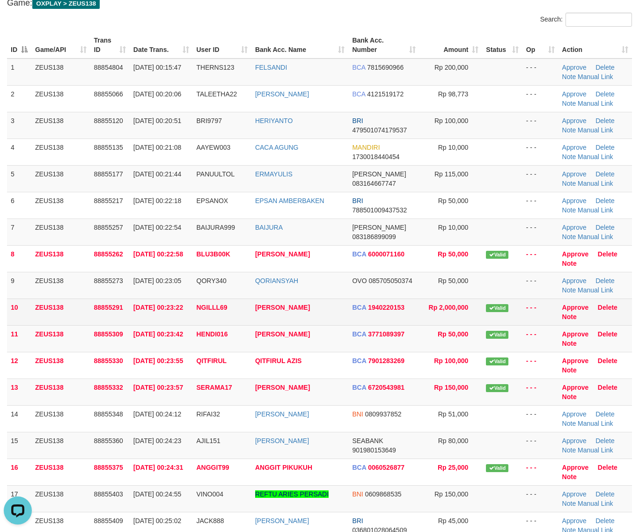
click at [482, 308] on td "Valid" at bounding box center [502, 312] width 40 height 27
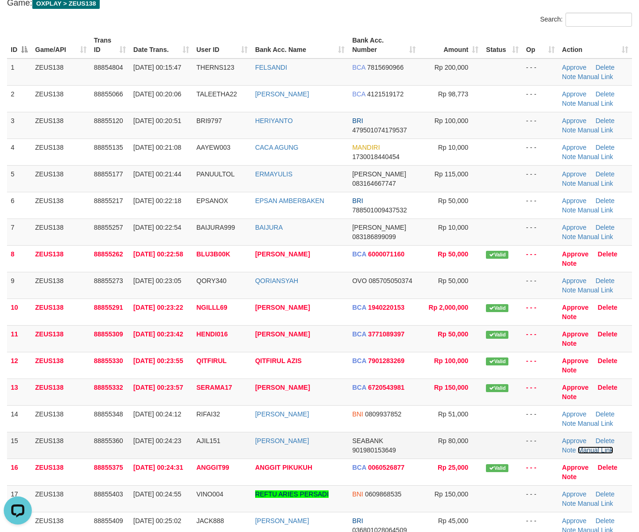
click at [589, 451] on link "Manual Link" at bounding box center [596, 450] width 36 height 7
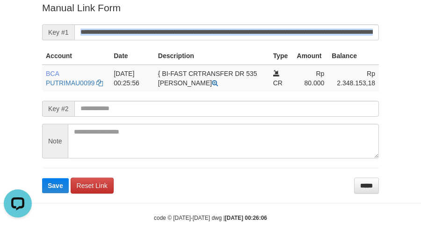
drag, startPoint x: 282, startPoint y: 40, endPoint x: 279, endPoint y: 32, distance: 8.6
click at [280, 33] on form "**********" at bounding box center [210, 97] width 337 height 192
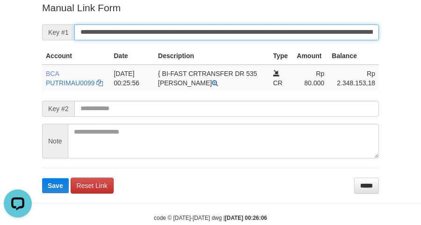
click at [42, 178] on button "Save" at bounding box center [55, 185] width 27 height 15
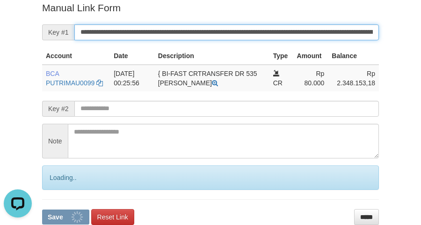
click at [42, 209] on button "Save" at bounding box center [65, 216] width 47 height 15
click at [276, 30] on input "**********" at bounding box center [226, 32] width 305 height 16
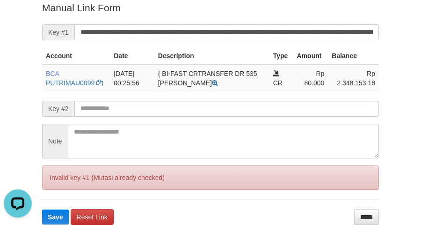
click at [35, 78] on div "Deposit Detail Game/API Trans ID Date Trans. User ID Bank Acc. Name Bank Acc. N…" at bounding box center [210, 27] width 351 height 396
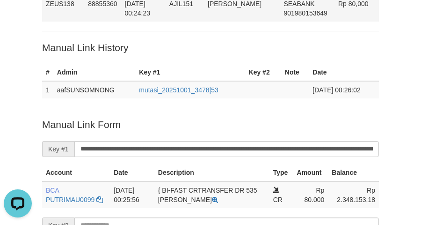
scroll to position [75, 0]
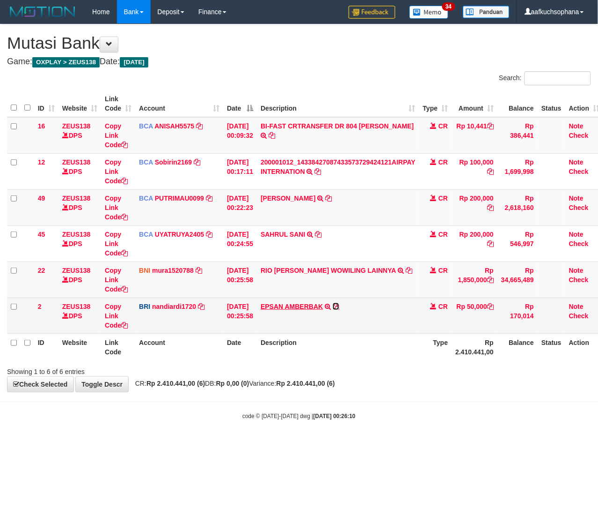
drag, startPoint x: 340, startPoint y: 303, endPoint x: 329, endPoint y: 308, distance: 11.7
click at [339, 303] on icon at bounding box center [336, 306] width 7 height 7
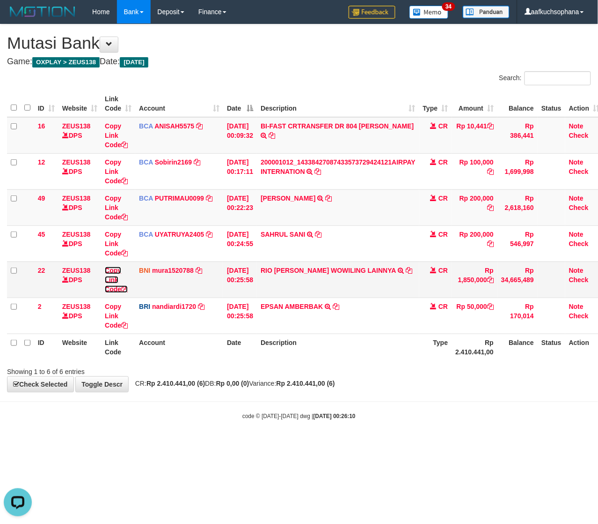
click at [126, 288] on icon at bounding box center [124, 289] width 7 height 7
drag, startPoint x: 195, startPoint y: 445, endPoint x: 0, endPoint y: 401, distance: 199.6
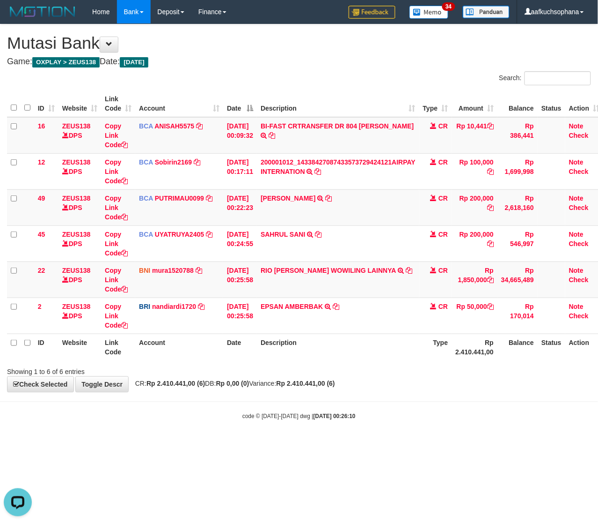
click at [181, 443] on body "Toggle navigation Home Bank Account List Load By Website Group [OXPLAY] ZEUS138…" at bounding box center [299, 222] width 598 height 444
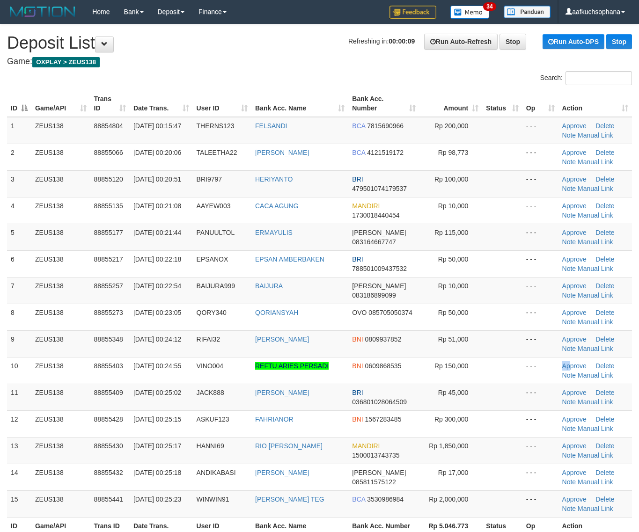
drag, startPoint x: 560, startPoint y: 361, endPoint x: 647, endPoint y: 340, distance: 89.6
click at [585, 354] on tbody "1 ZEUS138 88854804 01/10/2025 00:15:47 THERNS123 FELSANDI BCA 7815690966 Rp 200…" at bounding box center [319, 317] width 625 height 401
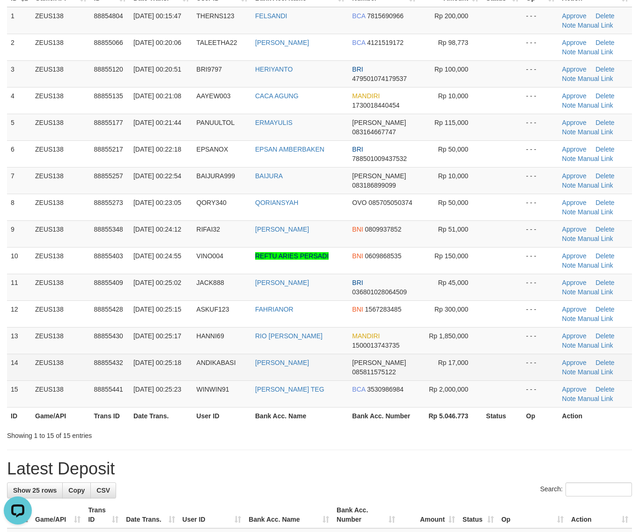
scroll to position [117, 0]
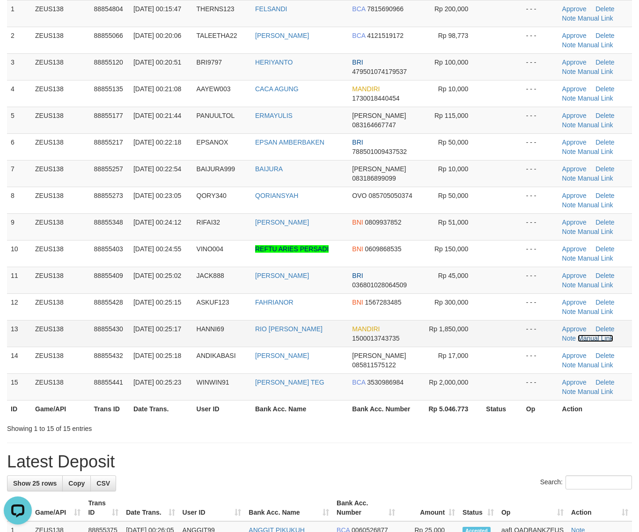
click at [590, 337] on link "Manual Link" at bounding box center [596, 338] width 36 height 7
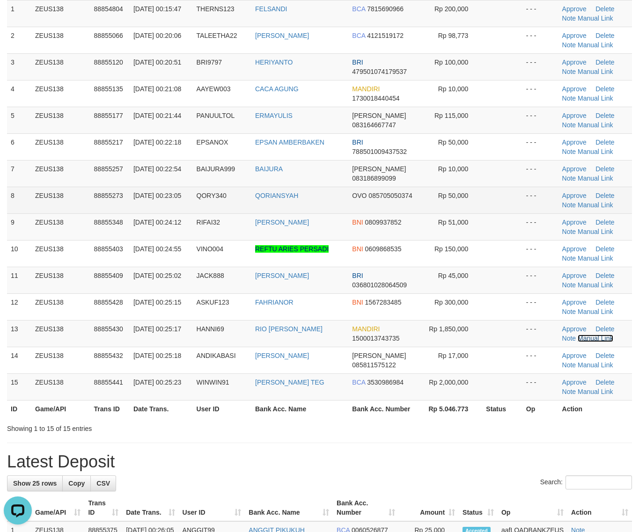
click at [578, 335] on link "Manual Link" at bounding box center [596, 338] width 36 height 7
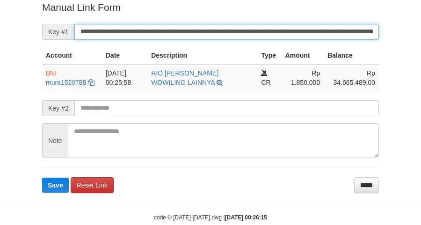
click at [42, 177] on button "Save" at bounding box center [55, 184] width 27 height 15
click at [246, 38] on input "**********" at bounding box center [226, 32] width 305 height 16
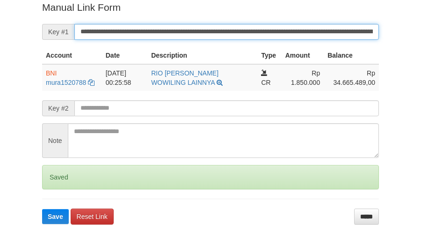
click at [42, 209] on button "Save" at bounding box center [55, 216] width 27 height 15
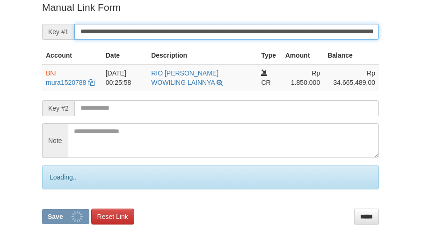
scroll to position [192, 0]
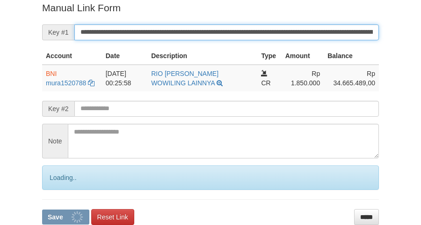
click at [42, 209] on button "Save" at bounding box center [65, 216] width 47 height 15
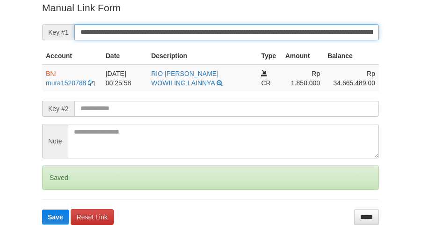
click at [42, 209] on button "Save" at bounding box center [55, 216] width 27 height 15
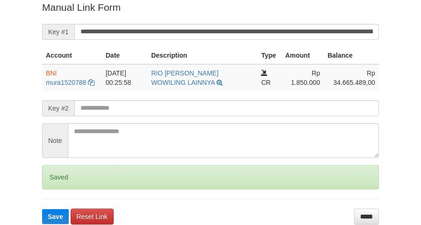
scroll to position [192, 0]
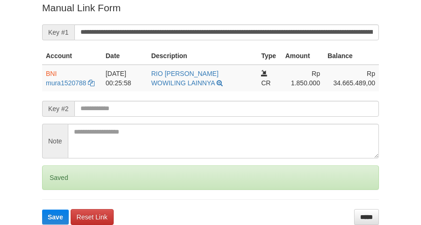
click at [42, 209] on button "Save" at bounding box center [55, 216] width 27 height 15
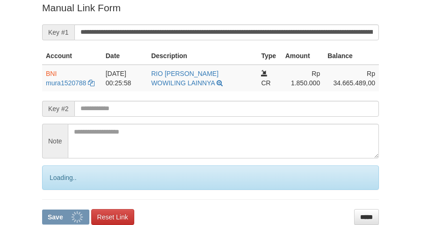
click at [42, 209] on button "Save" at bounding box center [65, 216] width 47 height 15
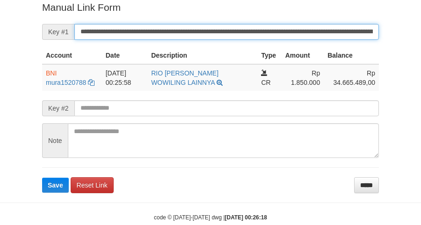
click at [42, 177] on button "Save" at bounding box center [55, 184] width 27 height 15
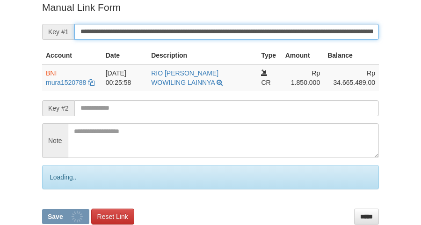
click at [42, 209] on button "Save" at bounding box center [65, 216] width 47 height 15
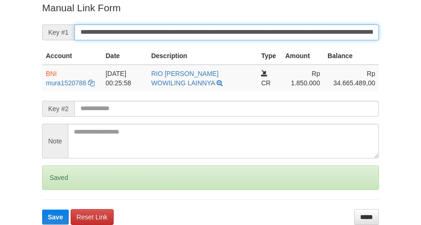
click at [42, 209] on button "Save" at bounding box center [55, 216] width 27 height 15
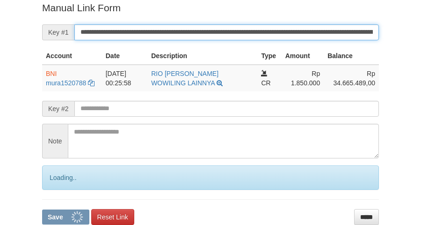
click at [42, 209] on button "Save" at bounding box center [65, 216] width 47 height 15
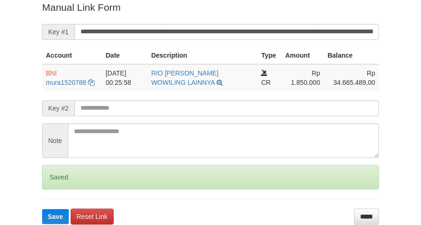
scroll to position [192, 0]
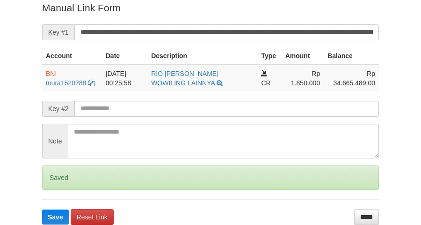
click at [243, 33] on input "**********" at bounding box center [226, 32] width 305 height 16
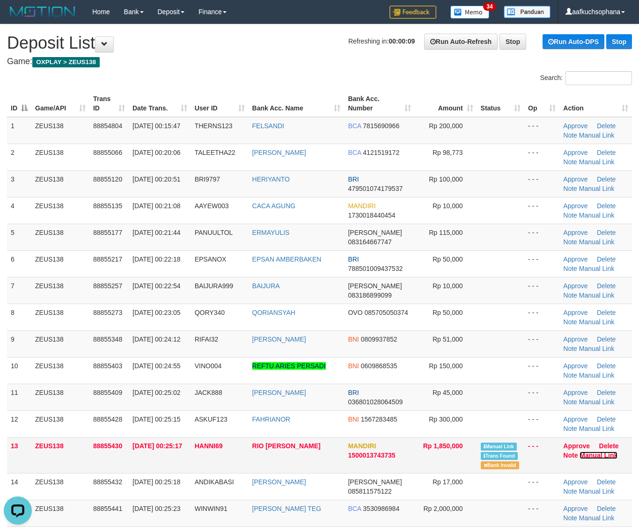
click at [585, 455] on link "Manual Link" at bounding box center [599, 455] width 38 height 7
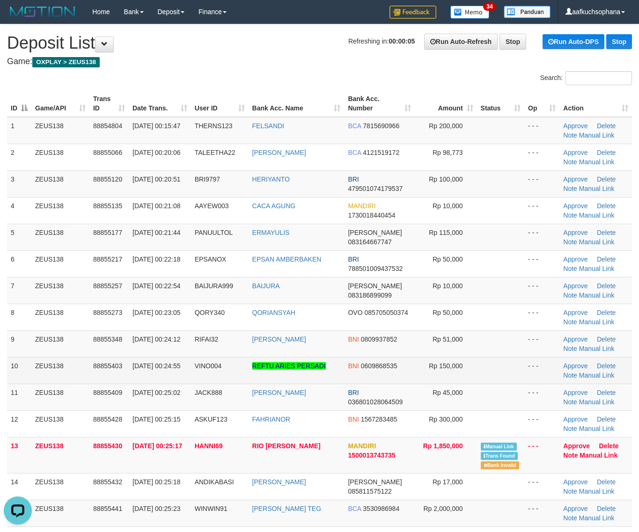
drag, startPoint x: 523, startPoint y: 381, endPoint x: 577, endPoint y: 381, distance: 54.8
click at [541, 381] on tr "10 ZEUS138 88855403 01/10/2025 00:24:55 VINO004 REFTU ARIES PERSADI BNI 0609868…" at bounding box center [319, 370] width 625 height 27
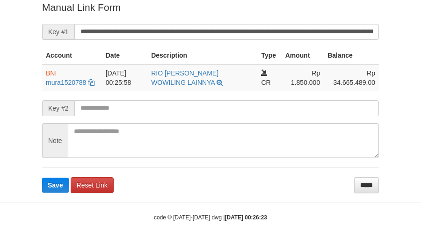
drag, startPoint x: 282, startPoint y: 20, endPoint x: 288, endPoint y: 31, distance: 13.2
click at [283, 22] on form "**********" at bounding box center [210, 96] width 337 height 192
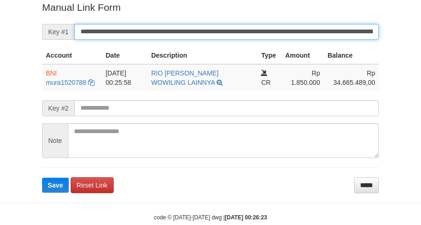
click at [42, 177] on button "Save" at bounding box center [55, 184] width 27 height 15
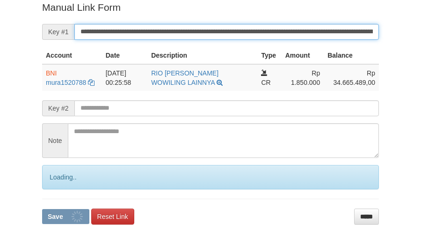
click at [42, 209] on button "Save" at bounding box center [65, 216] width 47 height 15
drag, startPoint x: 289, startPoint y: 32, endPoint x: 300, endPoint y: 30, distance: 11.3
click at [291, 33] on input "**********" at bounding box center [226, 32] width 305 height 16
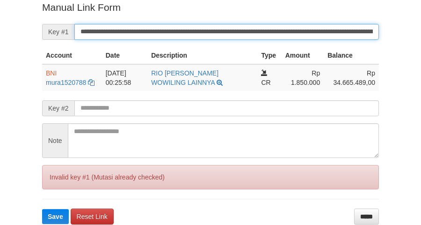
scroll to position [192, 0]
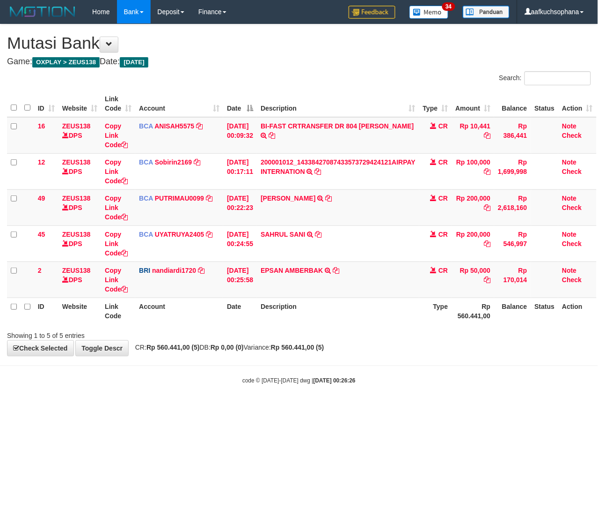
drag, startPoint x: 447, startPoint y: 412, endPoint x: 315, endPoint y: 330, distance: 155.4
click at [442, 408] on html "Toggle navigation Home Bank Account List Load By Website Group [OXPLAY] ZEUS138…" at bounding box center [299, 204] width 598 height 408
click at [339, 271] on icon at bounding box center [336, 270] width 7 height 7
drag, startPoint x: 246, startPoint y: 354, endPoint x: 216, endPoint y: 329, distance: 38.9
click at [242, 354] on div "**********" at bounding box center [299, 189] width 598 height 331
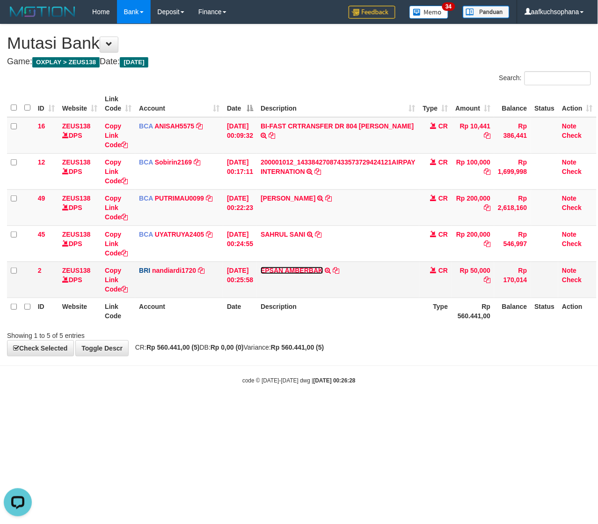
click at [279, 270] on link "EPSAN AMBERBAK" at bounding box center [292, 269] width 62 height 7
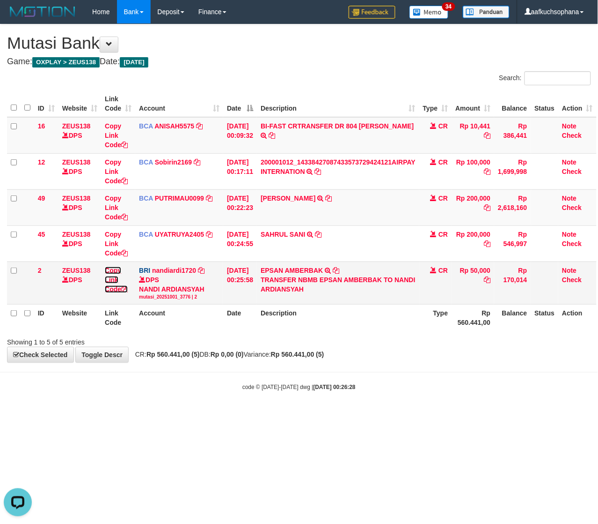
click at [126, 286] on icon at bounding box center [124, 289] width 7 height 7
drag, startPoint x: 340, startPoint y: 452, endPoint x: 307, endPoint y: 433, distance: 38.4
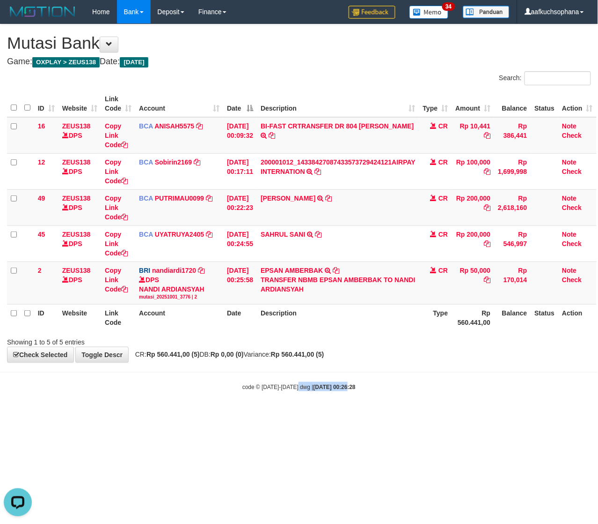
click at [336, 414] on html "Toggle navigation Home Bank Account List Load By Website Group [OXPLAY] ZEUS138…" at bounding box center [299, 207] width 598 height 414
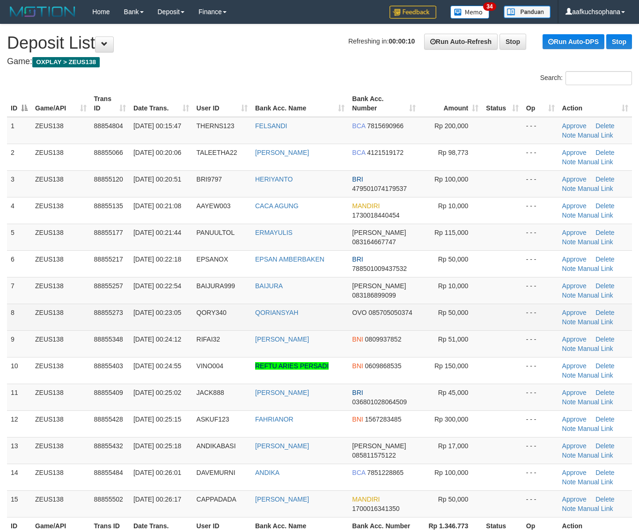
click at [523, 325] on td "- - -" at bounding box center [541, 317] width 36 height 27
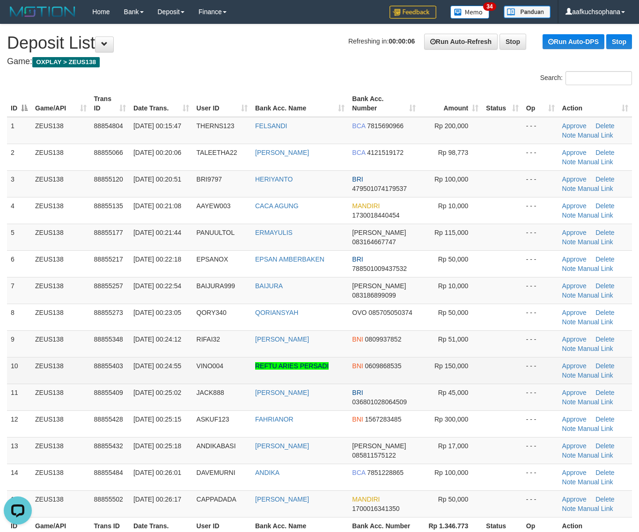
drag, startPoint x: 525, startPoint y: 359, endPoint x: 538, endPoint y: 361, distance: 12.3
click at [528, 359] on td "- - -" at bounding box center [541, 370] width 36 height 27
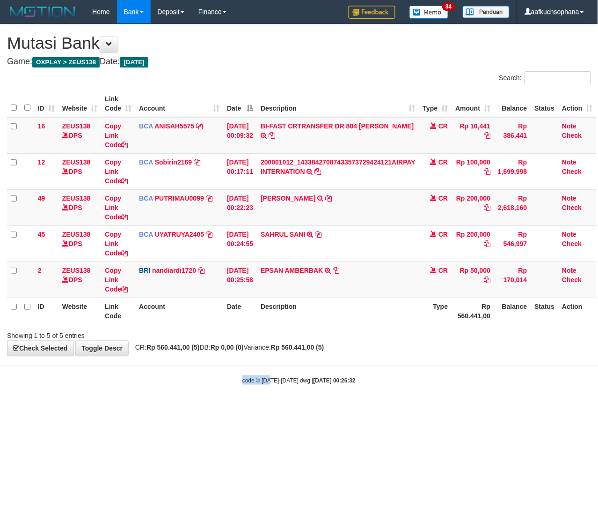
click at [265, 393] on body "Toggle navigation Home Bank Account List Load By Website Group [OXPLAY] ZEUS138…" at bounding box center [299, 204] width 598 height 408
drag, startPoint x: 351, startPoint y: 435, endPoint x: 122, endPoint y: 423, distance: 229.3
click at [332, 408] on html "Toggle navigation Home Bank Account List Load By Website Group [OXPLAY] ZEUS138…" at bounding box center [299, 204] width 598 height 408
drag, startPoint x: 302, startPoint y: 453, endPoint x: 314, endPoint y: 457, distance: 12.7
click at [315, 408] on html "Toggle navigation Home Bank Account List Load By Website Group [OXPLAY] ZEUS138…" at bounding box center [299, 204] width 598 height 408
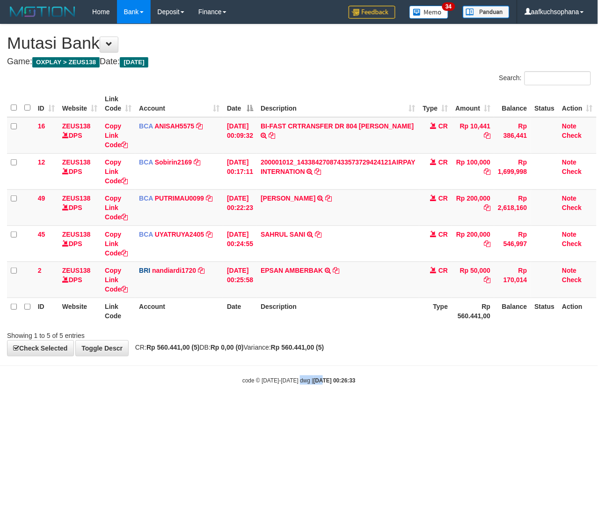
click at [314, 408] on html "Toggle navigation Home Bank Account List Load By Website Group [OXPLAY] ZEUS138…" at bounding box center [299, 204] width 598 height 408
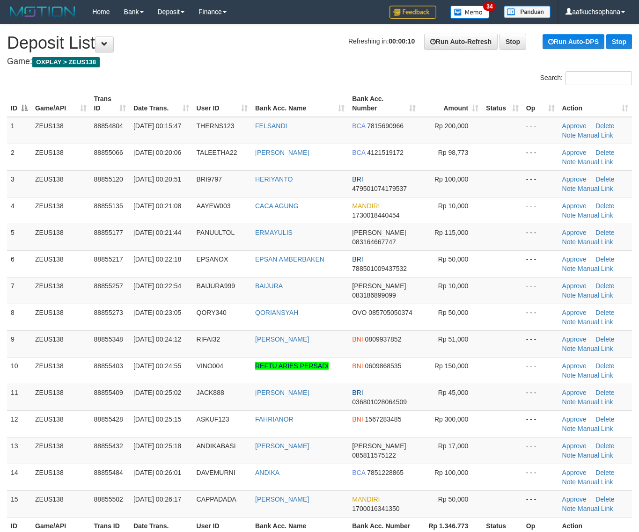
scroll to position [59, 0]
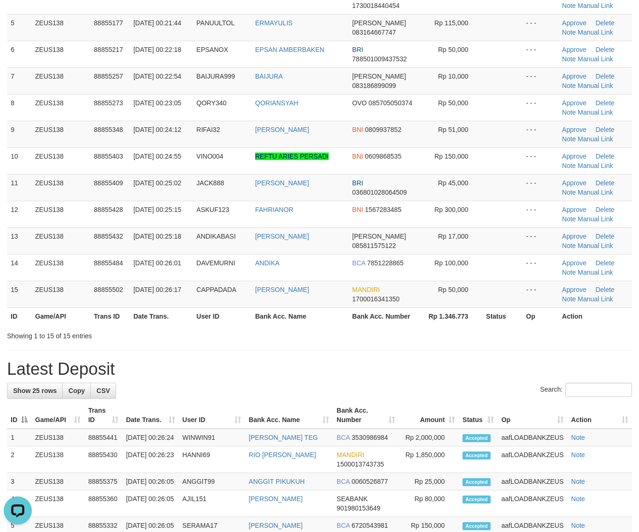
scroll to position [57, 0]
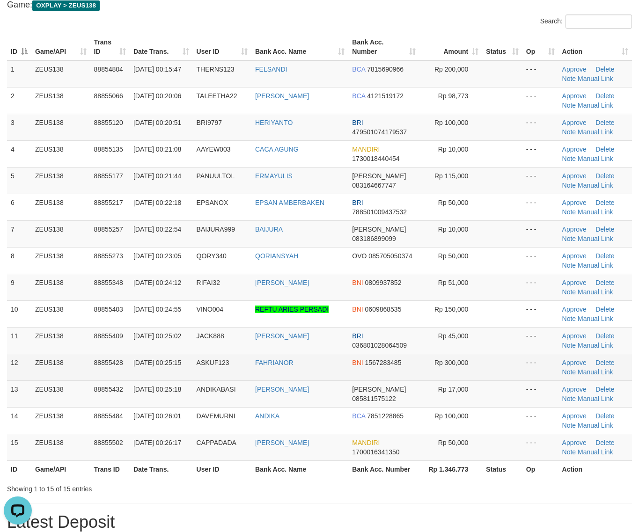
click at [538, 357] on td "- - -" at bounding box center [541, 367] width 36 height 27
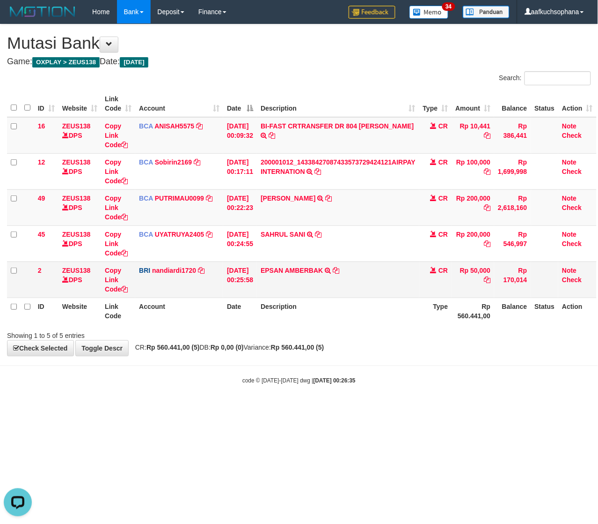
click at [129, 294] on td "Copy Link Code" at bounding box center [118, 279] width 34 height 36
click at [339, 270] on td "EPSAN AMBERBAK TRANSFER NBMB EPSAN AMBERBAK TO NANDI ARDIANSYAH" at bounding box center [338, 279] width 162 height 36
click at [339, 270] on icon at bounding box center [336, 270] width 7 height 7
click at [433, 408] on html "Toggle navigation Home Bank Account List Load By Website Group [OXPLAY] ZEUS138…" at bounding box center [299, 204] width 598 height 408
click at [432, 408] on html "Toggle navigation Home Bank Account List Load By Website Group [OXPLAY] ZEUS138…" at bounding box center [299, 204] width 598 height 408
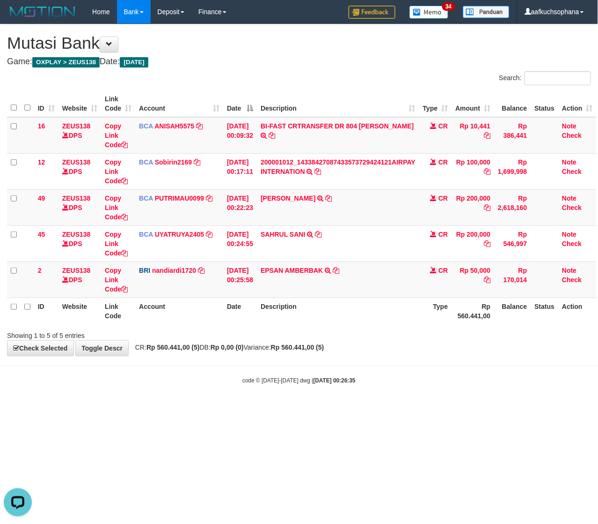
drag, startPoint x: 420, startPoint y: 430, endPoint x: 392, endPoint y: 413, distance: 32.4
click at [420, 408] on html "Toggle navigation Home Bank Account List Load By Website Group [OXPLAY] ZEUS138…" at bounding box center [299, 204] width 598 height 408
drag, startPoint x: 355, startPoint y: 434, endPoint x: 303, endPoint y: 399, distance: 62.5
click at [350, 408] on html "Toggle navigation Home Bank Account List Load By Website Group [OXPLAY] ZEUS138…" at bounding box center [299, 204] width 598 height 408
click at [117, 405] on body "Toggle navigation Home Bank Account List Load By Website Group [OXPLAY] ZEUS138…" at bounding box center [299, 204] width 598 height 408
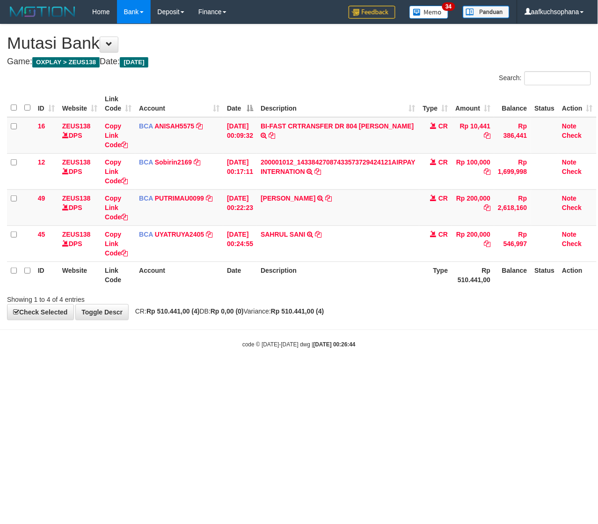
drag, startPoint x: 71, startPoint y: 390, endPoint x: 80, endPoint y: 392, distance: 9.2
click at [70, 372] on html "Toggle navigation Home Bank Account List Load By Website Group [OXPLAY] ZEUS138…" at bounding box center [299, 186] width 598 height 372
click at [176, 372] on html "Toggle navigation Home Bank Account List Load By Website Group [OXPLAY] ZEUS138…" at bounding box center [299, 186] width 598 height 372
drag, startPoint x: 130, startPoint y: 469, endPoint x: 4, endPoint y: 418, distance: 136.2
click at [123, 372] on html "Toggle navigation Home Bank Account List Load By Website Group [OXPLAY] ZEUS138…" at bounding box center [299, 186] width 598 height 372
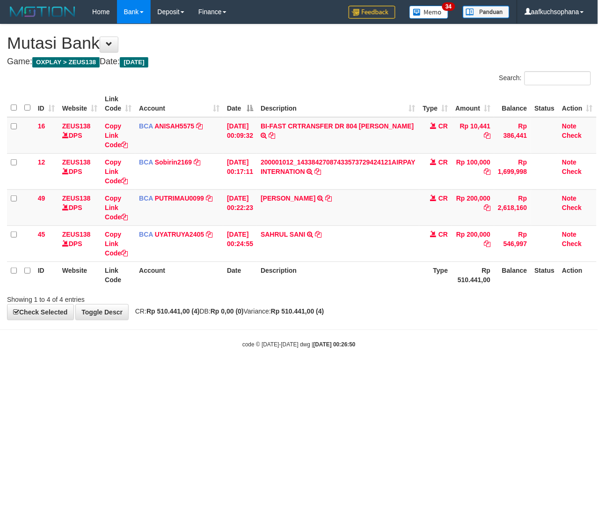
click at [67, 372] on html "Toggle navigation Home Bank Account List Load By Website Group [OXPLAY] ZEUS138…" at bounding box center [299, 186] width 598 height 372
drag, startPoint x: 149, startPoint y: 395, endPoint x: 92, endPoint y: 377, distance: 59.7
click at [145, 372] on html "Toggle navigation Home Bank Account List Load By Website Group [OXPLAY] ZEUS138…" at bounding box center [299, 186] width 598 height 372
click at [286, 372] on html "Toggle navigation Home Bank Account List Load By Website Group [OXPLAY] ZEUS138…" at bounding box center [299, 186] width 598 height 372
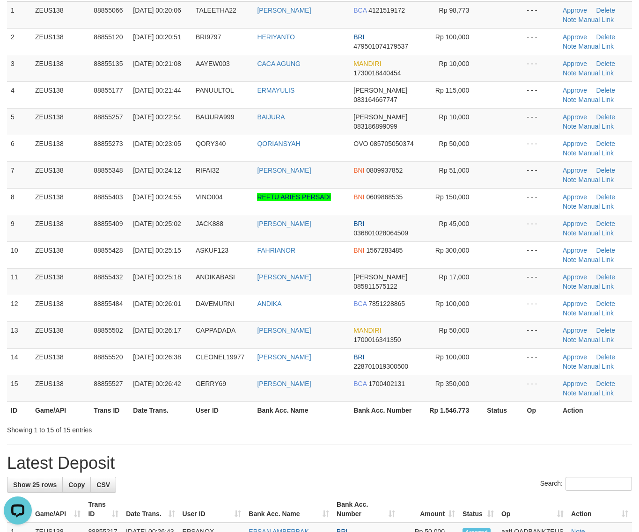
scroll to position [117, 0]
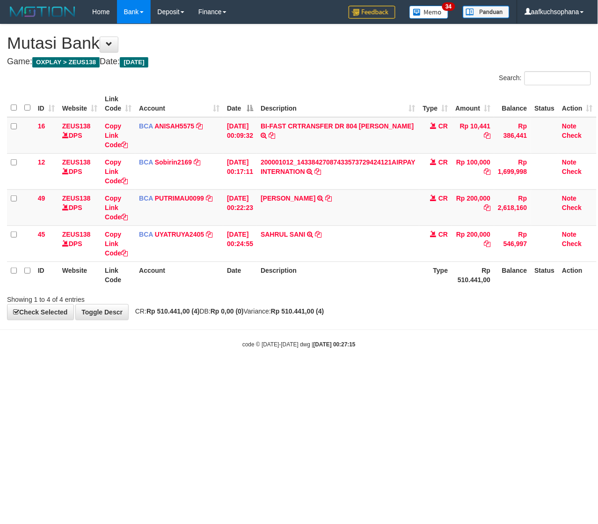
drag, startPoint x: 146, startPoint y: 424, endPoint x: 0, endPoint y: 423, distance: 145.6
click at [123, 372] on html "Toggle navigation Home Bank Account List Load By Website Group [OXPLAY] ZEUS138…" at bounding box center [299, 186] width 598 height 372
click at [283, 372] on html "Toggle navigation Home Bank Account List Load By Website Group [OXPLAY] ZEUS138…" at bounding box center [299, 186] width 598 height 372
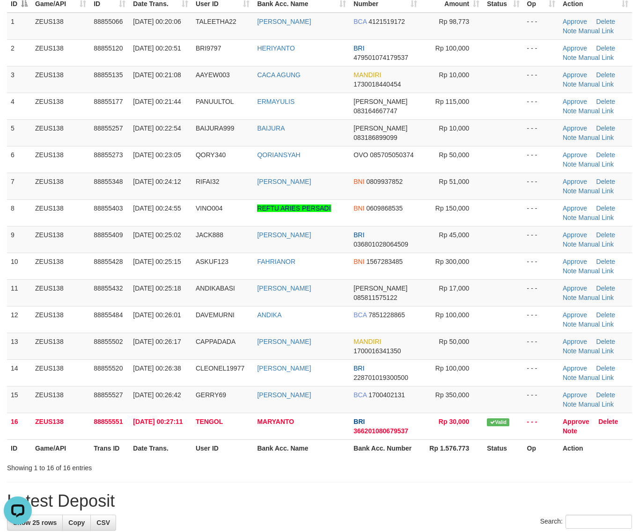
scroll to position [117, 0]
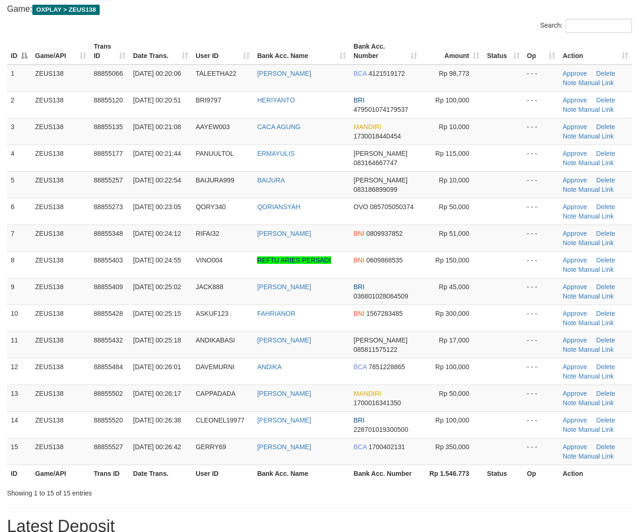
scroll to position [59, 0]
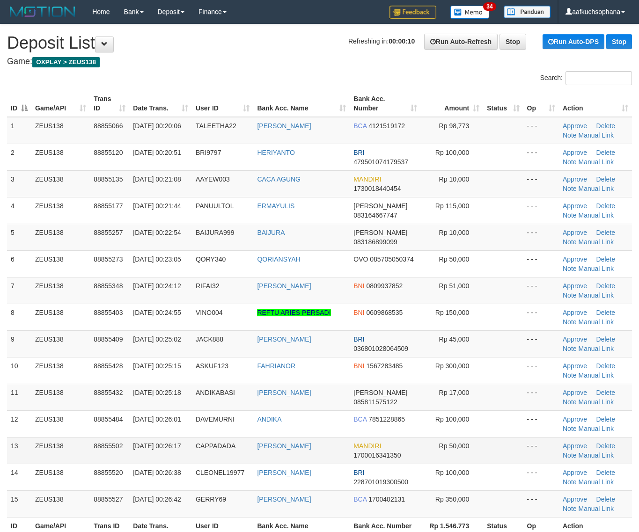
scroll to position [59, 0]
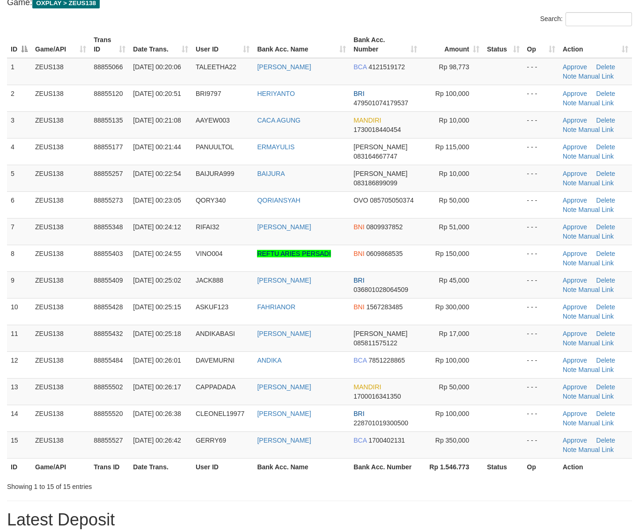
drag, startPoint x: 535, startPoint y: 395, endPoint x: 647, endPoint y: 413, distance: 112.9
click at [541, 397] on td "- - -" at bounding box center [542, 391] width 36 height 27
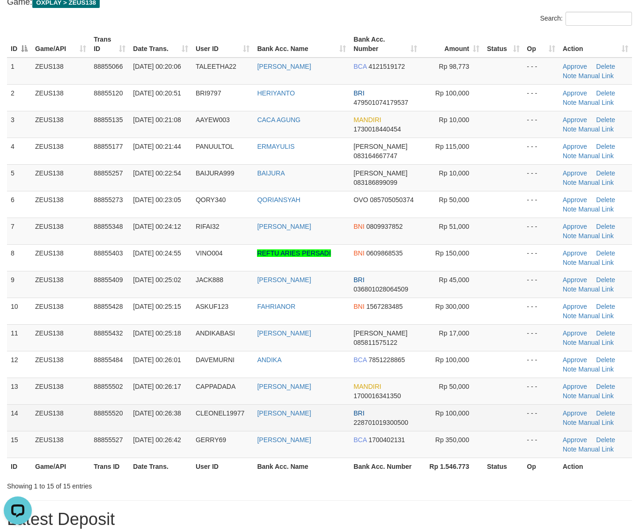
click at [489, 411] on td at bounding box center [503, 418] width 40 height 27
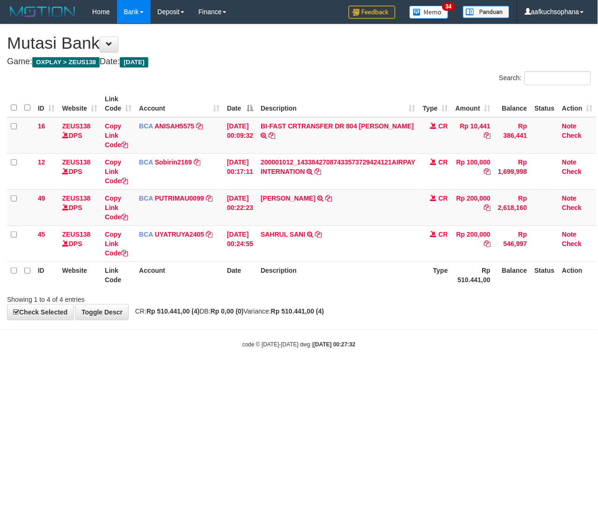
click at [389, 372] on html "Toggle navigation Home Bank Account List Load By Website Group [OXPLAY] ZEUS138…" at bounding box center [299, 186] width 598 height 372
drag, startPoint x: 313, startPoint y: 411, endPoint x: 0, endPoint y: 375, distance: 314.5
click at [311, 372] on html "Toggle navigation Home Bank Account List Load By Website Group [OXPLAY] ZEUS138…" at bounding box center [299, 186] width 598 height 372
drag, startPoint x: 206, startPoint y: 413, endPoint x: 184, endPoint y: 410, distance: 22.8
click at [200, 372] on html "Toggle navigation Home Bank Account List Load By Website Group [OXPLAY] ZEUS138…" at bounding box center [299, 186] width 598 height 372
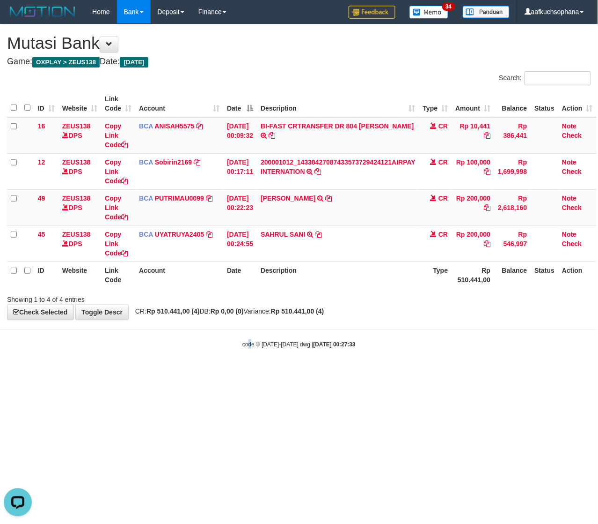
drag, startPoint x: 249, startPoint y: 432, endPoint x: 141, endPoint y: 393, distance: 114.3
click at [247, 372] on html "Toggle navigation Home Bank Account List Load By Website Group [OXPLAY] ZEUS138…" at bounding box center [299, 186] width 598 height 372
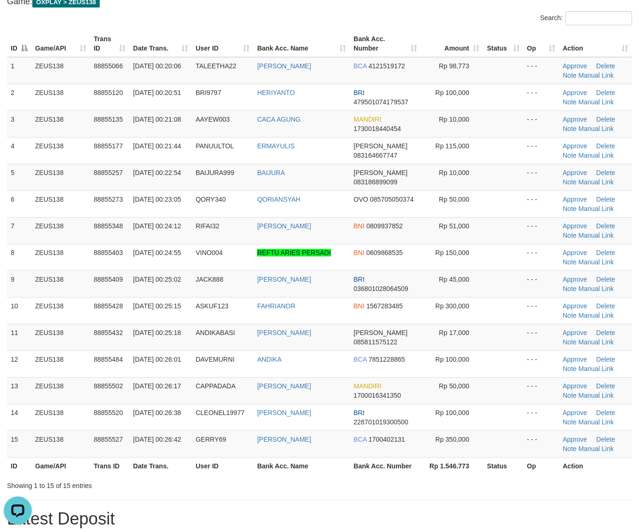
drag, startPoint x: 494, startPoint y: 356, endPoint x: 640, endPoint y: 390, distance: 149.0
click at [496, 357] on td at bounding box center [503, 364] width 40 height 27
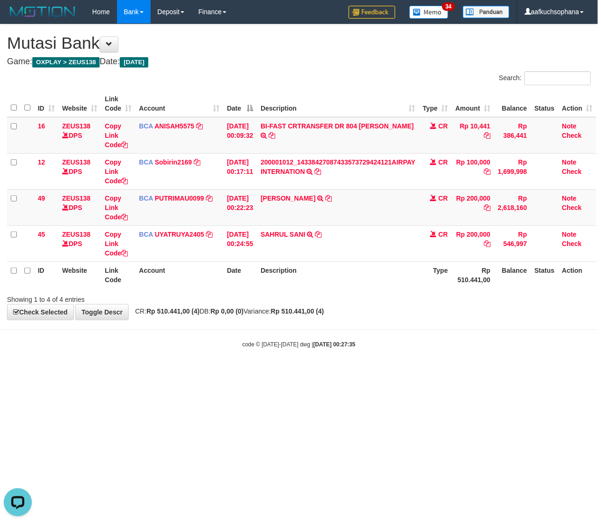
click at [296, 372] on html "Toggle navigation Home Bank Account List Load By Website Group [OXPLAY] ZEUS138…" at bounding box center [299, 186] width 598 height 372
click at [290, 372] on html "Toggle navigation Home Bank Account List Load By Website Group [OXPLAY] ZEUS138…" at bounding box center [299, 186] width 598 height 372
click at [146, 372] on html "Toggle navigation Home Bank Account List Load By Website Group [OXPLAY] ZEUS138…" at bounding box center [299, 186] width 598 height 372
drag, startPoint x: 350, startPoint y: 383, endPoint x: 342, endPoint y: 378, distance: 9.0
click at [342, 372] on html "Toggle navigation Home Bank Account List Load By Website Group [OXPLAY] ZEUS138…" at bounding box center [299, 186] width 598 height 372
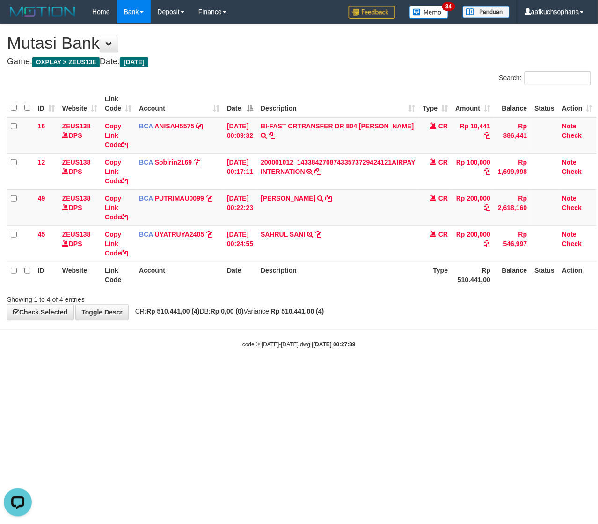
drag, startPoint x: 187, startPoint y: 383, endPoint x: 206, endPoint y: 392, distance: 21.2
click at [186, 372] on html "Toggle navigation Home Bank Account List Load By Website Group [OXPLAY] ZEUS138…" at bounding box center [299, 186] width 598 height 372
click at [207, 372] on html "Toggle navigation Home Bank Account List Load By Website Group [OXPLAY] ZEUS138…" at bounding box center [299, 186] width 598 height 372
drag, startPoint x: 179, startPoint y: 407, endPoint x: 146, endPoint y: 408, distance: 33.2
click at [156, 372] on html "Toggle navigation Home Bank Account List Load By Website Group [OXPLAY] ZEUS138…" at bounding box center [299, 186] width 598 height 372
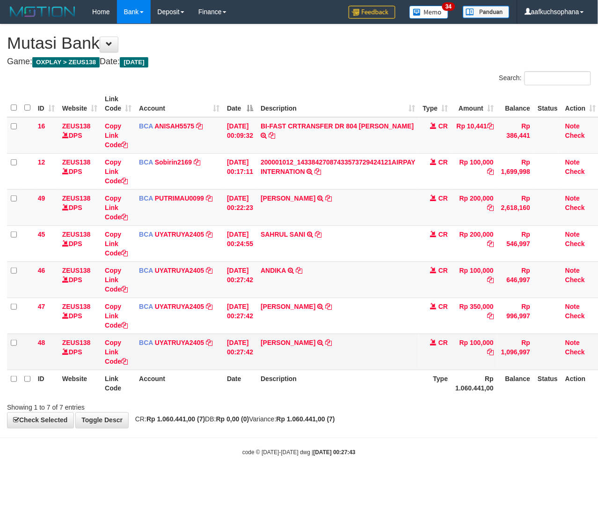
click at [358, 338] on td "[PERSON_NAME] TRSF E-BANKING CR 0110/FTSCY/WS95031 100000.00[PERSON_NAME]" at bounding box center [338, 351] width 162 height 36
drag, startPoint x: 356, startPoint y: 343, endPoint x: 0, endPoint y: 301, distance: 358.4
click at [332, 343] on icon at bounding box center [329, 342] width 7 height 7
click at [125, 361] on icon at bounding box center [124, 361] width 7 height 7
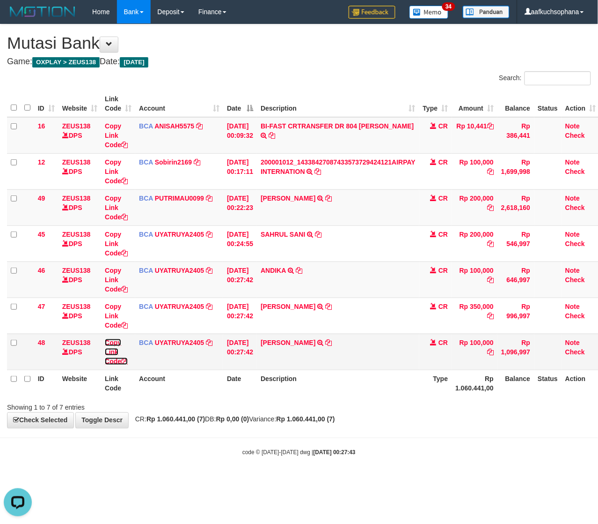
click at [125, 361] on icon at bounding box center [124, 361] width 7 height 7
drag, startPoint x: 123, startPoint y: 470, endPoint x: 0, endPoint y: 434, distance: 127.9
click at [121, 471] on body "Toggle navigation Home Bank Account List Load By Website Group [OXPLAY] ZEUS138…" at bounding box center [299, 240] width 598 height 480
drag, startPoint x: 275, startPoint y: 452, endPoint x: 267, endPoint y: 448, distance: 8.8
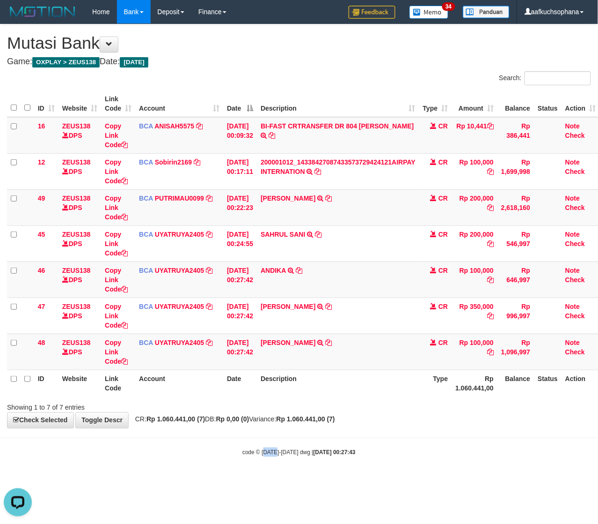
click at [272, 451] on small "code © 2012-2018 dwg | 2025/10/01 00:27:43" at bounding box center [299, 452] width 113 height 7
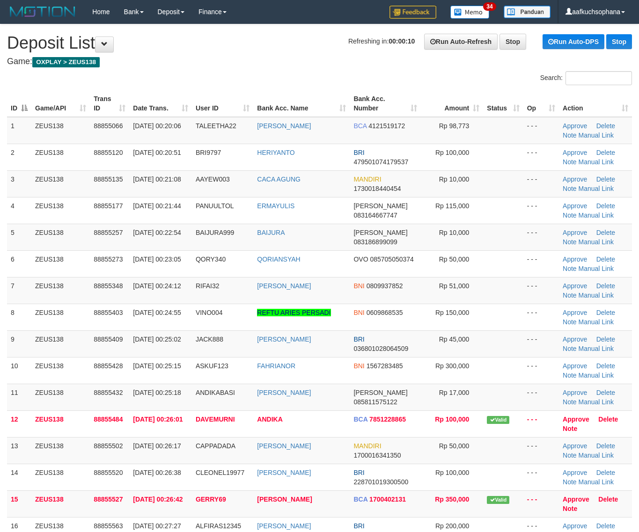
scroll to position [61, 0]
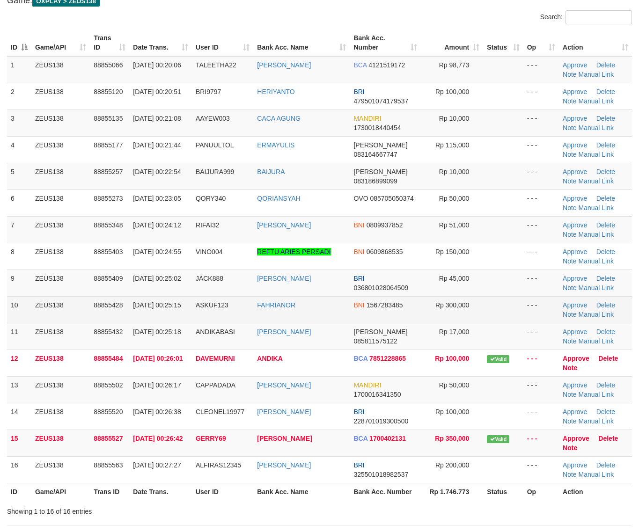
click at [443, 321] on td "Rp 300,000" at bounding box center [452, 309] width 62 height 27
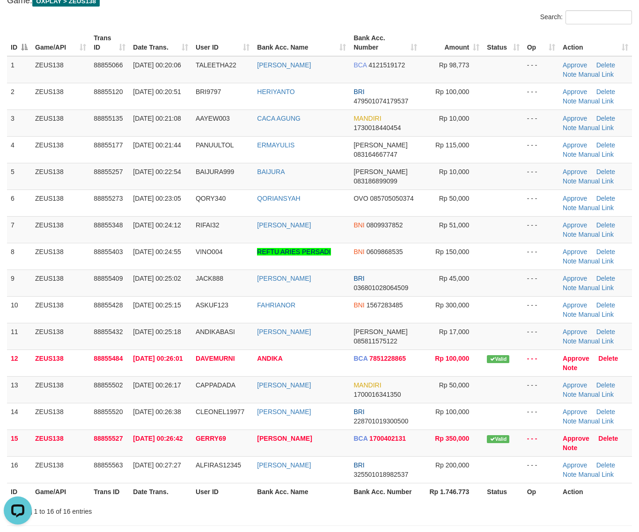
scroll to position [0, 0]
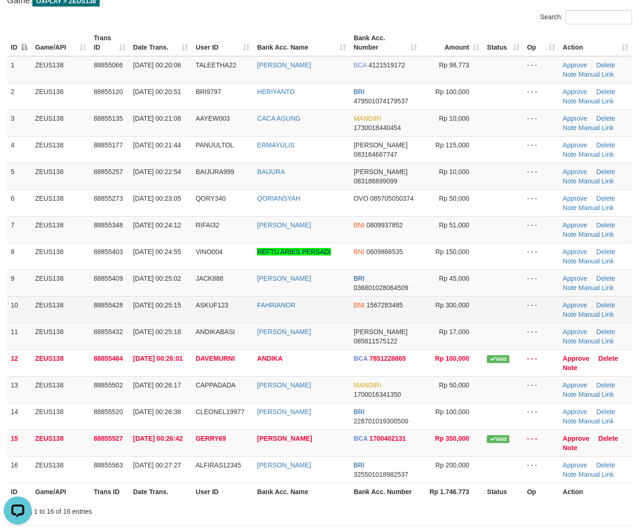
drag, startPoint x: 434, startPoint y: 302, endPoint x: 475, endPoint y: 307, distance: 41.5
click at [460, 305] on td "Rp 300,000" at bounding box center [452, 309] width 62 height 27
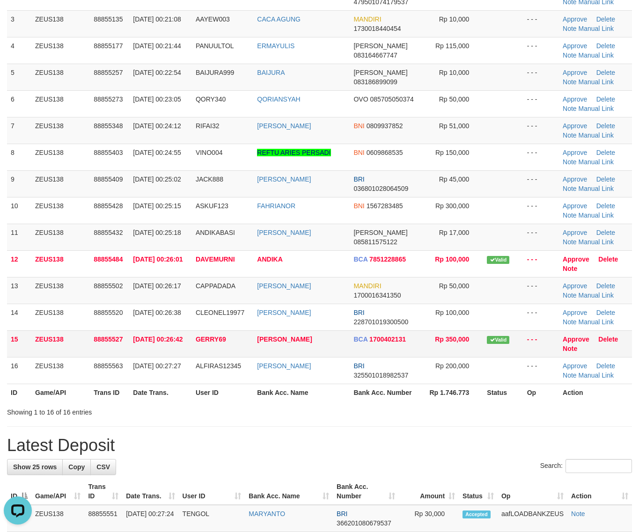
scroll to position [178, 0]
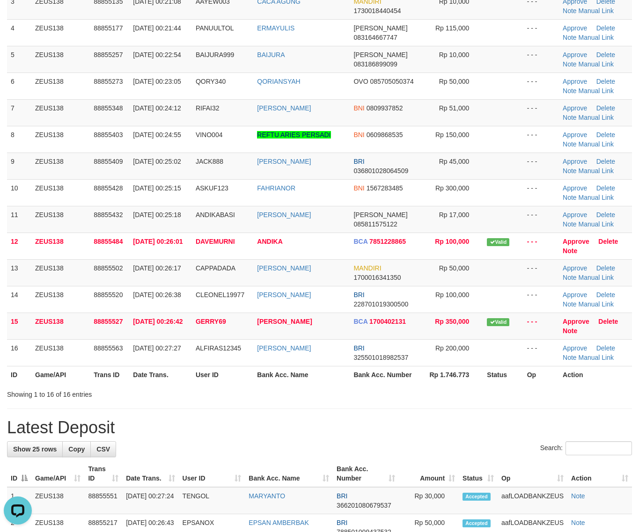
drag, startPoint x: 376, startPoint y: 431, endPoint x: 392, endPoint y: 432, distance: 15.9
click at [384, 434] on h1 "Latest Deposit" at bounding box center [319, 428] width 625 height 19
drag, startPoint x: 392, startPoint y: 432, endPoint x: 454, endPoint y: 438, distance: 62.6
click at [398, 432] on h1 "Latest Deposit" at bounding box center [319, 428] width 625 height 19
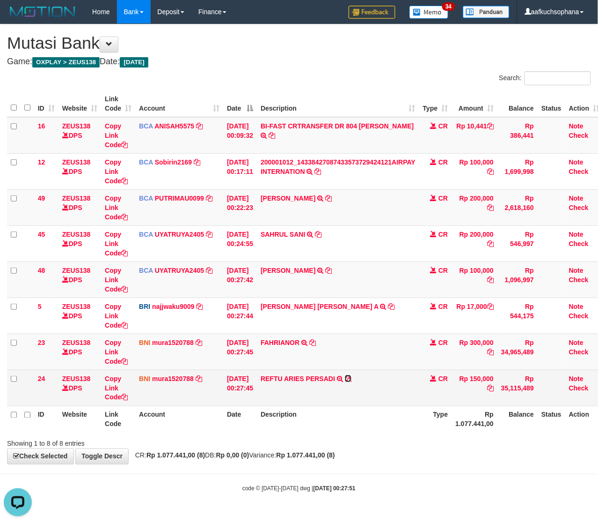
click at [352, 376] on icon at bounding box center [348, 378] width 7 height 7
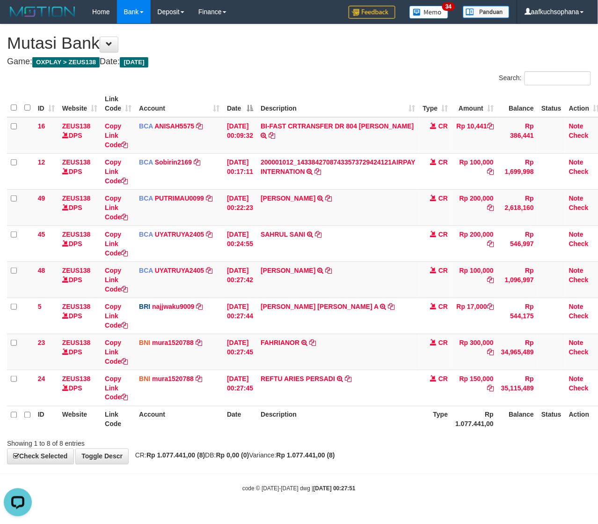
drag, startPoint x: 224, startPoint y: 446, endPoint x: 190, endPoint y: 428, distance: 38.8
click at [208, 438] on div "Showing 1 to 8 of 8 entries" at bounding box center [125, 441] width 236 height 13
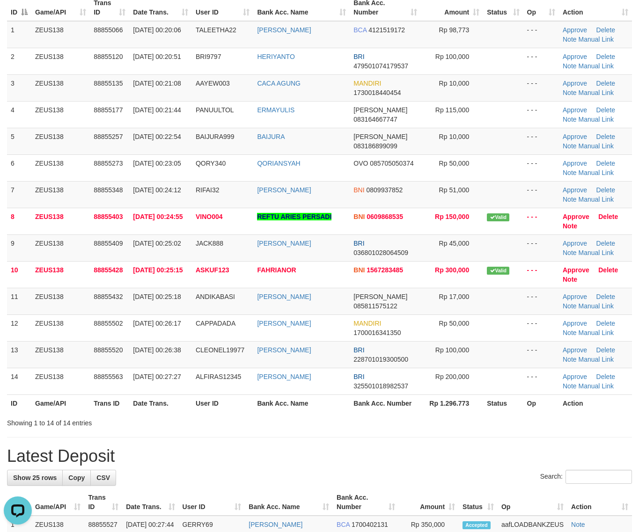
click at [471, 402] on div "ID Game/API Trans ID Date Trans. User ID Bank Acc. Name Bank Acc. Number Amount…" at bounding box center [319, 203] width 639 height 423
click at [598, 360] on link "Manual Link" at bounding box center [596, 359] width 36 height 7
click at [539, 450] on h1 "Latest Deposit" at bounding box center [319, 456] width 625 height 19
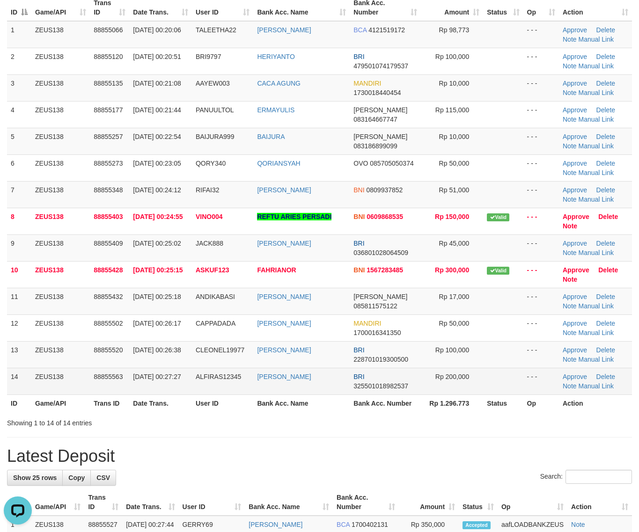
drag, startPoint x: 523, startPoint y: 422, endPoint x: 411, endPoint y: 381, distance: 119.3
click at [477, 408] on div "Search: ID Game/API Trans ID Date Trans. User ID Bank Acc. Name Bank Acc. Numbe…" at bounding box center [319, 201] width 625 height 453
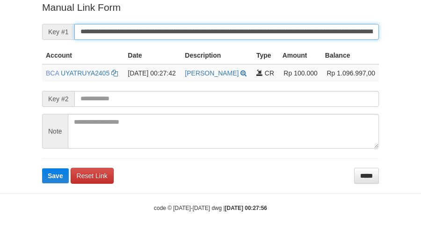
click at [42, 168] on button "Save" at bounding box center [55, 175] width 27 height 15
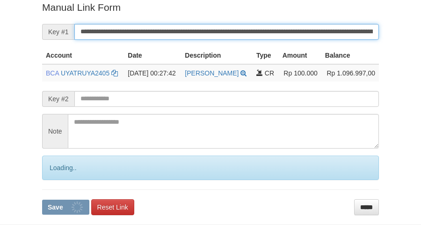
scroll to position [192, 0]
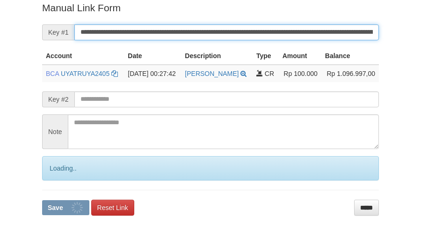
click at [42, 200] on button "Save" at bounding box center [65, 207] width 47 height 15
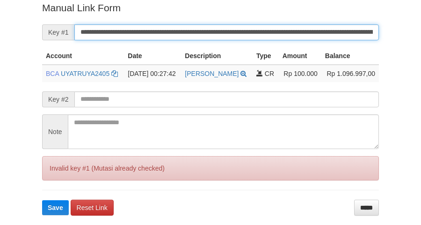
click at [42, 200] on button "Save" at bounding box center [55, 207] width 27 height 15
click at [330, 35] on input "**********" at bounding box center [226, 32] width 305 height 16
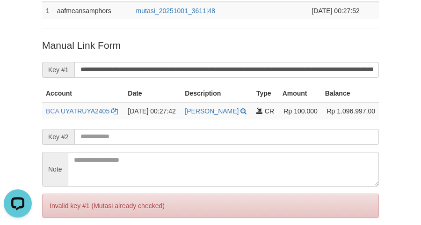
scroll to position [133, 0]
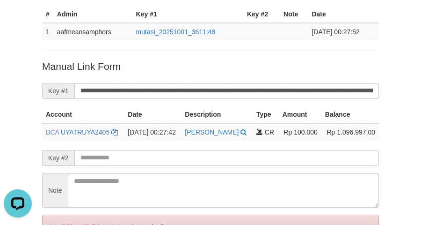
drag, startPoint x: 29, startPoint y: 102, endPoint x: 177, endPoint y: 57, distance: 154.3
click at [32, 103] on div "Deposit Detail Game/API Trans ID Date Trans. User ID Bank Acc. Name Bank Acc. N…" at bounding box center [210, 70] width 421 height 407
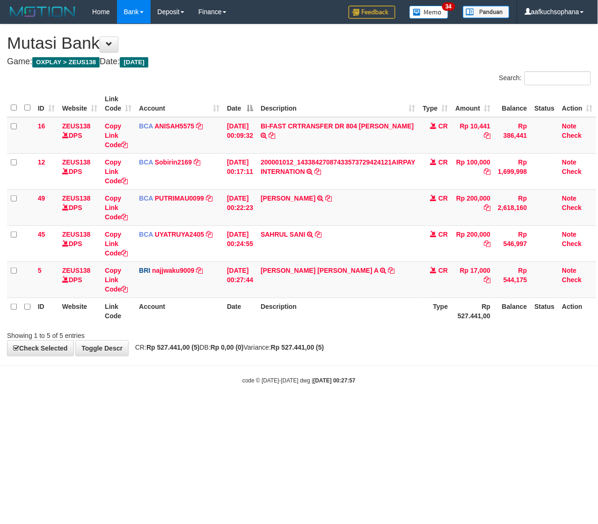
drag, startPoint x: 452, startPoint y: 436, endPoint x: 302, endPoint y: 349, distance: 172.9
click at [445, 408] on html "Toggle navigation Home Bank Account List Load By Website Group [OXPLAY] ZEUS138…" at bounding box center [299, 204] width 598 height 408
drag, startPoint x: 301, startPoint y: 462, endPoint x: 287, endPoint y: 422, distance: 42.8
click at [301, 408] on html "Toggle navigation Home Bank Account List Load By Website Group [OXPLAY] ZEUS138…" at bounding box center [299, 204] width 598 height 408
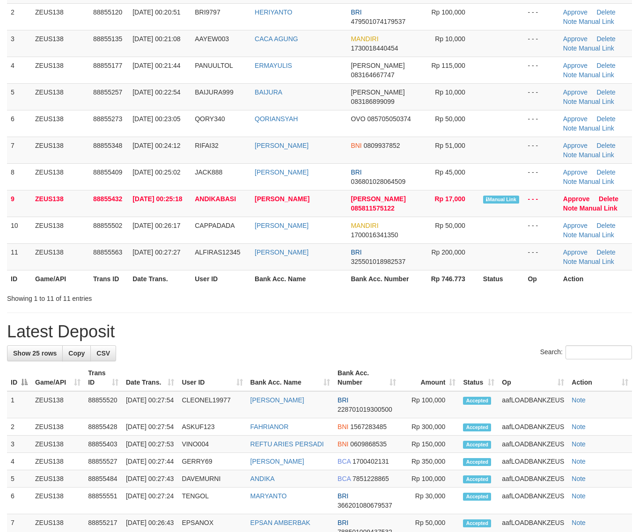
scroll to position [96, 0]
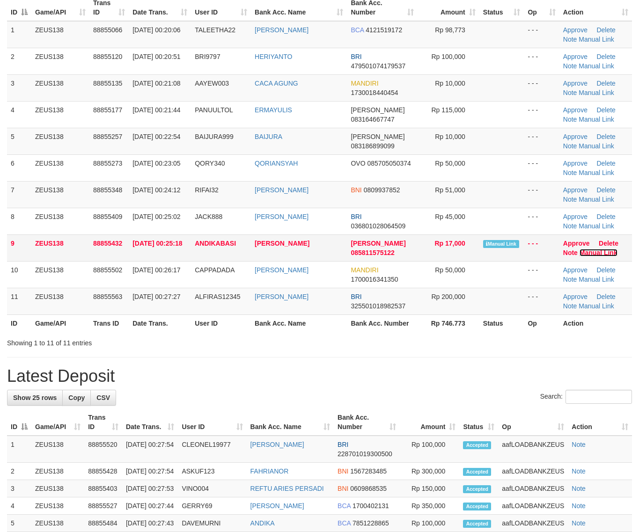
click at [580, 251] on link "Manual Link" at bounding box center [599, 252] width 38 height 7
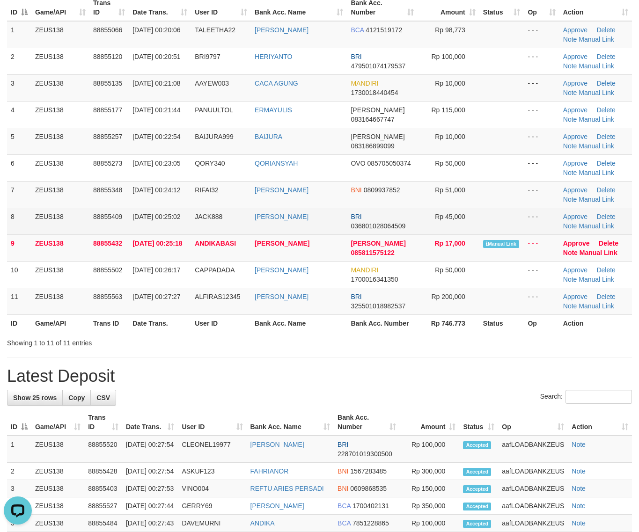
scroll to position [0, 0]
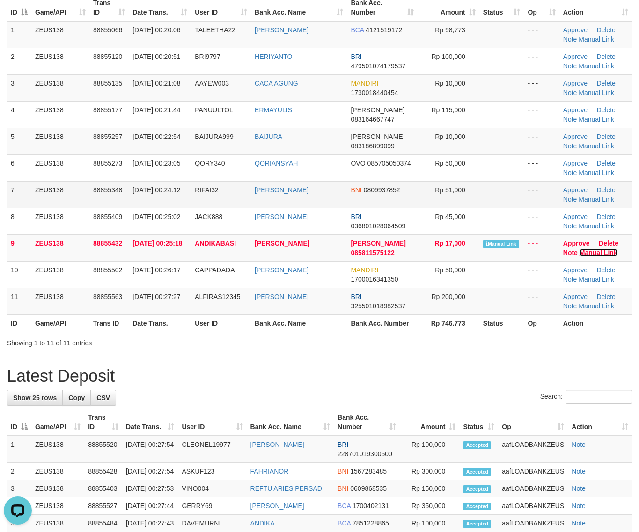
click at [580, 249] on link "Manual Link" at bounding box center [599, 252] width 38 height 7
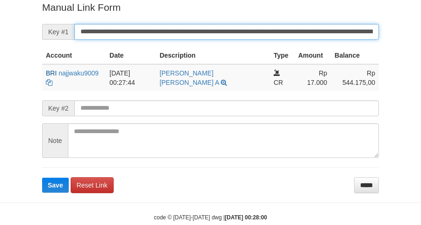
click at [42, 177] on button "Save" at bounding box center [55, 184] width 27 height 15
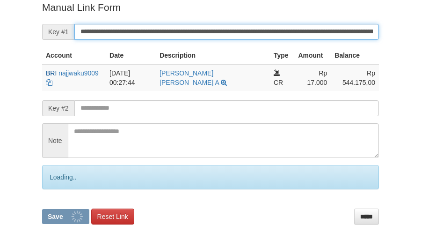
click at [42, 209] on button "Save" at bounding box center [65, 216] width 47 height 15
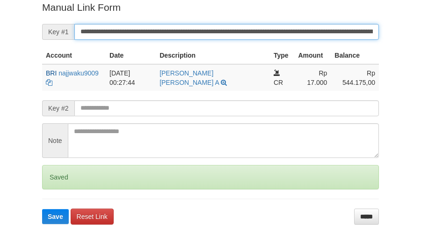
scroll to position [192, 0]
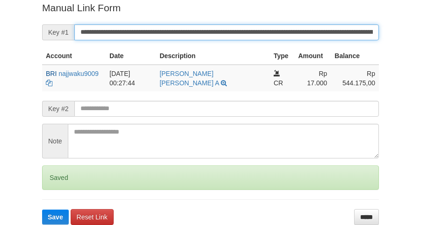
click at [42, 209] on button "Save" at bounding box center [55, 216] width 27 height 15
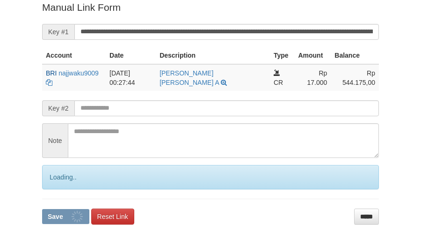
click at [42, 209] on button "Save" at bounding box center [65, 216] width 47 height 15
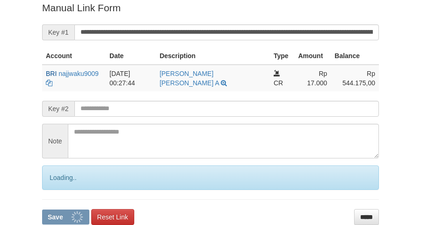
click at [42, 209] on button "Save" at bounding box center [65, 216] width 47 height 15
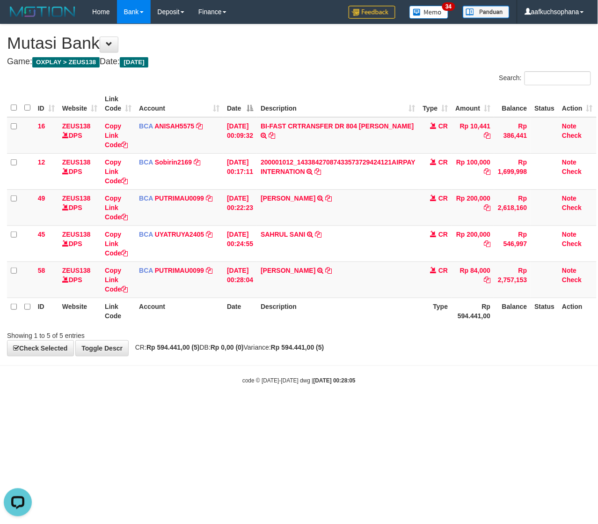
click at [417, 408] on html "Toggle navigation Home Bank Account List Load By Website Group [OXPLAY] ZEUS138…" at bounding box center [299, 204] width 598 height 408
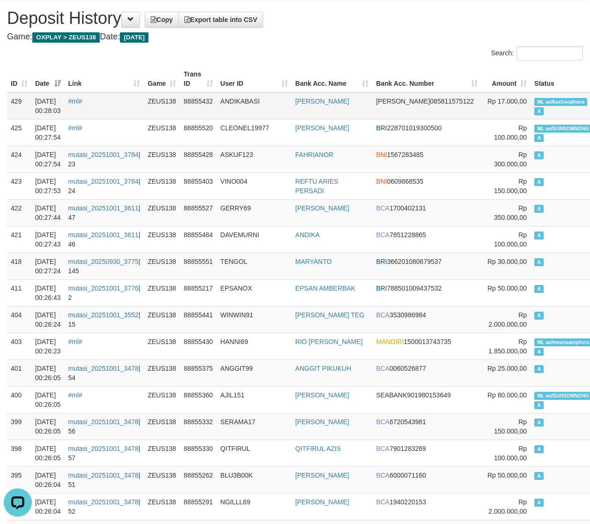
click at [534, 101] on span "ML aafkuchsophana" at bounding box center [560, 102] width 53 height 8
copy td "ML aafkuchsophana A"
click at [531, 157] on td "A" at bounding box center [563, 159] width 65 height 27
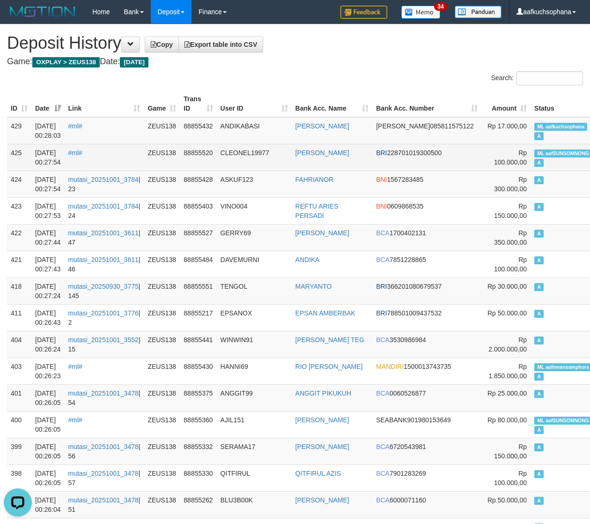
click at [534, 154] on span "ML aafSUNSOMNONG" at bounding box center [563, 153] width 58 height 8
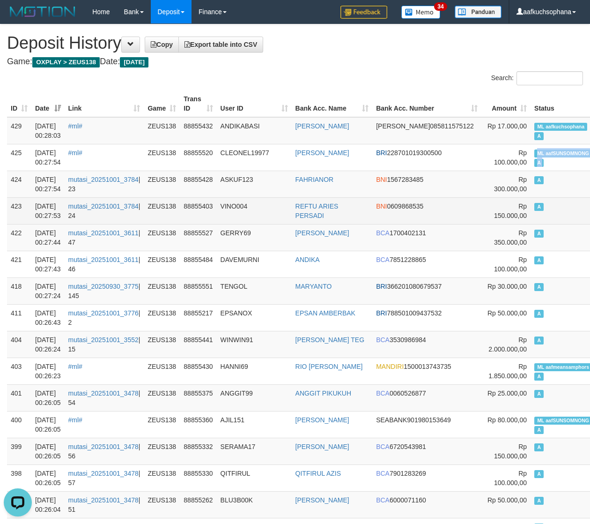
copy td "ML aafSUNSOMNONG A"
click at [531, 223] on td "A" at bounding box center [563, 210] width 65 height 27
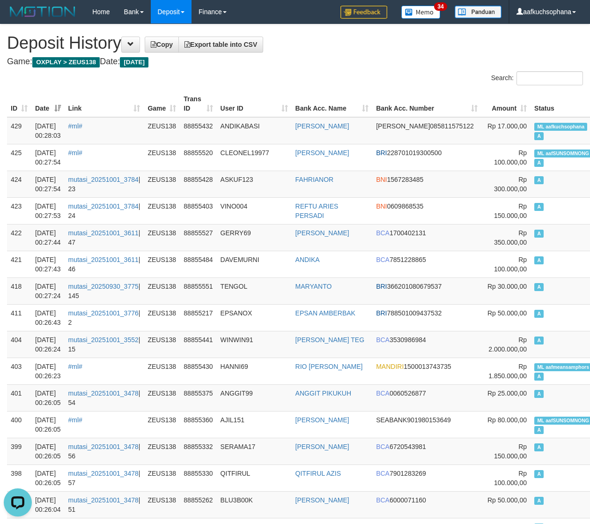
scroll to position [897, 0]
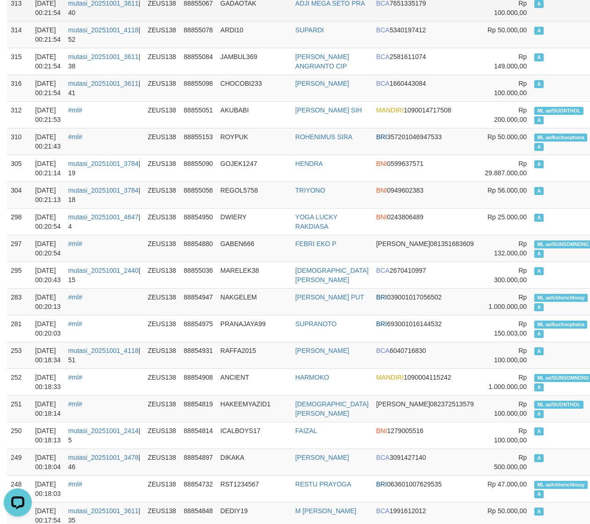
drag, startPoint x: 500, startPoint y: 70, endPoint x: 360, endPoint y: 29, distance: 146.5
click at [531, 69] on td "A" at bounding box center [563, 61] width 65 height 27
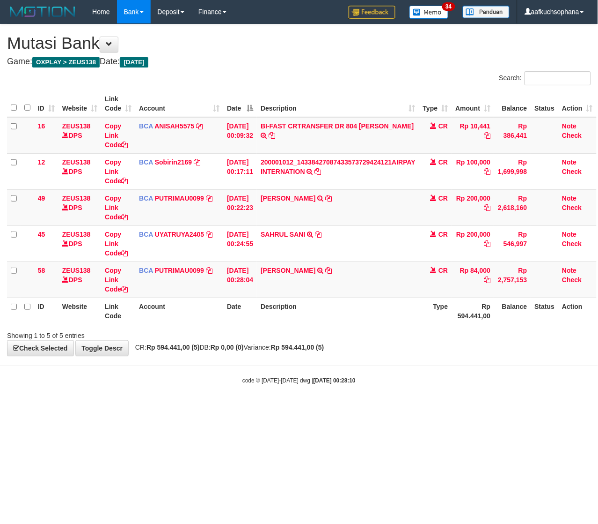
click at [212, 408] on html "Toggle navigation Home Bank Account List Load By Website Group [OXPLAY] ZEUS138…" at bounding box center [299, 204] width 598 height 408
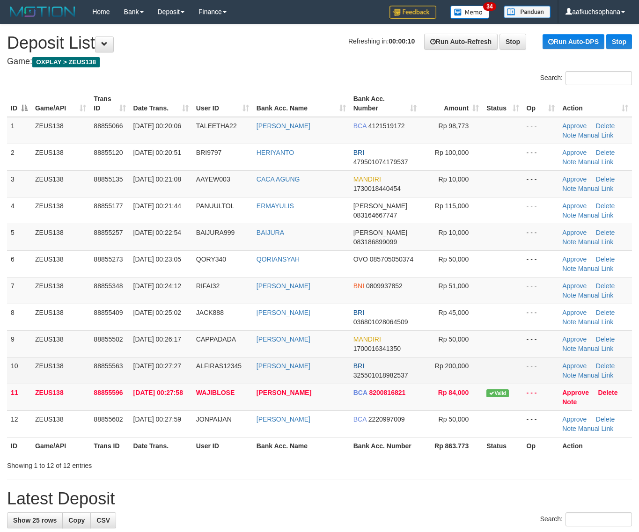
drag, startPoint x: 331, startPoint y: 471, endPoint x: 191, endPoint y: 379, distance: 167.8
click at [324, 459] on div "Showing 1 to 12 of 12 entries" at bounding box center [319, 463] width 639 height 13
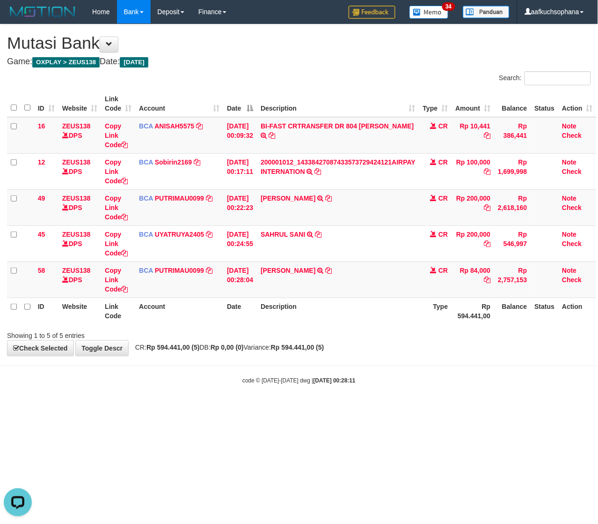
drag, startPoint x: 427, startPoint y: 457, endPoint x: 333, endPoint y: 440, distance: 95.2
click at [420, 408] on html "Toggle navigation Home Bank Account List Load By Website Group [OXPLAY] ZEUS138…" at bounding box center [299, 204] width 598 height 408
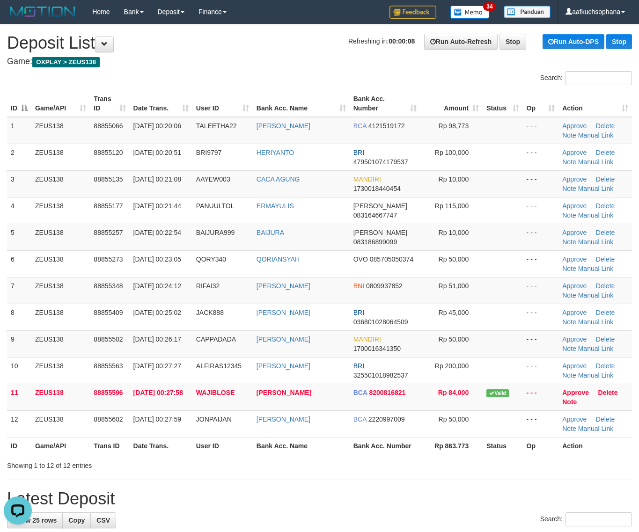
drag, startPoint x: 511, startPoint y: 450, endPoint x: 647, endPoint y: 446, distance: 135.8
click at [516, 450] on th "Status" at bounding box center [503, 445] width 40 height 17
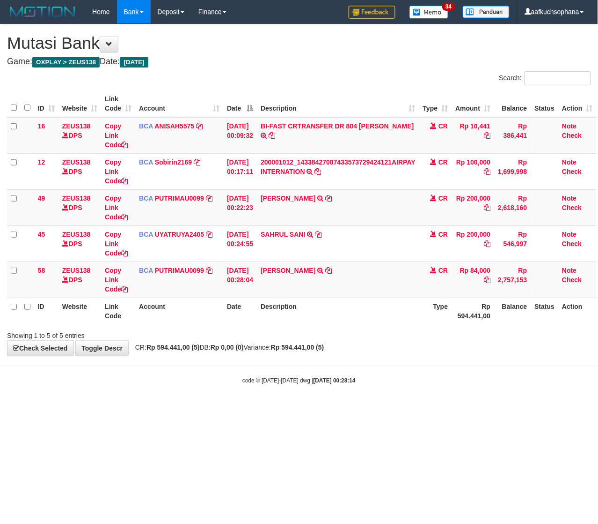
click at [198, 408] on html "Toggle navigation Home Bank Account List Load By Website Group [OXPLAY] ZEUS138…" at bounding box center [299, 204] width 598 height 408
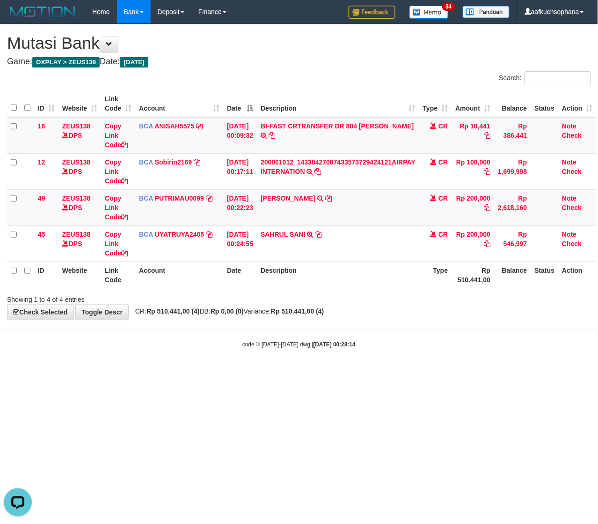
drag, startPoint x: 165, startPoint y: 457, endPoint x: 0, endPoint y: 424, distance: 168.0
click at [160, 372] on html "Toggle navigation Home Bank Account List Load By Website Group [OXPLAY] ZEUS138…" at bounding box center [299, 186] width 598 height 372
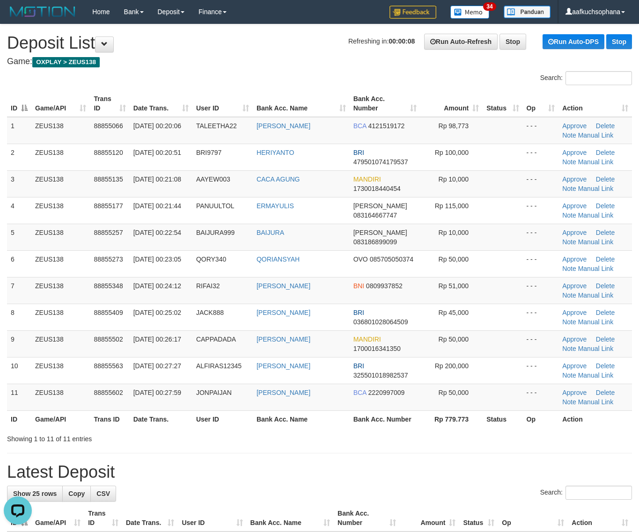
drag, startPoint x: 366, startPoint y: 454, endPoint x: 407, endPoint y: 455, distance: 41.7
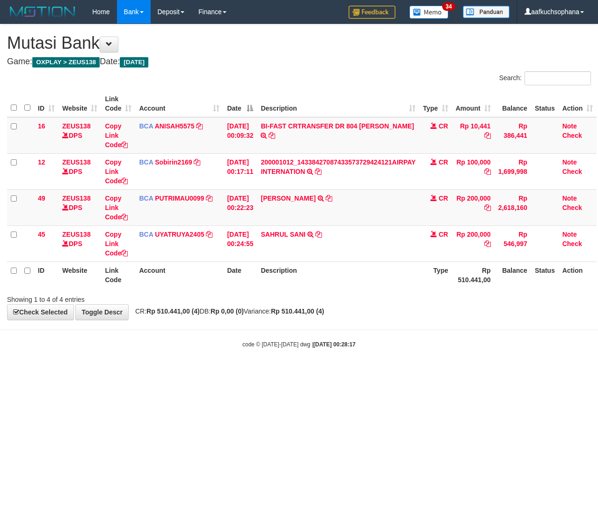
click at [99, 372] on html "Toggle navigation Home Bank Account List Load By Website Group [OXPLAY] ZEUS138…" at bounding box center [299, 186] width 598 height 372
click at [380, 372] on html "Toggle navigation Home Bank Account List Load By Website Group [OXPLAY] ZEUS138…" at bounding box center [299, 186] width 598 height 372
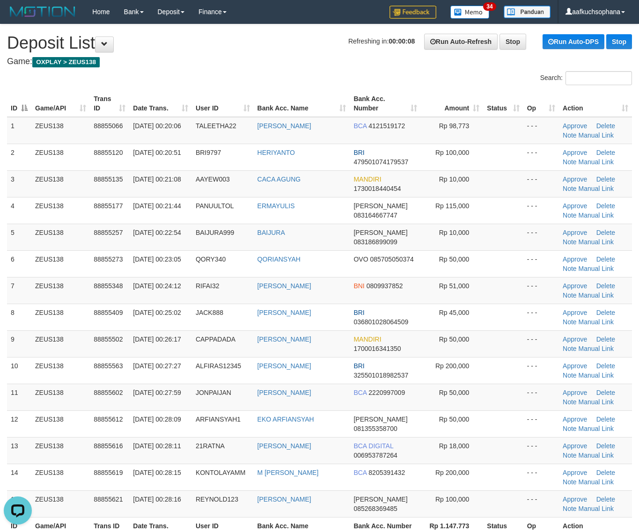
drag, startPoint x: 495, startPoint y: 422, endPoint x: 644, endPoint y: 434, distance: 149.8
click at [507, 422] on td at bounding box center [503, 424] width 40 height 27
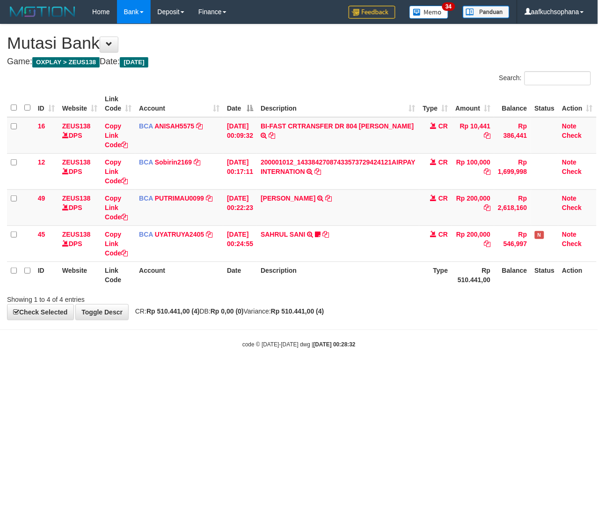
click at [139, 372] on html "Toggle navigation Home Bank Account List Load By Website Group [OXPLAY] ZEUS138…" at bounding box center [299, 186] width 598 height 372
drag, startPoint x: 221, startPoint y: 439, endPoint x: 0, endPoint y: 448, distance: 221.2
click at [191, 372] on html "Toggle navigation Home Bank Account List Load By Website Group [OXPLAY] ZEUS138…" at bounding box center [299, 186] width 598 height 372
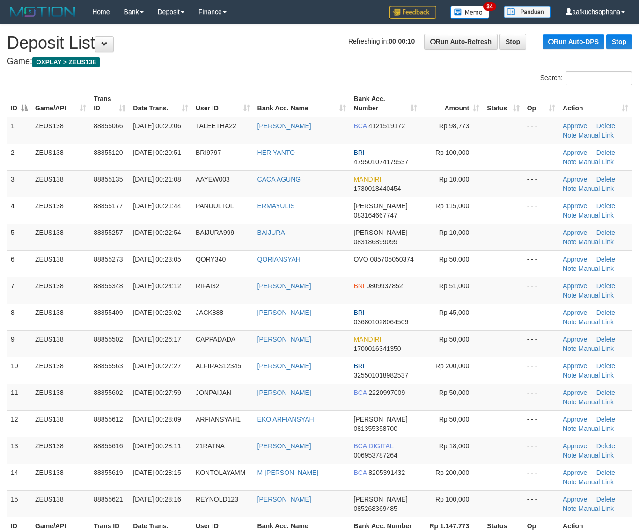
drag, startPoint x: 503, startPoint y: 398, endPoint x: 647, endPoint y: 418, distance: 145.0
click at [506, 400] on td at bounding box center [503, 397] width 40 height 27
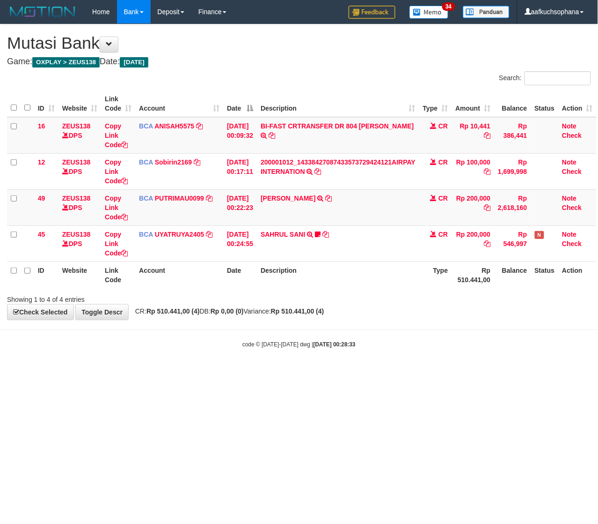
click at [209, 372] on html "Toggle navigation Home Bank Account List Load By Website Group [OXPLAY] ZEUS138…" at bounding box center [299, 186] width 598 height 372
click at [235, 372] on html "Toggle navigation Home Bank Account List Load By Website Group [OXPLAY] ZEUS138…" at bounding box center [299, 186] width 598 height 372
drag, startPoint x: 172, startPoint y: 399, endPoint x: 2, endPoint y: 352, distance: 176.3
click at [174, 372] on html "Toggle navigation Home Bank Account List Load By Website Group [OXPLAY] ZEUS138…" at bounding box center [299, 186] width 598 height 372
click at [438, 372] on html "Toggle navigation Home Bank Account List Load By Website Group [OXPLAY] ZEUS138…" at bounding box center [299, 186] width 598 height 372
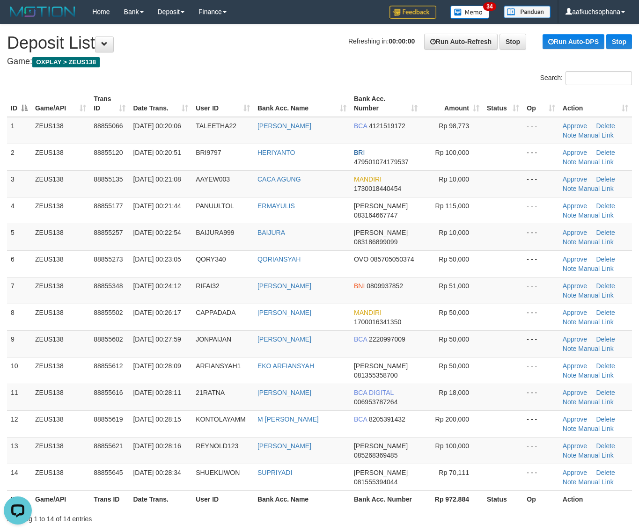
drag, startPoint x: 479, startPoint y: 391, endPoint x: 644, endPoint y: 415, distance: 167.0
click at [490, 392] on tr "11 ZEUS138 88855616 01/10/2025 00:28:11 21RATNA RATNA SUMINAR BCA DIGITAL 00695…" at bounding box center [319, 397] width 625 height 27
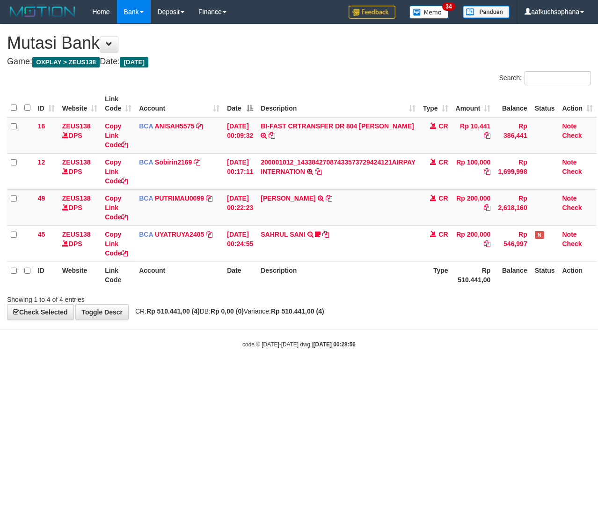
click at [171, 372] on html "Toggle navigation Home Bank Account List Load By Website Group [OXPLAY] ZEUS138…" at bounding box center [299, 186] width 598 height 372
drag, startPoint x: 95, startPoint y: 449, endPoint x: 84, endPoint y: 448, distance: 10.3
click at [85, 372] on html "Toggle navigation Home Bank Account List Load By Website Group [OXPLAY] ZEUS138…" at bounding box center [299, 186] width 598 height 372
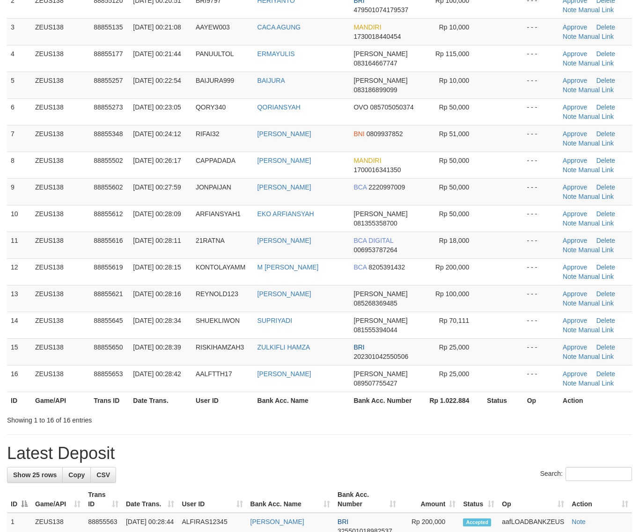
drag, startPoint x: 479, startPoint y: 448, endPoint x: 595, endPoint y: 434, distance: 116.5
click at [484, 447] on h1 "Latest Deposit" at bounding box center [319, 453] width 625 height 19
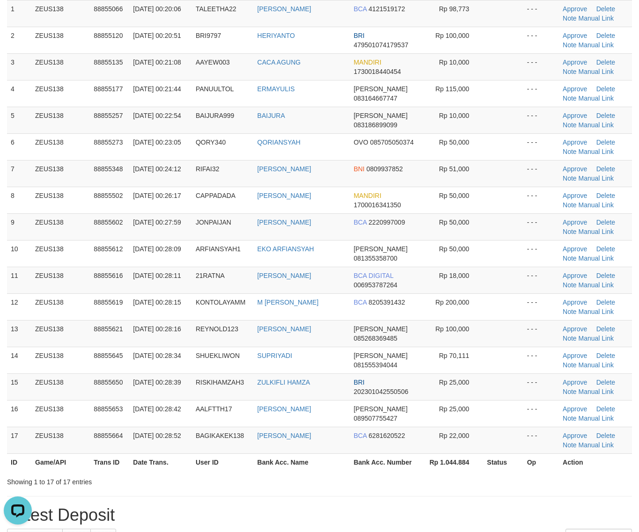
drag, startPoint x: 438, startPoint y: 466, endPoint x: 452, endPoint y: 459, distance: 15.3
click at [448, 460] on th "Rp 1.044.884" at bounding box center [452, 462] width 62 height 17
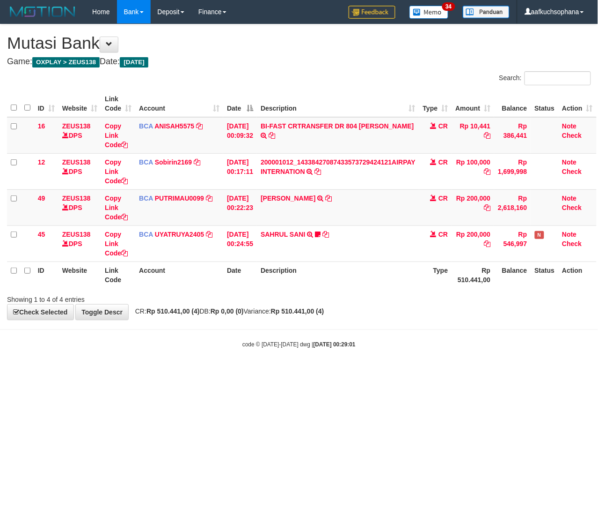
click at [192, 372] on html "Toggle navigation Home Bank Account List Load By Website Group [OXPLAY] ZEUS138…" at bounding box center [299, 186] width 598 height 372
click at [62, 372] on html "Toggle navigation Home Bank Account List Load By Website Group [OXPLAY] ZEUS138…" at bounding box center [299, 186] width 598 height 372
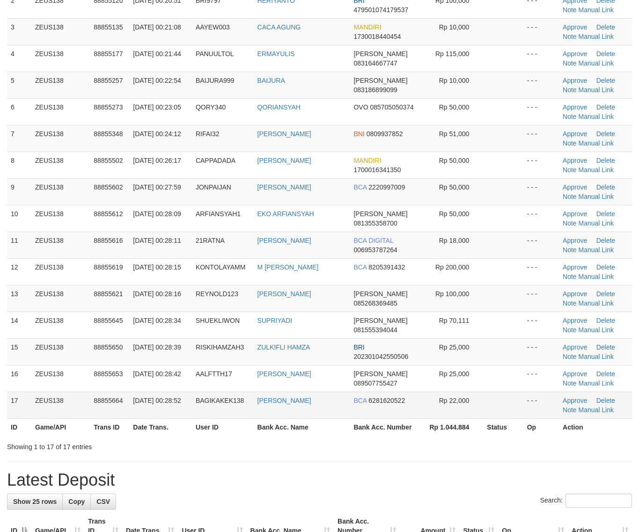
scroll to position [117, 0]
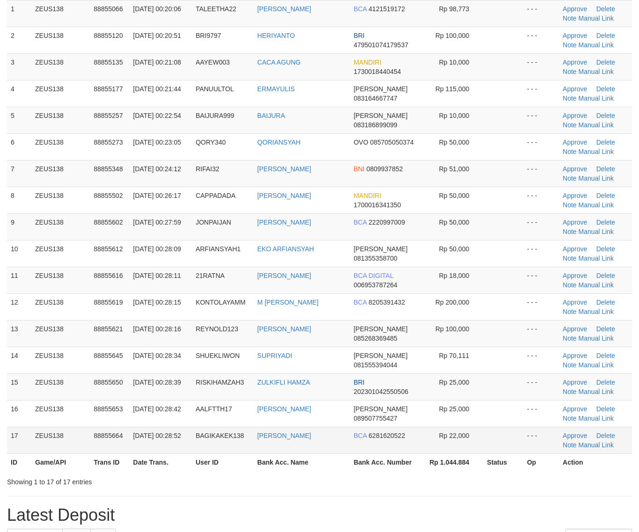
drag, startPoint x: 434, startPoint y: 435, endPoint x: 474, endPoint y: 429, distance: 40.7
click at [446, 432] on td "Rp 22,000" at bounding box center [452, 440] width 62 height 27
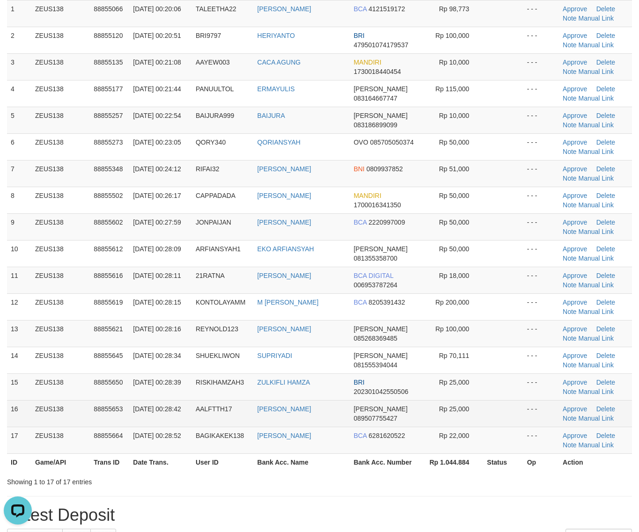
click at [509, 413] on td at bounding box center [503, 413] width 40 height 27
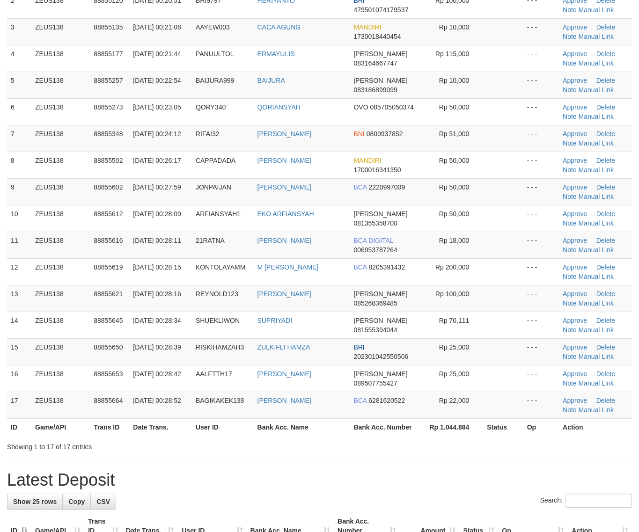
drag, startPoint x: 451, startPoint y: 457, endPoint x: 647, endPoint y: 439, distance: 196.5
click at [462, 452] on div "**********" at bounding box center [319, 510] width 639 height 1276
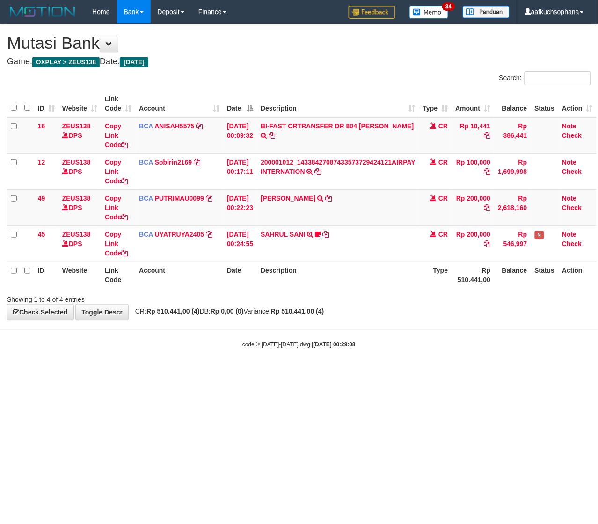
click at [76, 372] on html "Toggle navigation Home Bank Account List Load By Website Group [OXPLAY] ZEUS138…" at bounding box center [299, 186] width 598 height 372
drag, startPoint x: 345, startPoint y: 378, endPoint x: 247, endPoint y: 360, distance: 100.0
click at [340, 372] on html "Toggle navigation Home Bank Account List Load By Website Group [OXPLAY] ZEUS138…" at bounding box center [299, 186] width 598 height 372
click at [230, 372] on html "Toggle navigation Home Bank Account List Load By Website Group [OXPLAY] ZEUS138…" at bounding box center [299, 186] width 598 height 372
click at [219, 372] on html "Toggle navigation Home Bank Account List Load By Website Group [OXPLAY] ZEUS138…" at bounding box center [299, 186] width 598 height 372
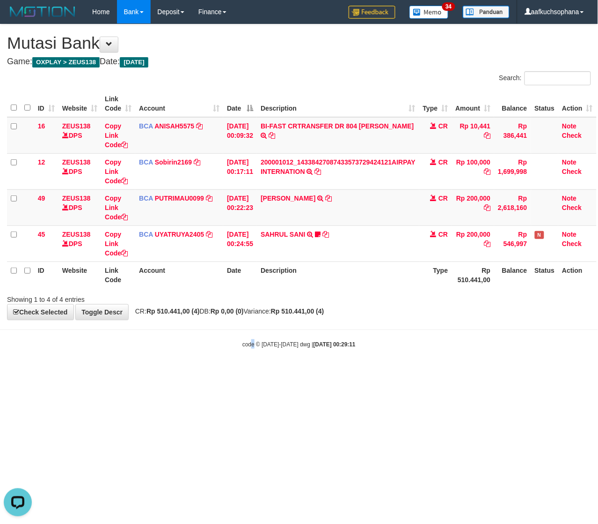
click at [250, 372] on html "Toggle navigation Home Bank Account List Load By Website Group [OXPLAY] ZEUS138…" at bounding box center [299, 186] width 598 height 372
click at [235, 372] on html "Toggle navigation Home Bank Account List Load By Website Group [OXPLAY] ZEUS138…" at bounding box center [299, 186] width 598 height 372
drag, startPoint x: 339, startPoint y: 401, endPoint x: 102, endPoint y: 378, distance: 238.6
click at [327, 372] on html "Toggle navigation Home Bank Account List Load By Website Group [OXPLAY] ZEUS138…" at bounding box center [299, 186] width 598 height 372
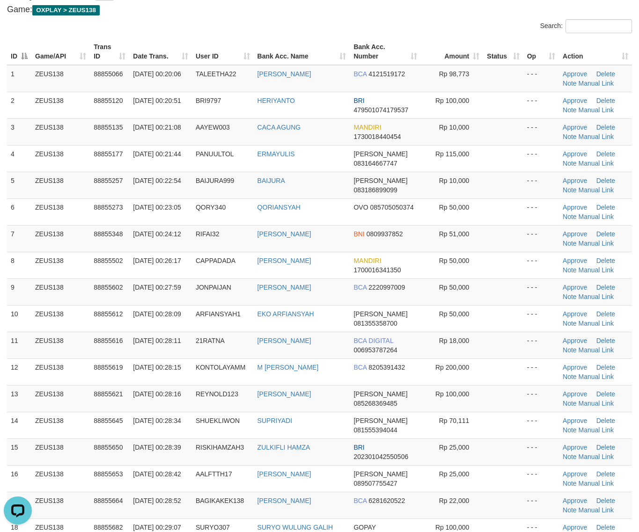
scroll to position [117, 0]
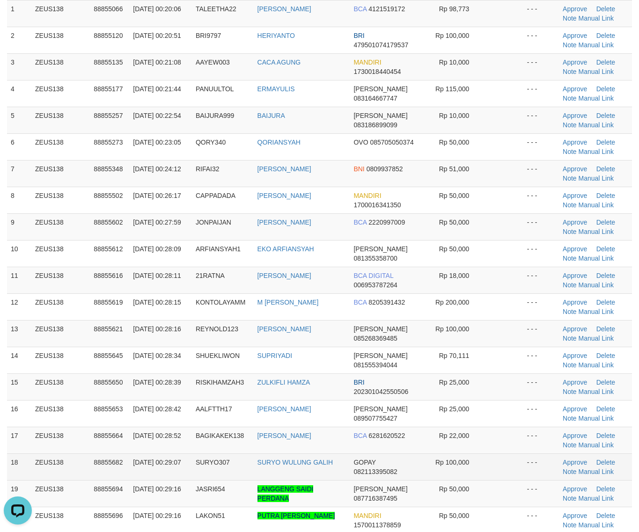
click at [510, 459] on td at bounding box center [503, 467] width 40 height 27
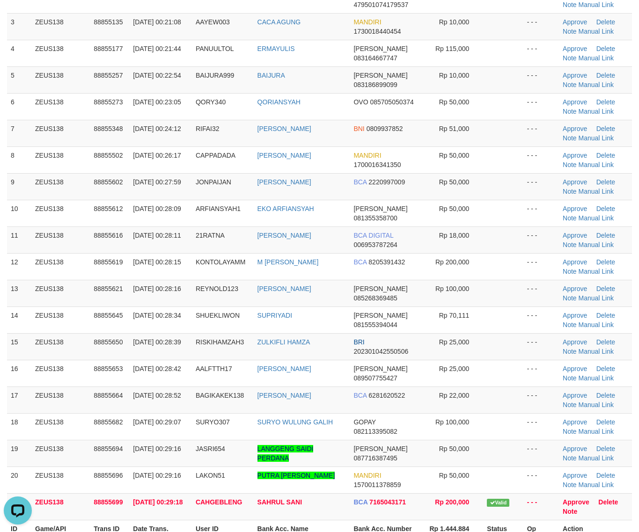
scroll to position [176, 0]
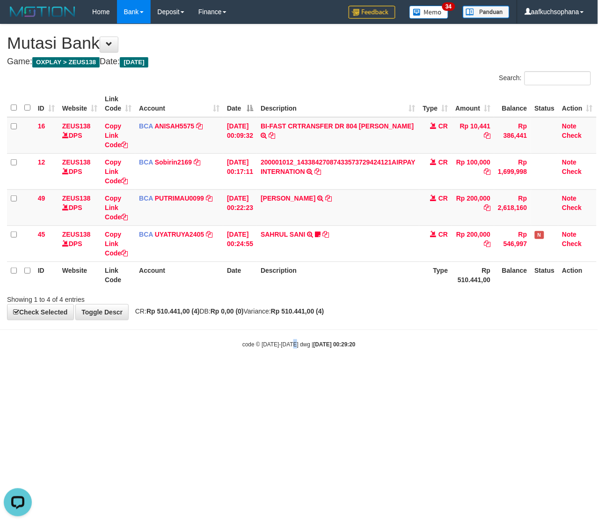
click at [288, 372] on html "Toggle navigation Home Bank Account List Load By Website Group [OXPLAY] ZEUS138…" at bounding box center [299, 186] width 598 height 372
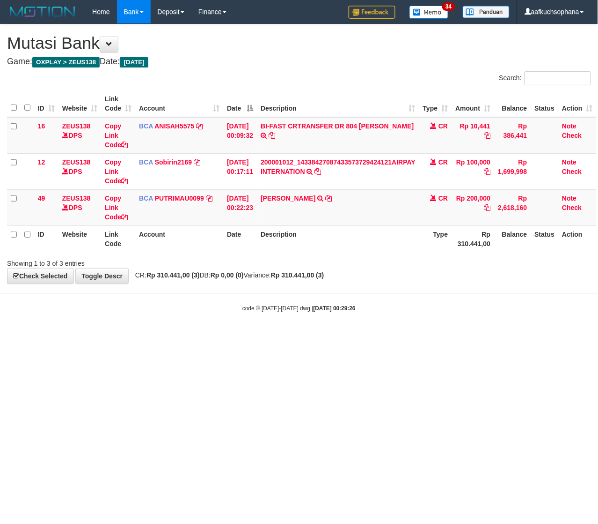
click at [223, 336] on html "Toggle navigation Home Bank Account List Load By Website Group [OXPLAY] ZEUS138…" at bounding box center [299, 168] width 598 height 336
drag, startPoint x: 210, startPoint y: 425, endPoint x: 130, endPoint y: 410, distance: 81.0
click at [189, 336] on html "Toggle navigation Home Bank Account List Load By Website Group [OXPLAY] ZEUS138…" at bounding box center [299, 168] width 598 height 336
drag, startPoint x: 323, startPoint y: 382, endPoint x: 44, endPoint y: 377, distance: 278.7
click at [318, 336] on html "Toggle navigation Home Bank Account List Load By Website Group [OXPLAY] ZEUS138…" at bounding box center [299, 168] width 598 height 336
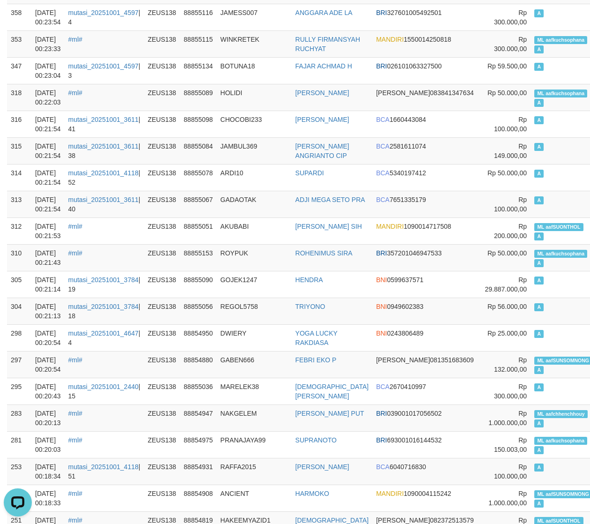
scroll to position [887, 0]
click at [272, 41] on td "WINKRETEK" at bounding box center [254, 43] width 75 height 27
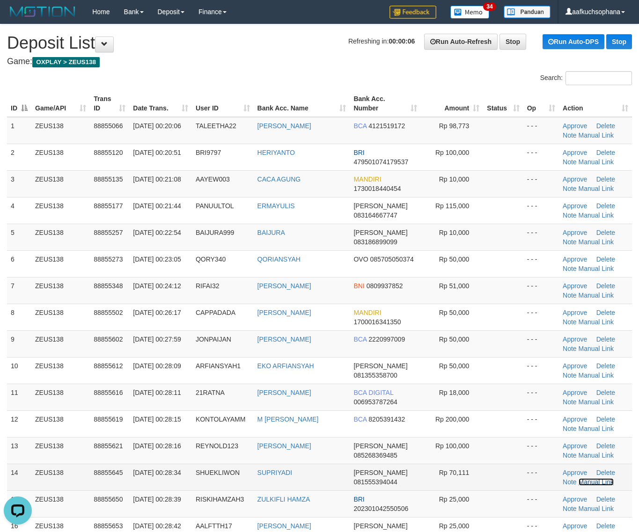
click at [589, 481] on link "Manual Link" at bounding box center [597, 482] width 36 height 7
drag, startPoint x: 591, startPoint y: 486, endPoint x: 574, endPoint y: 472, distance: 21.9
click at [590, 486] on link "Manual Link" at bounding box center [597, 482] width 36 height 7
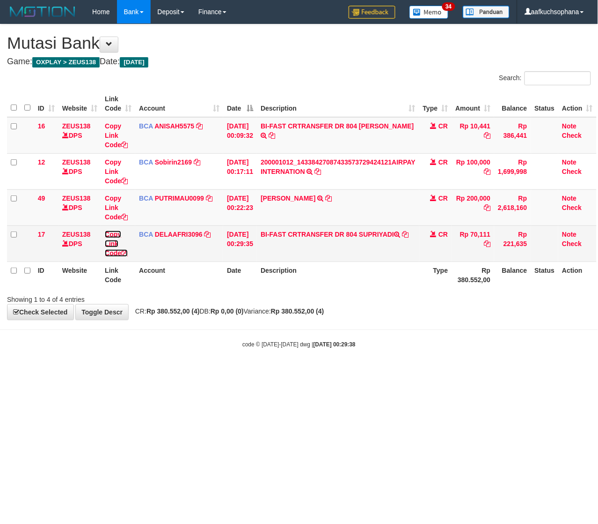
click at [125, 253] on icon at bounding box center [124, 253] width 7 height 7
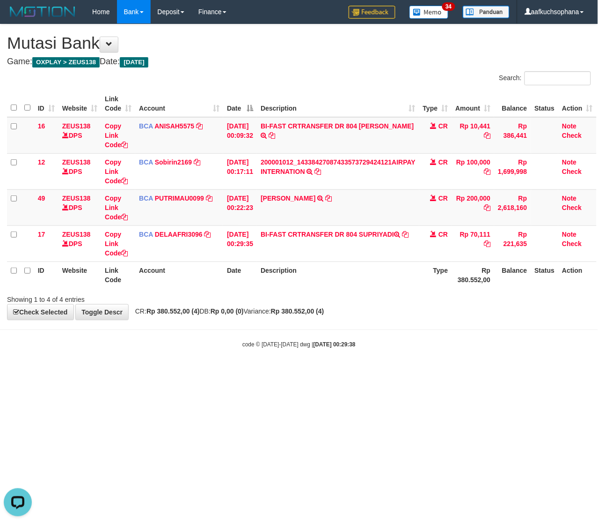
scroll to position [128, 0]
click at [143, 372] on html "Toggle navigation Home Bank Account List Load By Website Group [OXPLAY] ZEUS138…" at bounding box center [299, 186] width 598 height 372
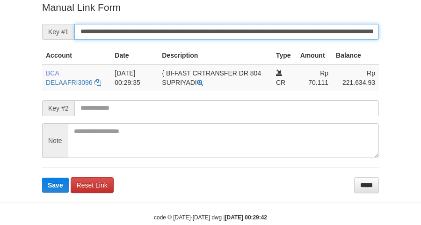
scroll to position [192, 0]
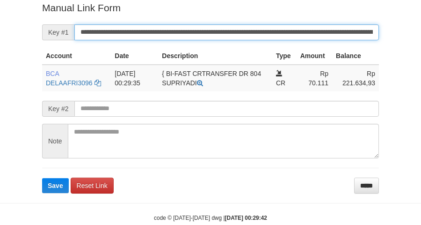
click at [42, 178] on button "Save" at bounding box center [55, 185] width 27 height 15
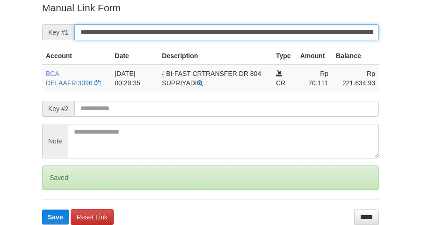
click at [42, 209] on button "Save" at bounding box center [55, 216] width 27 height 15
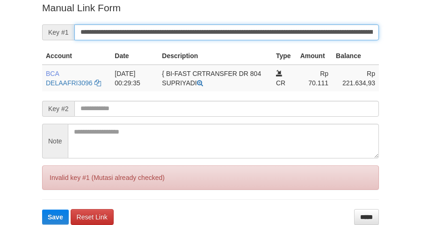
click at [42, 209] on button "Save" at bounding box center [55, 216] width 27 height 15
click at [295, 34] on input "**********" at bounding box center [226, 32] width 305 height 16
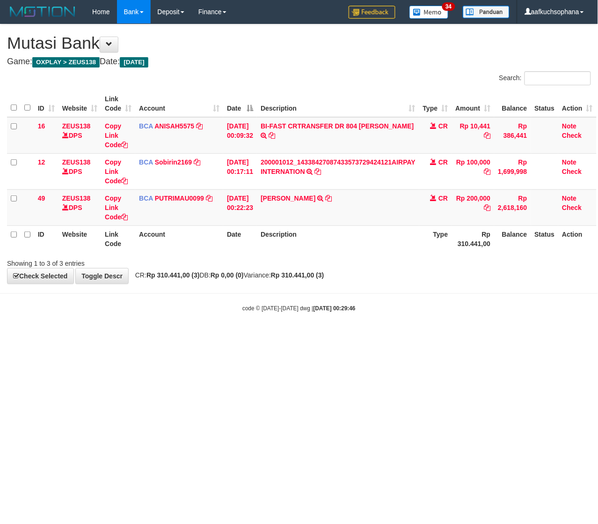
click at [40, 332] on html "Toggle navigation Home Bank Account List Load By Website Group [OXPLAY] ZEUS138…" at bounding box center [299, 168] width 598 height 336
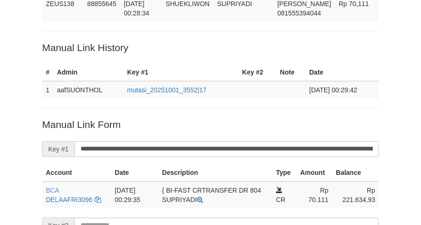
scroll to position [75, 0]
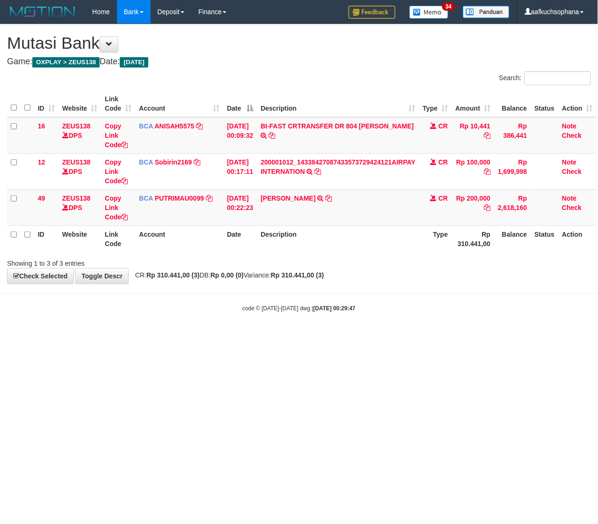
drag, startPoint x: 376, startPoint y: 361, endPoint x: 333, endPoint y: 338, distance: 48.2
click at [361, 336] on html "Toggle navigation Home Bank Account List Load By Website Group [OXPLAY] ZEUS138…" at bounding box center [299, 168] width 598 height 336
click at [127, 336] on html "Toggle navigation Home Bank Account List Load By Website Group [OXPLAY] ZEUS138…" at bounding box center [299, 168] width 598 height 336
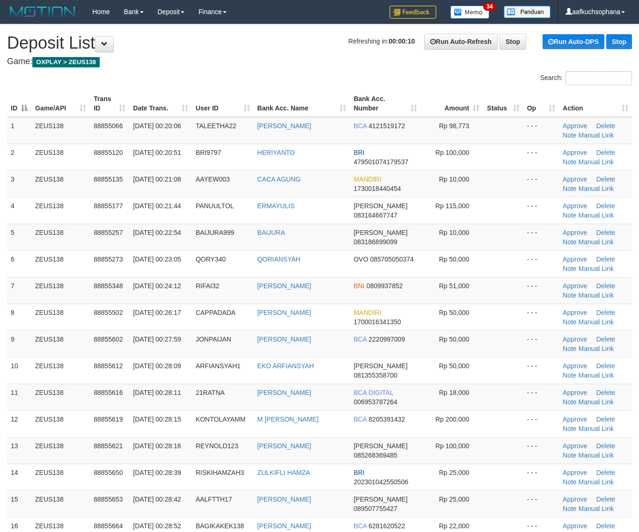
scroll to position [211, 0]
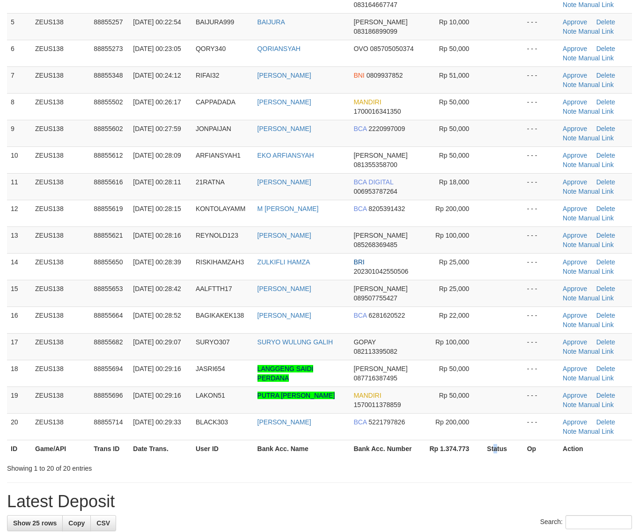
drag, startPoint x: 495, startPoint y: 455, endPoint x: 646, endPoint y: 431, distance: 153.1
click at [502, 455] on th "Status" at bounding box center [503, 448] width 40 height 17
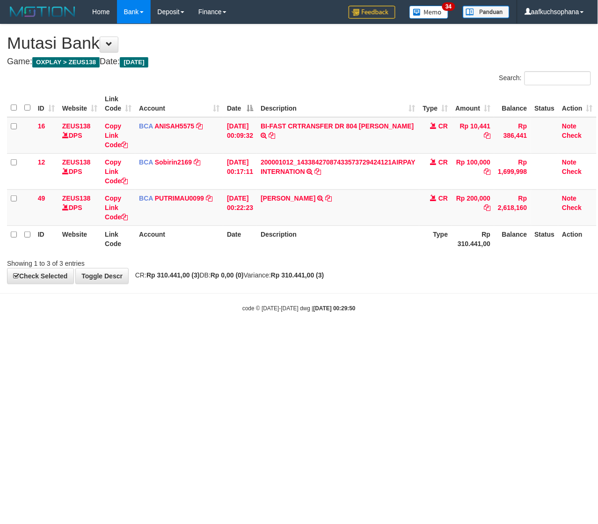
drag, startPoint x: 111, startPoint y: 436, endPoint x: 122, endPoint y: 428, distance: 13.7
click at [111, 336] on html "Toggle navigation Home Bank Account List Load By Website Group [OXPLAY] ZEUS138…" at bounding box center [299, 168] width 598 height 336
drag, startPoint x: 246, startPoint y: 405, endPoint x: 233, endPoint y: 395, distance: 16.7
click at [239, 336] on html "Toggle navigation Home Bank Account List Load By Website Group [OXPLAY] ZEUS138…" at bounding box center [299, 168] width 598 height 336
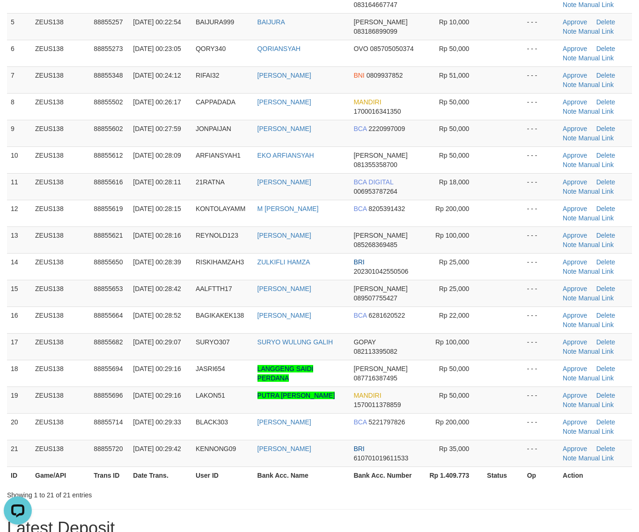
click at [524, 357] on tr "17 ZEUS138 88855682 01/10/2025 00:29:07 SURYO307 SURYO WULUNG GALIH GOPAY 08211…" at bounding box center [319, 346] width 625 height 27
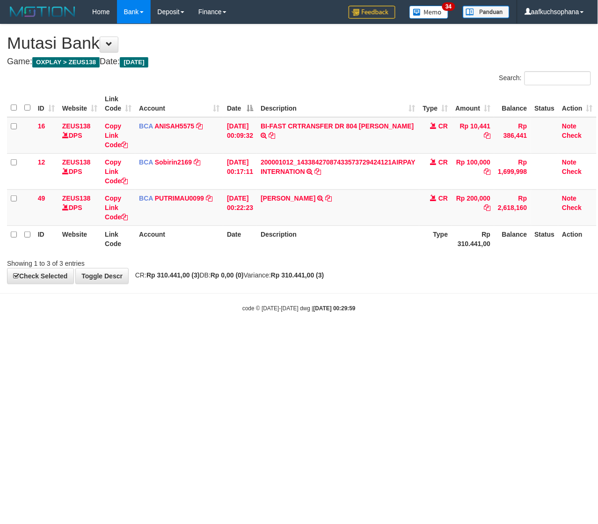
click at [177, 336] on html "Toggle navigation Home Bank Account List Load By Website Group [OXPLAY] ZEUS138…" at bounding box center [299, 168] width 598 height 336
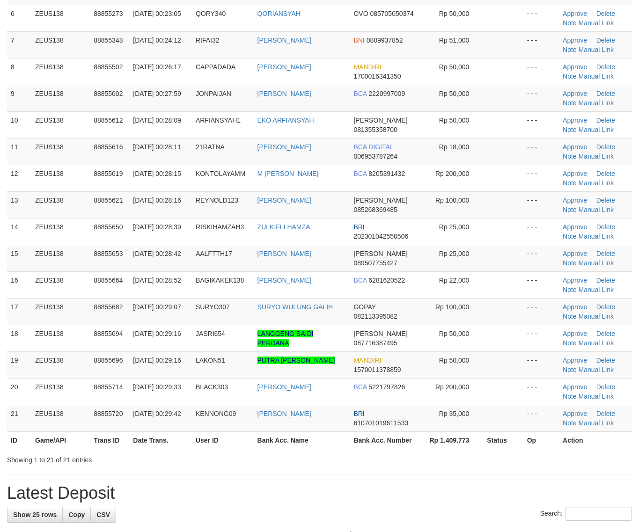
drag, startPoint x: 468, startPoint y: 457, endPoint x: 6, endPoint y: 267, distance: 500.2
click at [469, 454] on div "Showing 1 to 21 of 21 entries" at bounding box center [319, 458] width 639 height 13
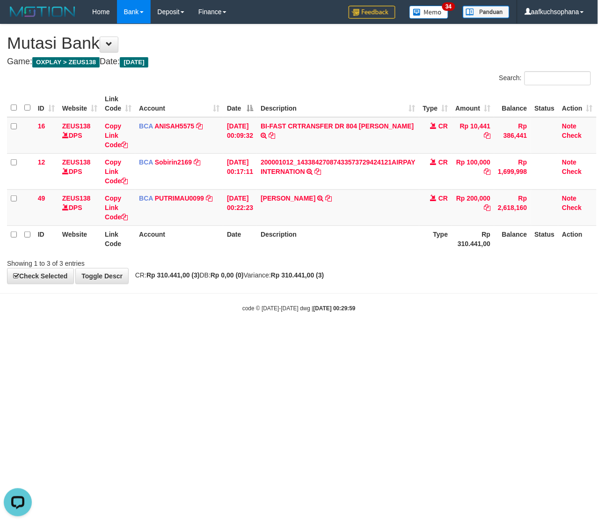
click at [169, 336] on html "Toggle navigation Home Bank Account List Load By Website Group [OXPLAY] ZEUS138…" at bounding box center [299, 168] width 598 height 336
click at [215, 336] on html "Toggle navigation Home Bank Account List Load By Website Group [OXPLAY] ZEUS138…" at bounding box center [299, 168] width 598 height 336
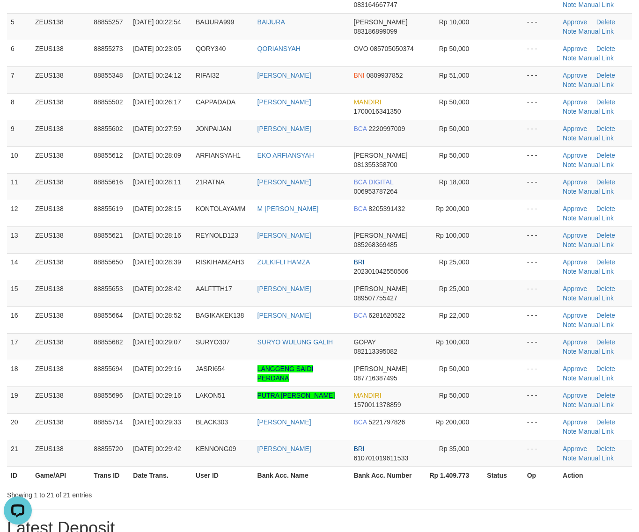
drag, startPoint x: 514, startPoint y: 360, endPoint x: 644, endPoint y: 374, distance: 130.9
click at [541, 362] on tbody "1 ZEUS138 88855066 01/10/2025 00:20:06 TALEETHA22 IBNU FADILLAH BCA 4121519172 …" at bounding box center [319, 186] width 625 height 561
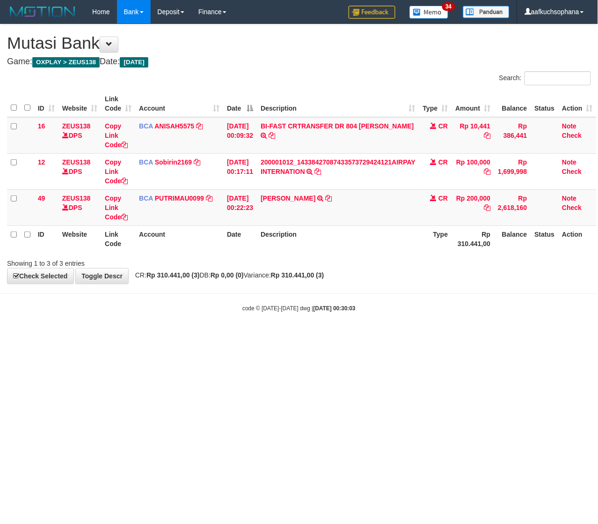
click at [127, 336] on html "Toggle navigation Home Bank Account List Load By Website Group [OXPLAY] ZEUS138…" at bounding box center [299, 168] width 598 height 336
drag, startPoint x: 140, startPoint y: 380, endPoint x: 0, endPoint y: 347, distance: 144.0
click at [114, 336] on html "Toggle navigation Home Bank Account List Load By Website Group [OXPLAY] ZEUS138…" at bounding box center [299, 168] width 598 height 336
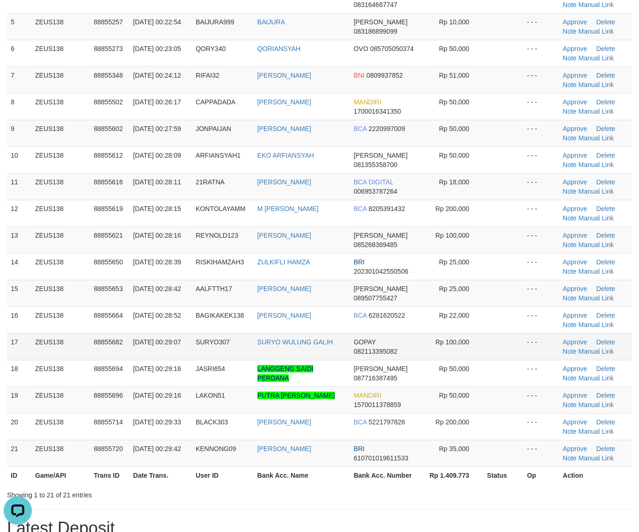
click at [496, 339] on td at bounding box center [503, 346] width 40 height 27
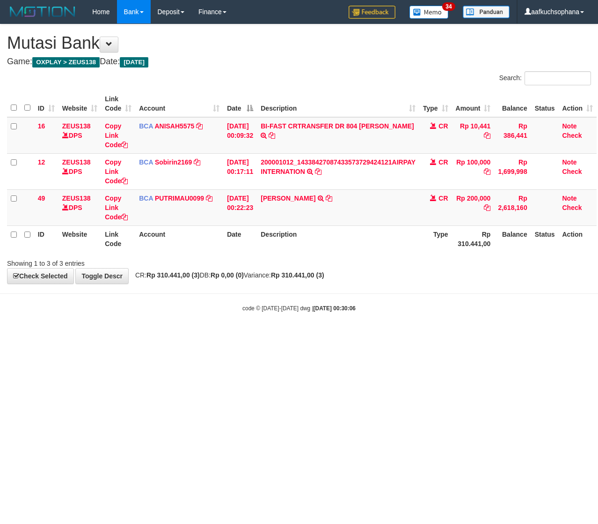
click at [235, 332] on body "Toggle navigation Home Bank Account List Load By Website Group [OXPLAY] ZEUS138…" at bounding box center [299, 168] width 598 height 336
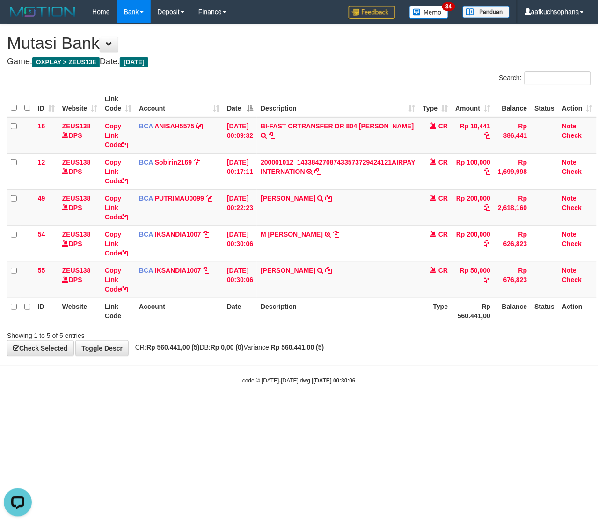
click at [346, 408] on html "Toggle navigation Home Bank Account List Load By Website Group [OXPLAY] ZEUS138…" at bounding box center [299, 204] width 598 height 408
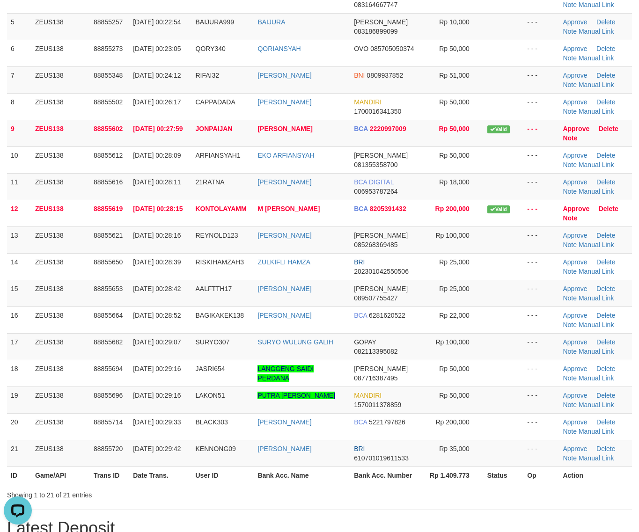
drag, startPoint x: 476, startPoint y: 413, endPoint x: 647, endPoint y: 413, distance: 171.4
click at [494, 415] on tbody "1 ZEUS138 88855066 [DATE] 00:20:06 TALEETHA22 [PERSON_NAME] BCA 4121519172 Rp 9…" at bounding box center [319, 186] width 625 height 561
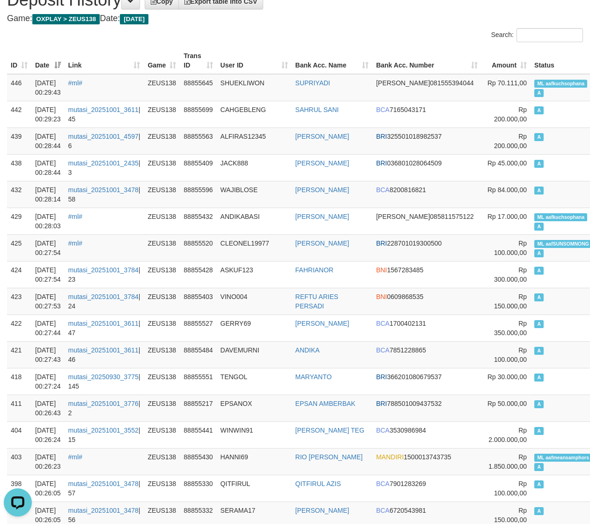
scroll to position [30, 0]
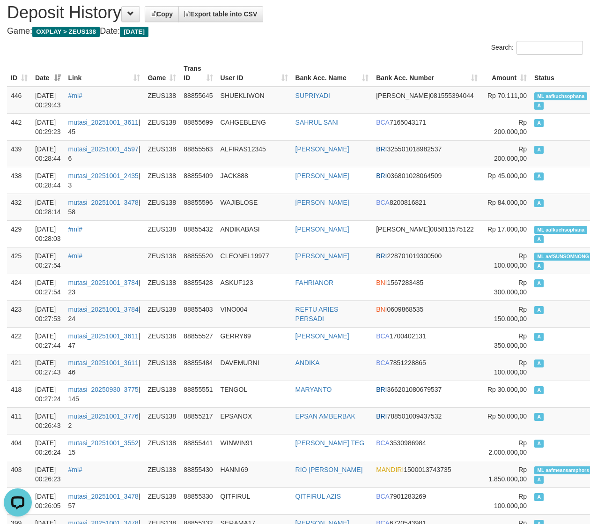
drag, startPoint x: 354, startPoint y: 66, endPoint x: 308, endPoint y: 61, distance: 46.5
click at [347, 64] on th "Bank Acc. Name" at bounding box center [332, 73] width 81 height 27
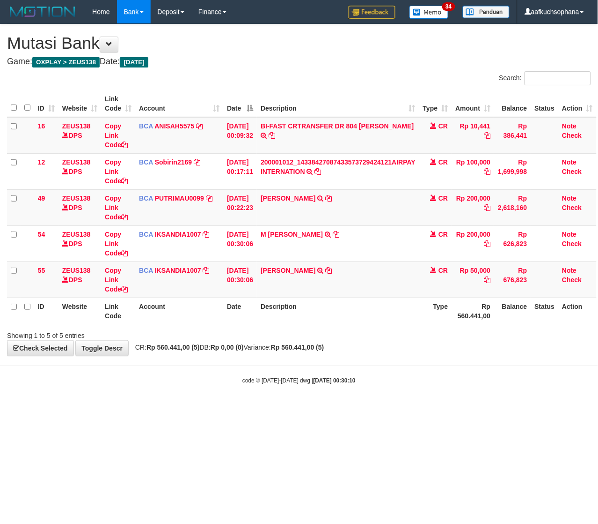
click at [280, 399] on body "Toggle navigation Home Bank Account List Load By Website Group [OXPLAY] ZEUS138…" at bounding box center [299, 204] width 598 height 408
drag, startPoint x: 263, startPoint y: 420, endPoint x: 236, endPoint y: 412, distance: 28.0
click at [249, 408] on html "Toggle navigation Home Bank Account List Load By Website Group [OXPLAY] ZEUS138…" at bounding box center [299, 204] width 598 height 408
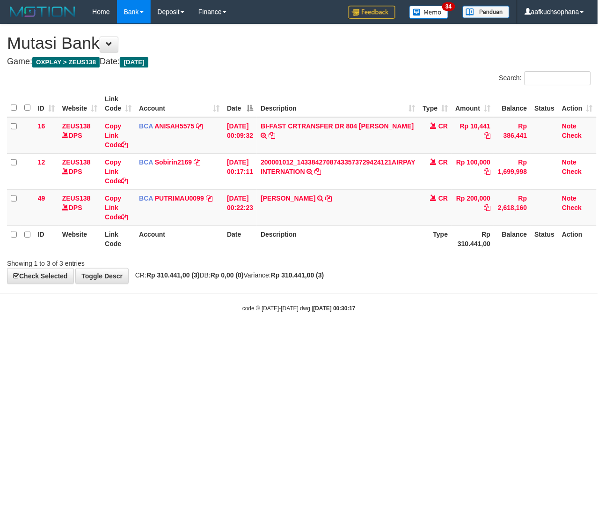
click at [196, 336] on html "Toggle navigation Home Bank Account List Load By Website Group [OXPLAY] ZEUS138…" at bounding box center [299, 168] width 598 height 336
drag, startPoint x: 86, startPoint y: 399, endPoint x: 2, endPoint y: 404, distance: 83.5
click at [63, 336] on html "Toggle navigation Home Bank Account List Load By Website Group [OXPLAY] ZEUS138…" at bounding box center [299, 168] width 598 height 336
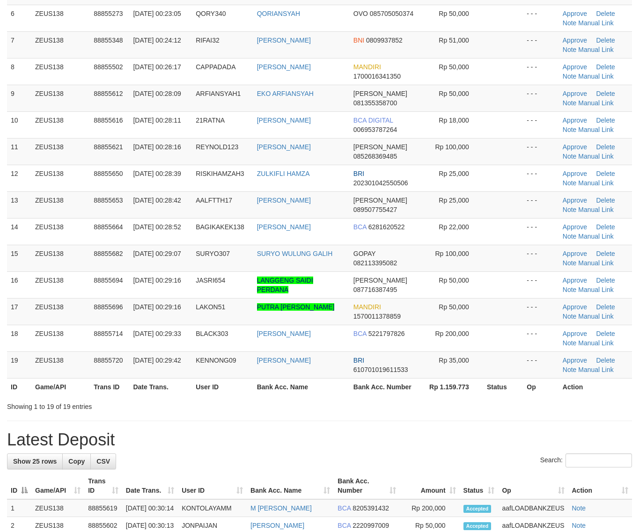
drag, startPoint x: 417, startPoint y: 443, endPoint x: 493, endPoint y: 435, distance: 76.8
click at [427, 440] on h1 "Latest Deposit" at bounding box center [319, 440] width 625 height 19
